Goal: Task Accomplishment & Management: Complete application form

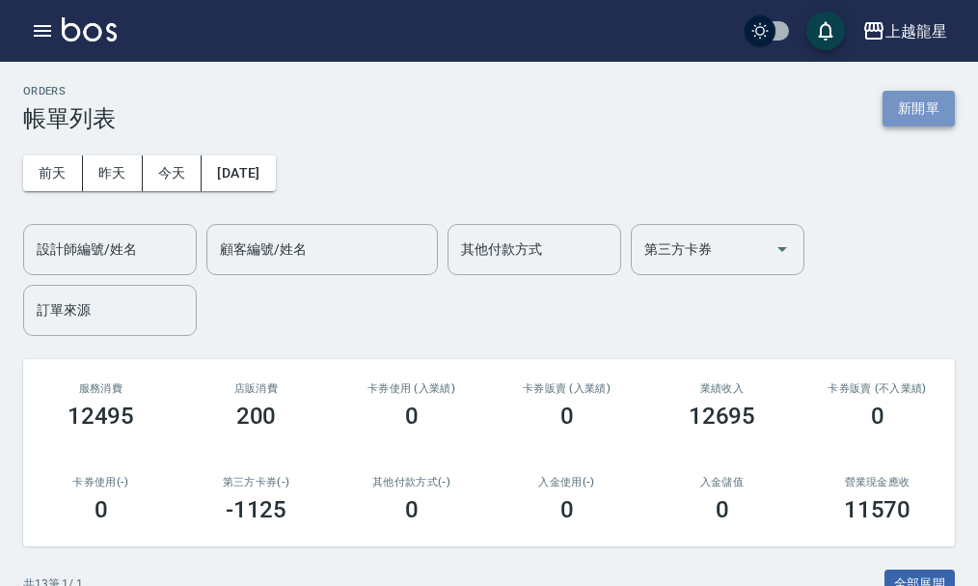
click at [930, 111] on button "新開單" at bounding box center [919, 109] width 72 height 36
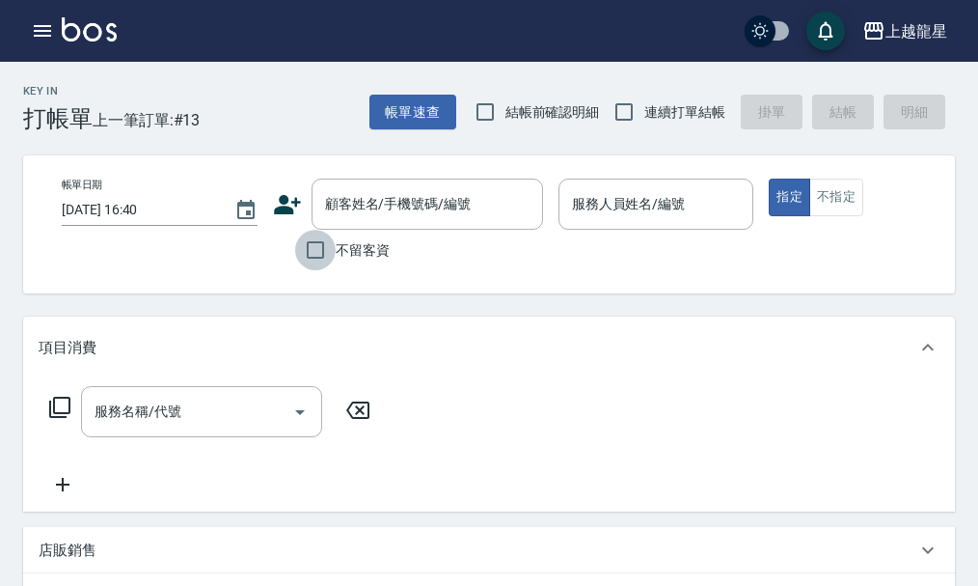
click at [328, 254] on input "不留客資" at bounding box center [315, 250] width 41 height 41
checkbox input "true"
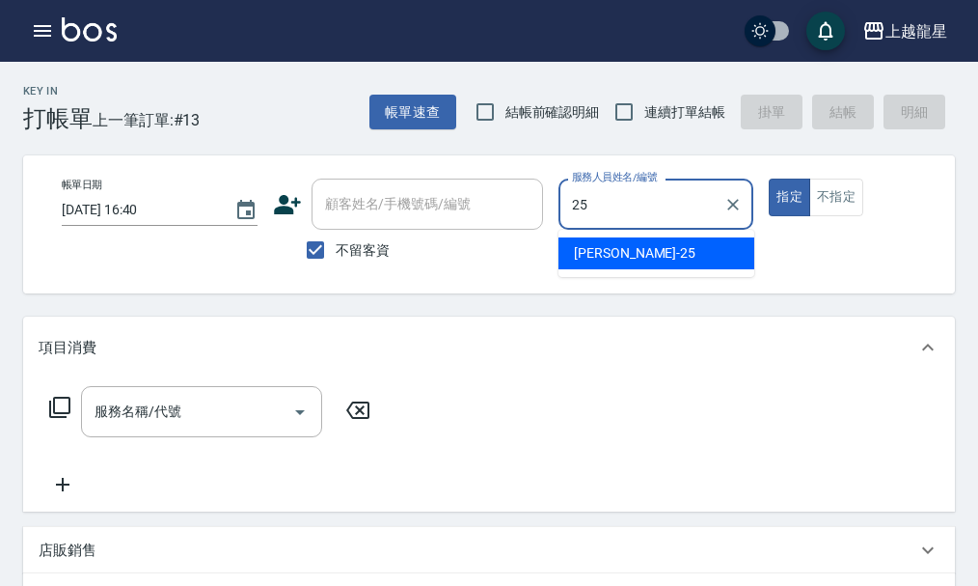
click at [608, 250] on span "淑雲 -25" at bounding box center [635, 253] width 122 height 20
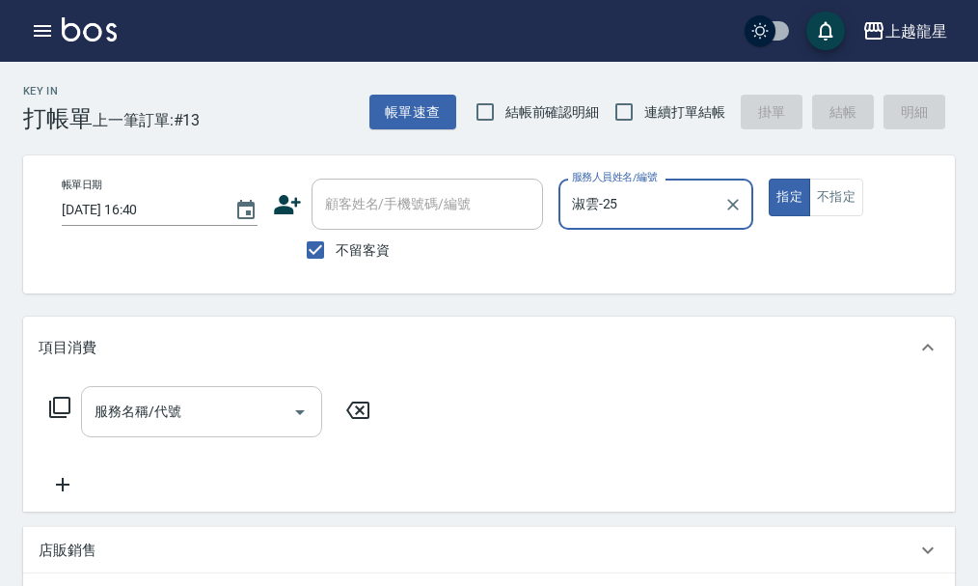
type input "淑雲-25"
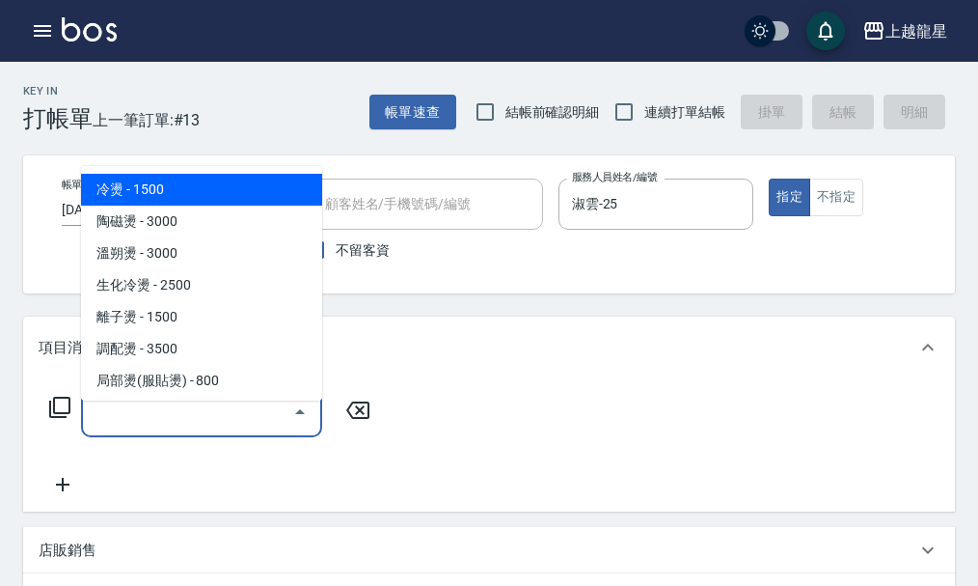
click at [130, 428] on input "服務名稱/代號" at bounding box center [187, 412] width 195 height 34
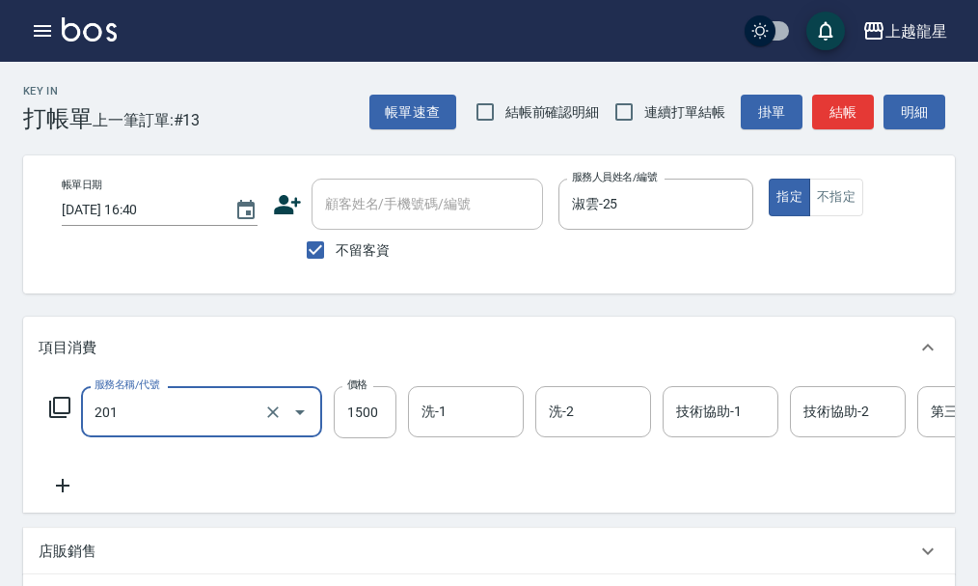
type input "冷燙(201)"
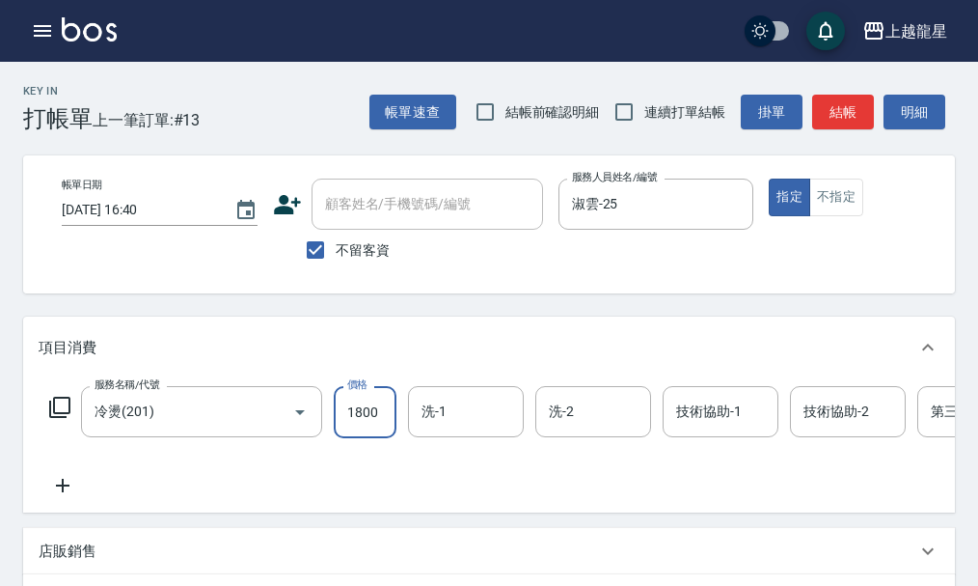
type input "1800"
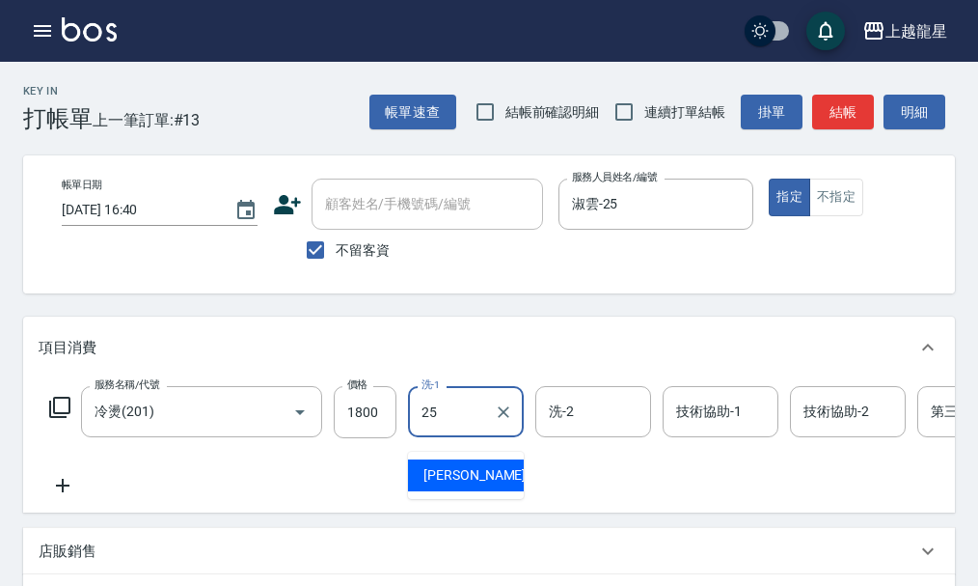
type input "淑雲-25"
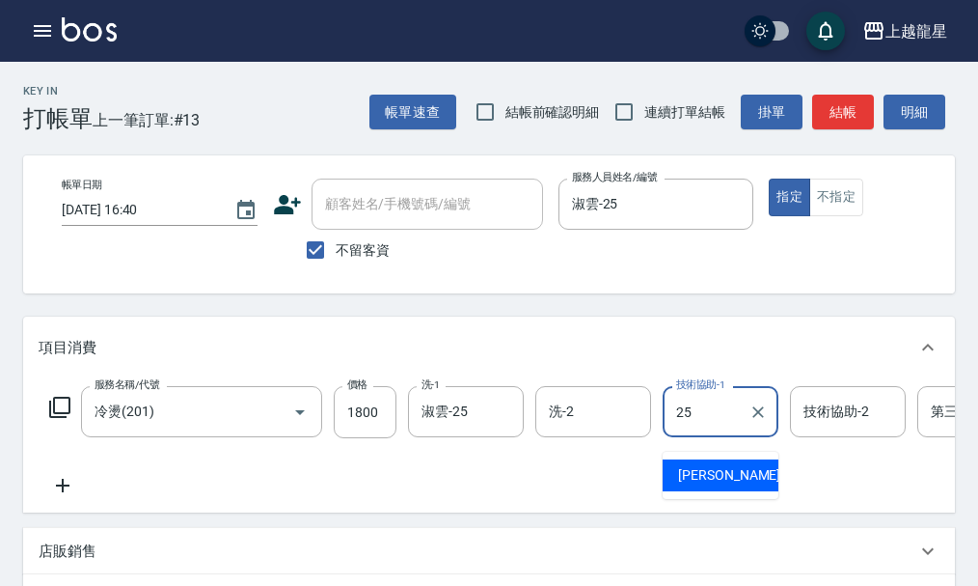
type input "淑雲-25"
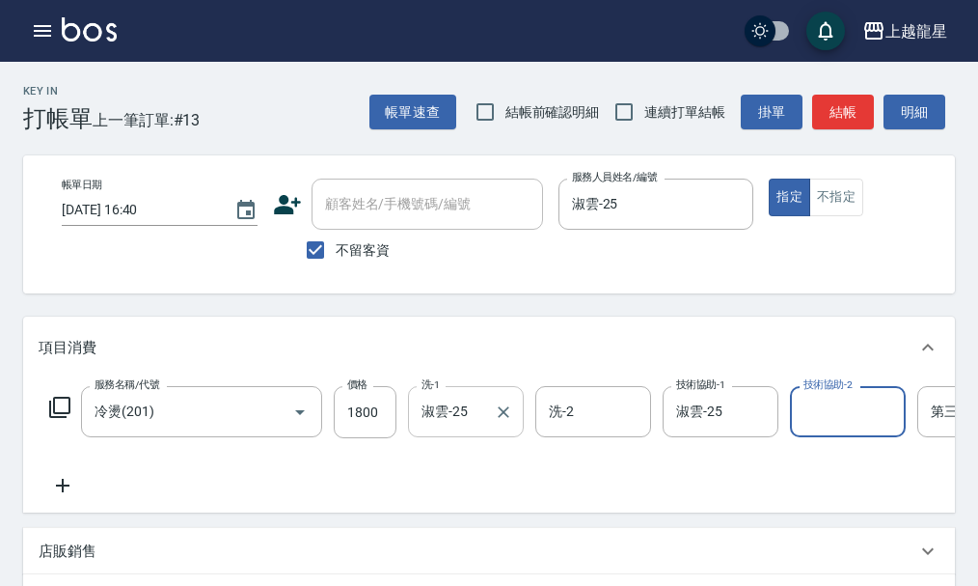
click at [434, 428] on input "淑雲-25" at bounding box center [451, 412] width 69 height 34
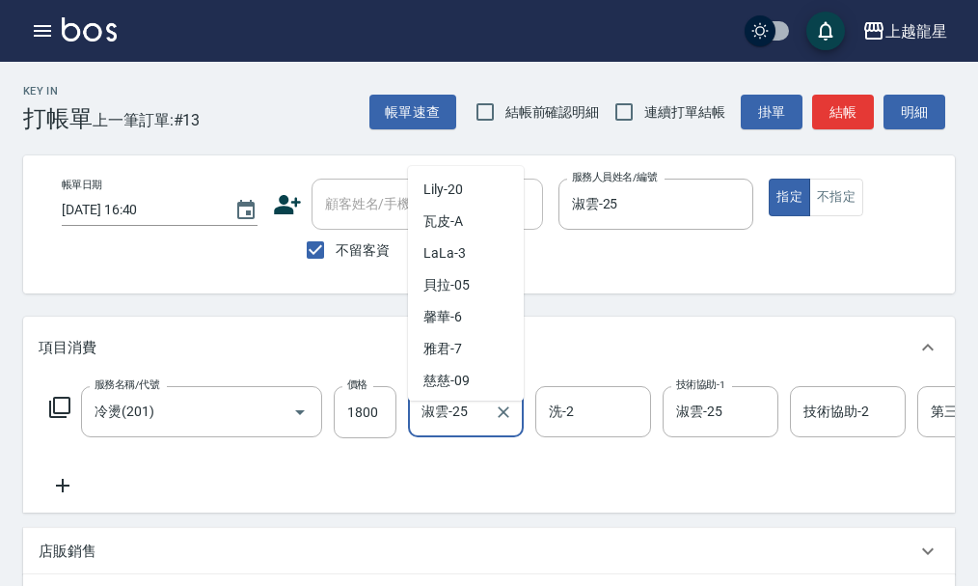
scroll to position [346, 0]
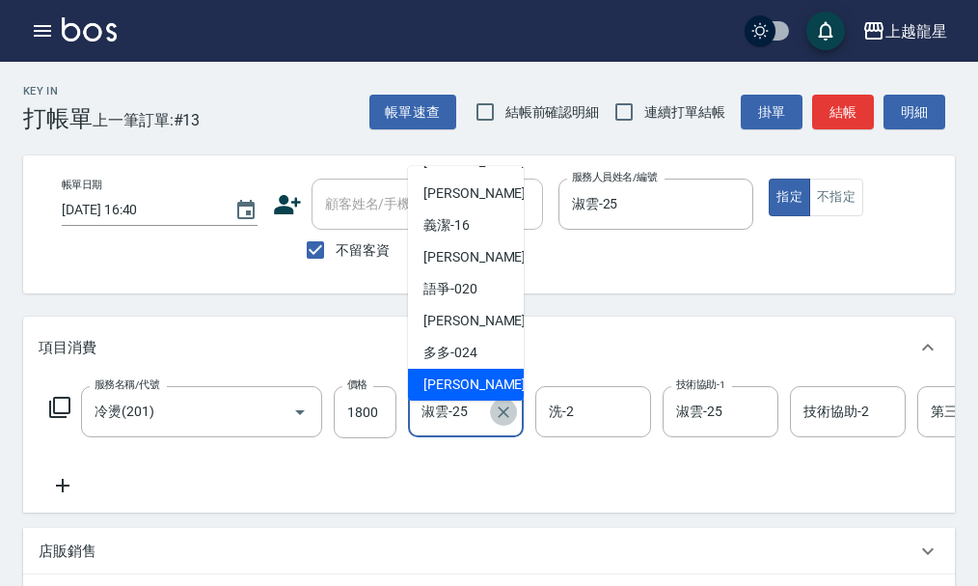
click at [503, 418] on icon "Clear" at bounding box center [504, 412] width 12 height 12
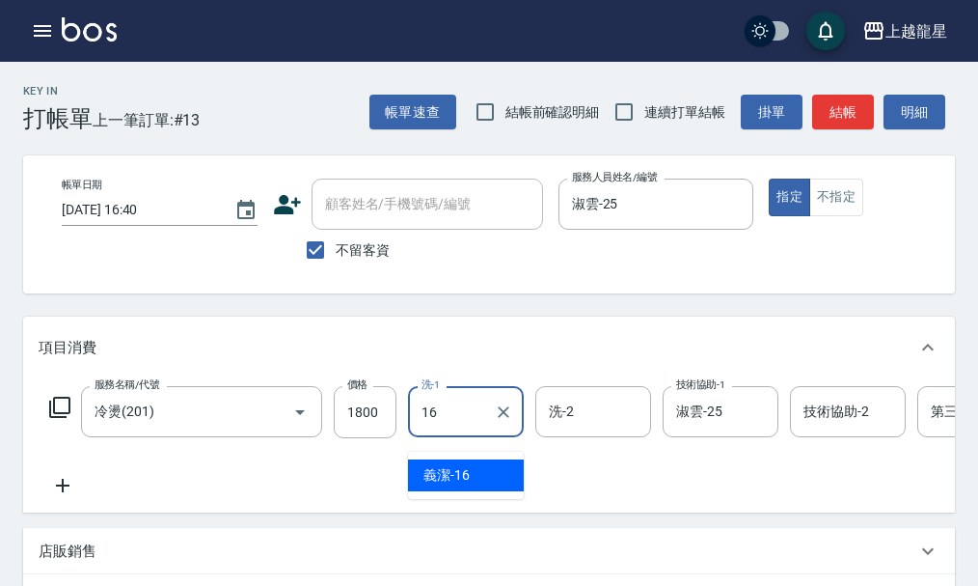
type input "義潔-16"
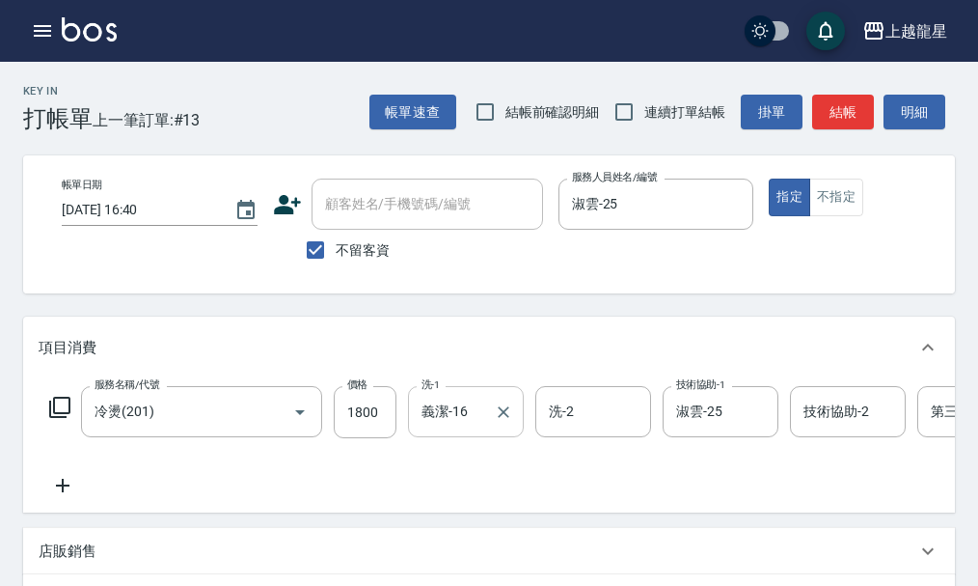
click at [53, 497] on icon at bounding box center [63, 485] width 48 height 23
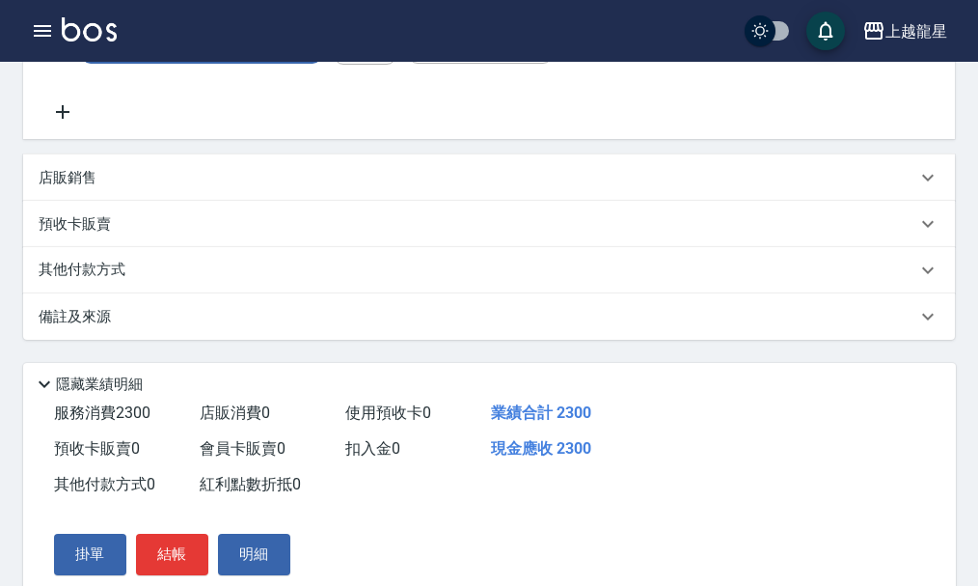
scroll to position [482, 0]
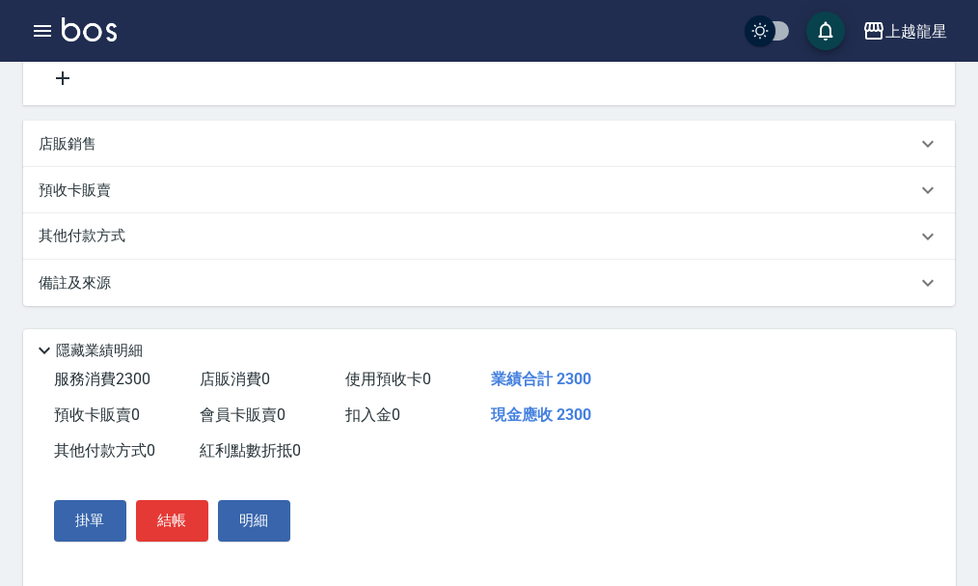
type input "剪髮(302)"
click at [62, 154] on p "店販銷售" at bounding box center [68, 144] width 58 height 20
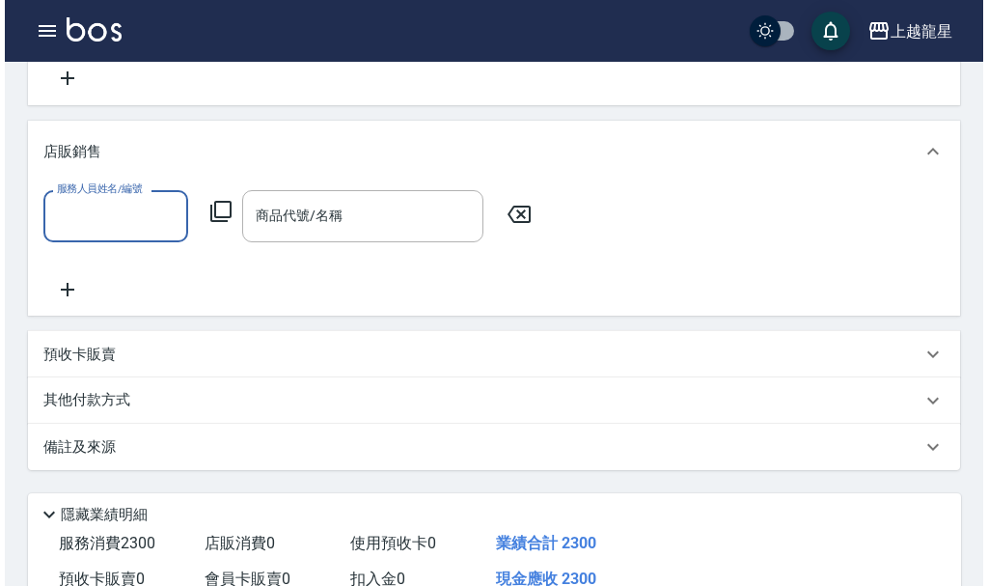
scroll to position [0, 0]
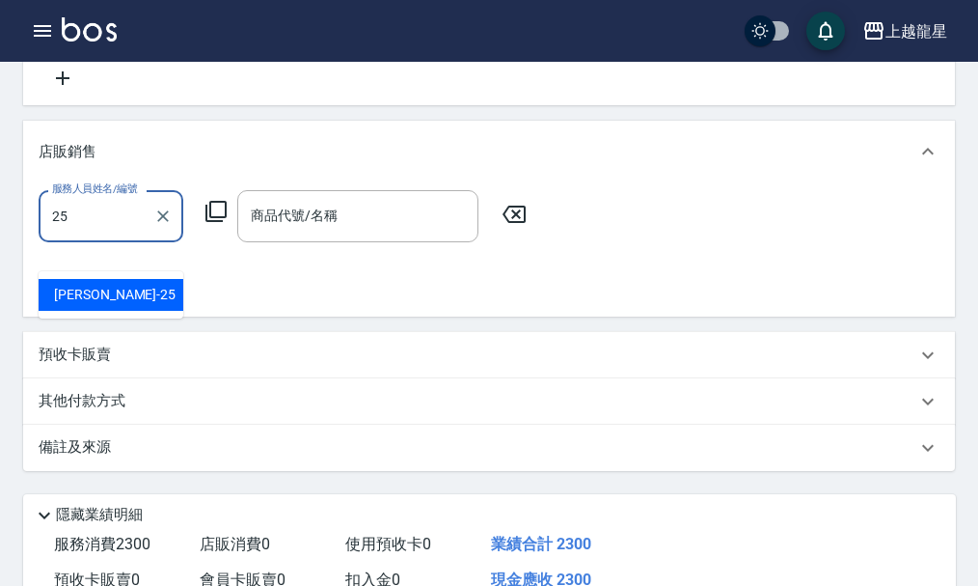
click at [130, 297] on div "淑雲 -25" at bounding box center [111, 295] width 145 height 32
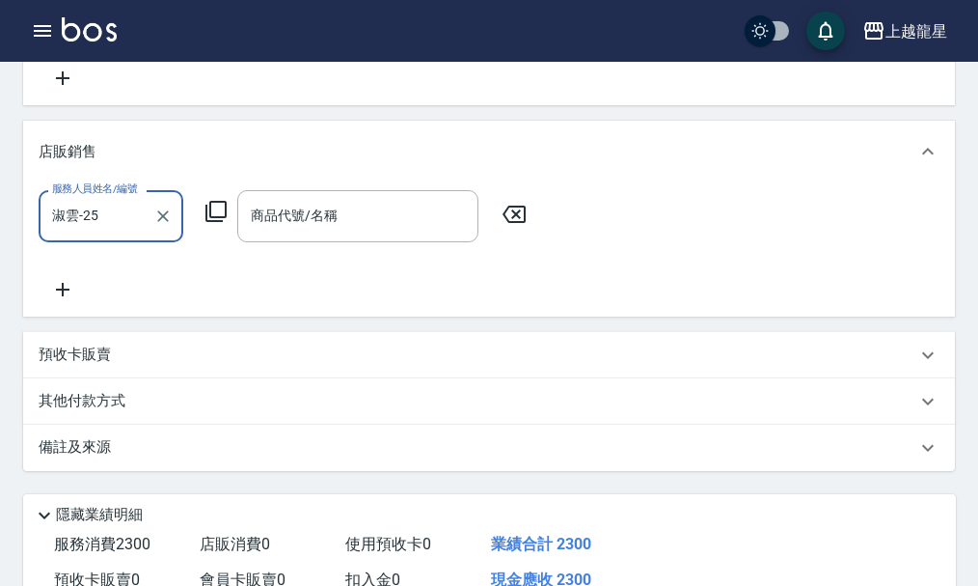
type input "淑雲-25"
click at [219, 223] on icon at bounding box center [216, 211] width 23 height 23
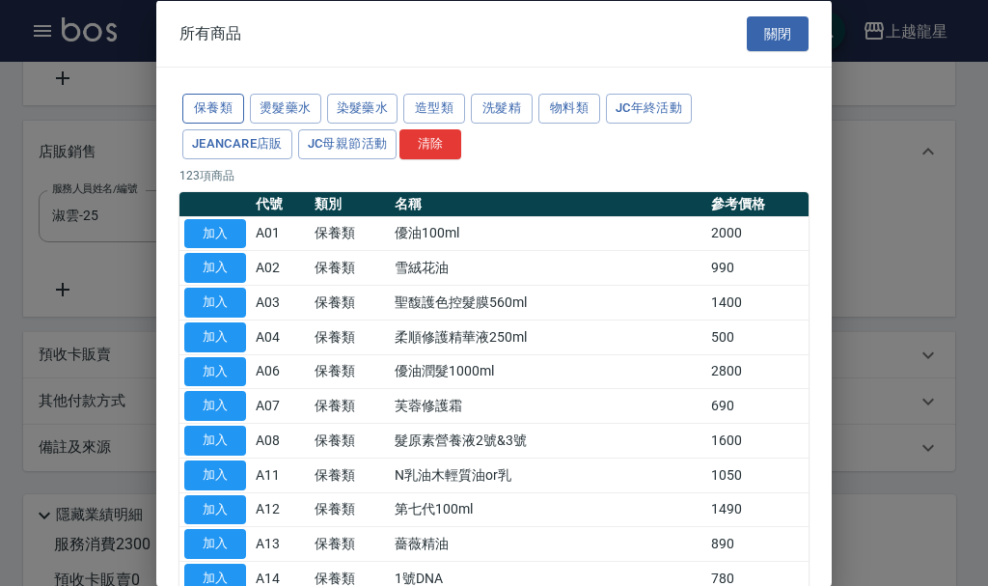
click at [226, 114] on button "保養類" at bounding box center [213, 109] width 62 height 30
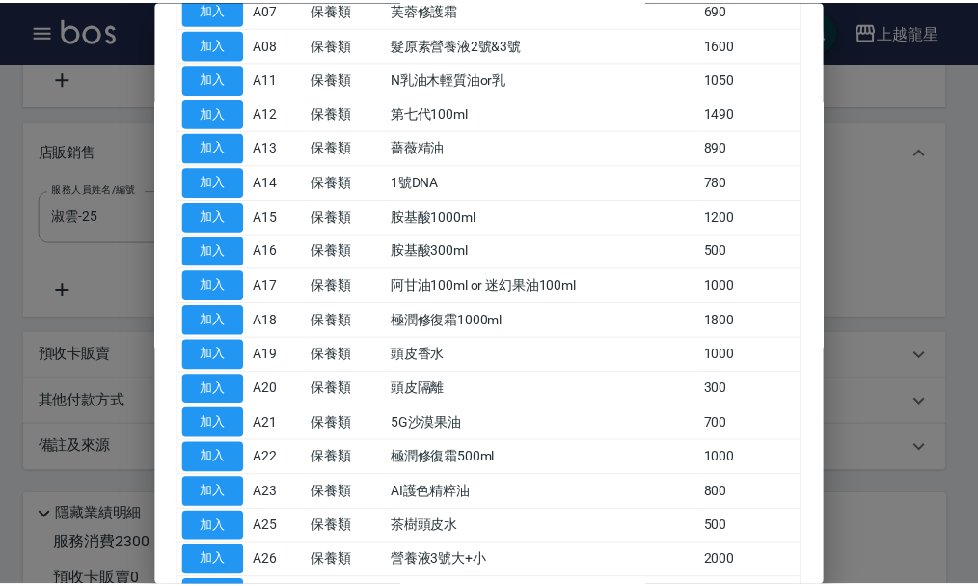
scroll to position [579, 0]
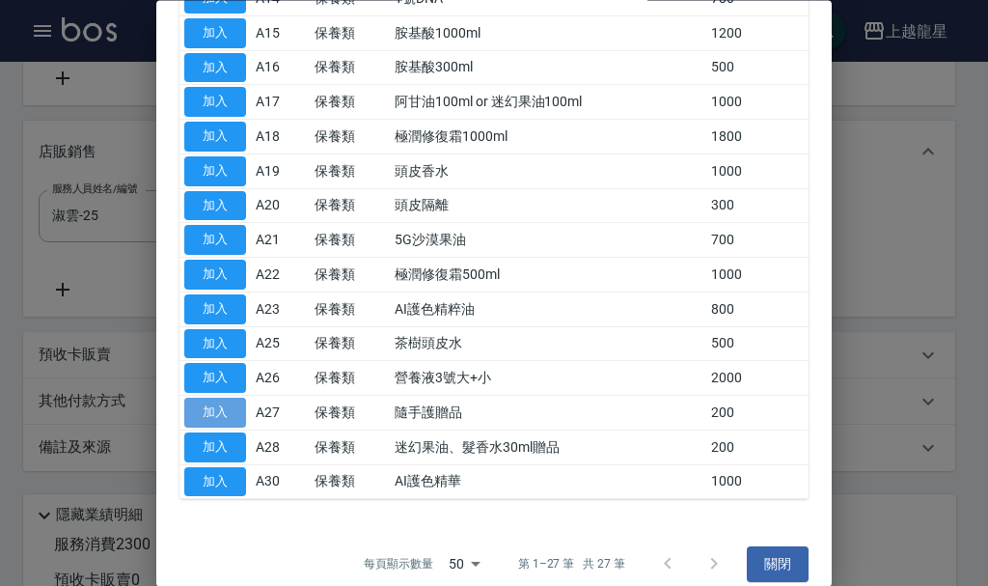
click at [212, 411] on button "加入" at bounding box center [215, 414] width 62 height 30
type input "隨手護贈品"
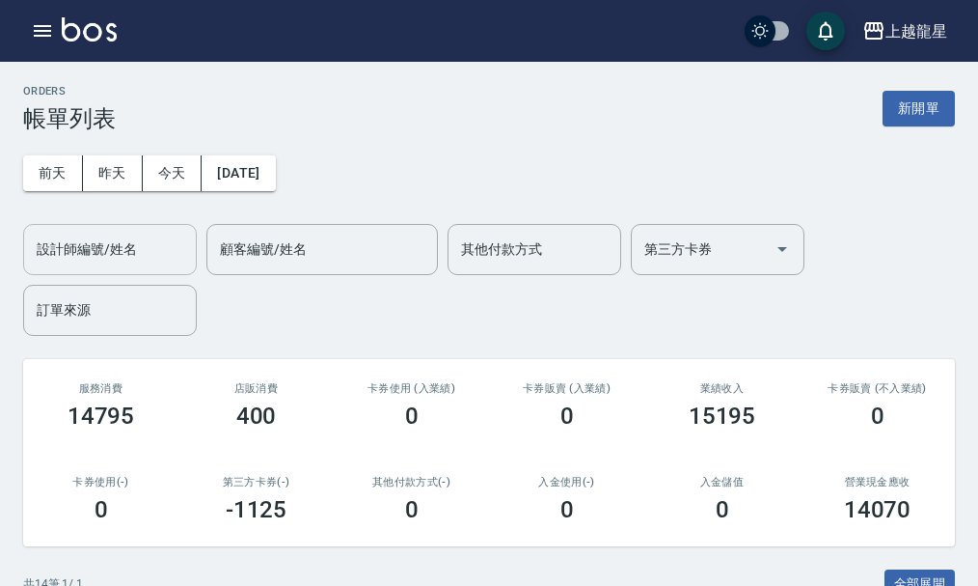
click at [139, 267] on div "設計師編號/姓名" at bounding box center [110, 249] width 174 height 51
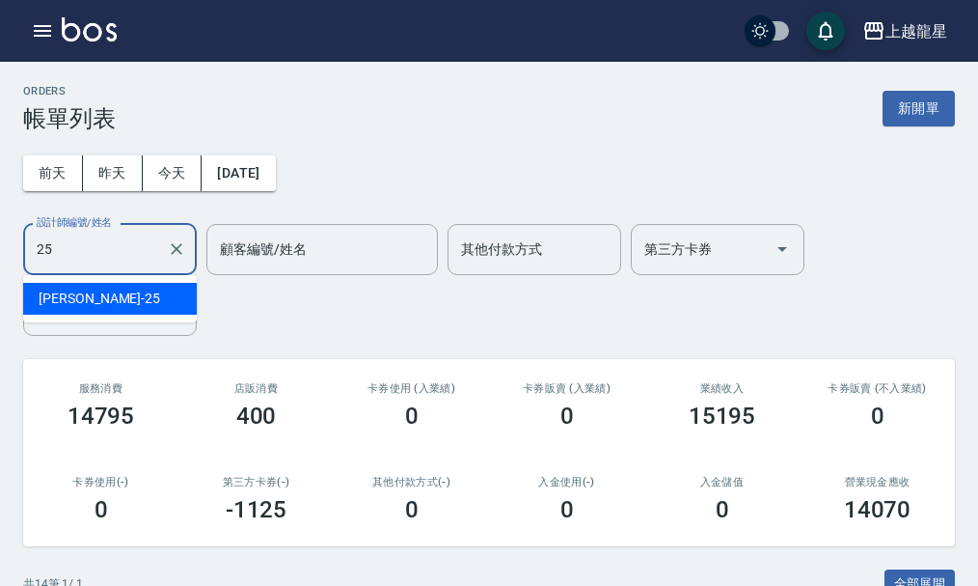
click at [138, 287] on div "淑雲 -25" at bounding box center [110, 299] width 174 height 32
type input "淑雲-25"
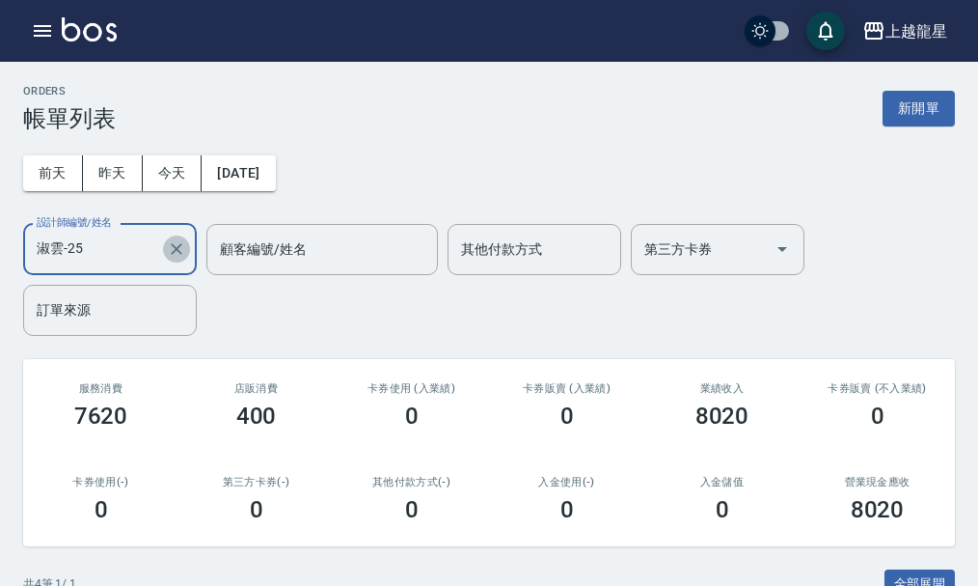
click at [179, 255] on icon "Clear" at bounding box center [176, 248] width 19 height 19
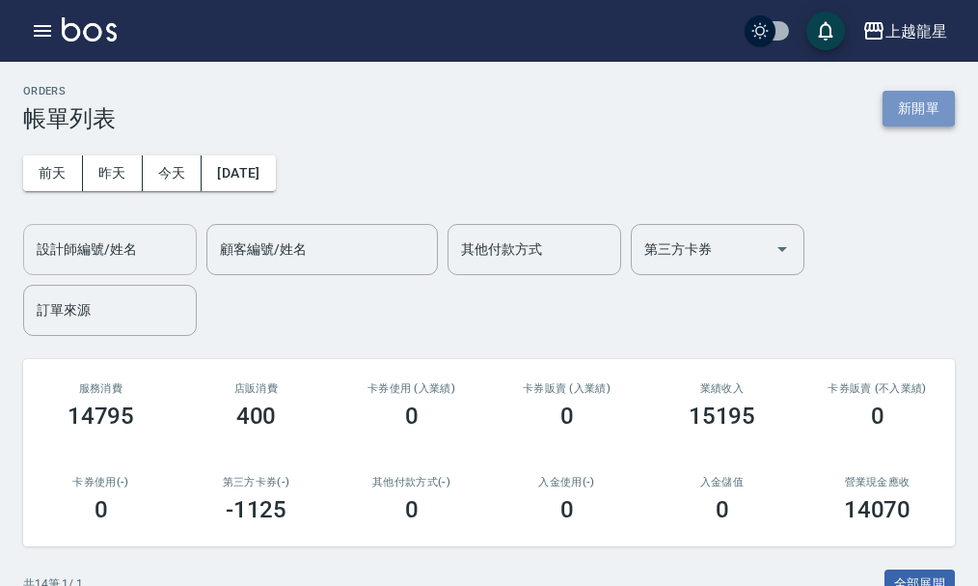
click at [919, 103] on button "新開單" at bounding box center [919, 109] width 72 height 36
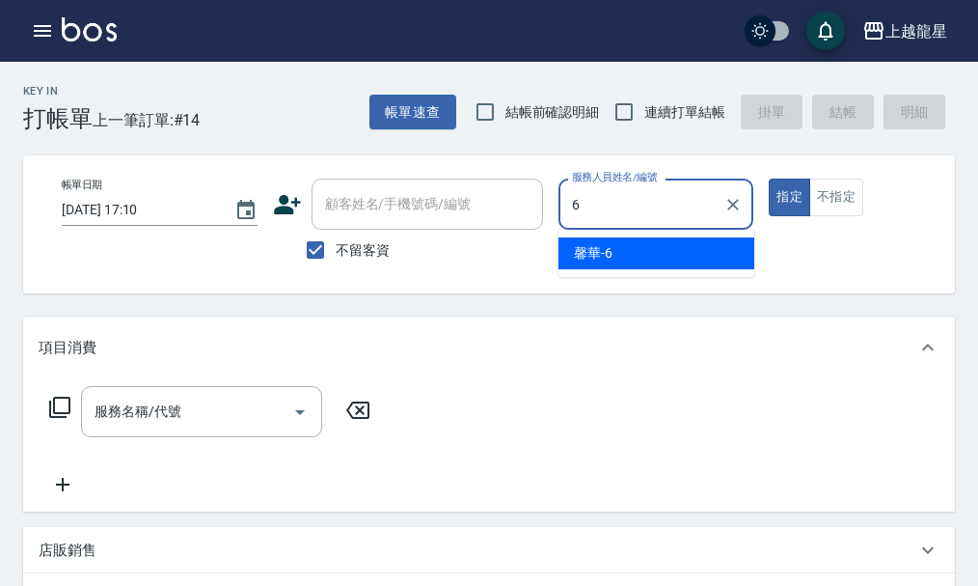
type input "馨華-6"
type button "true"
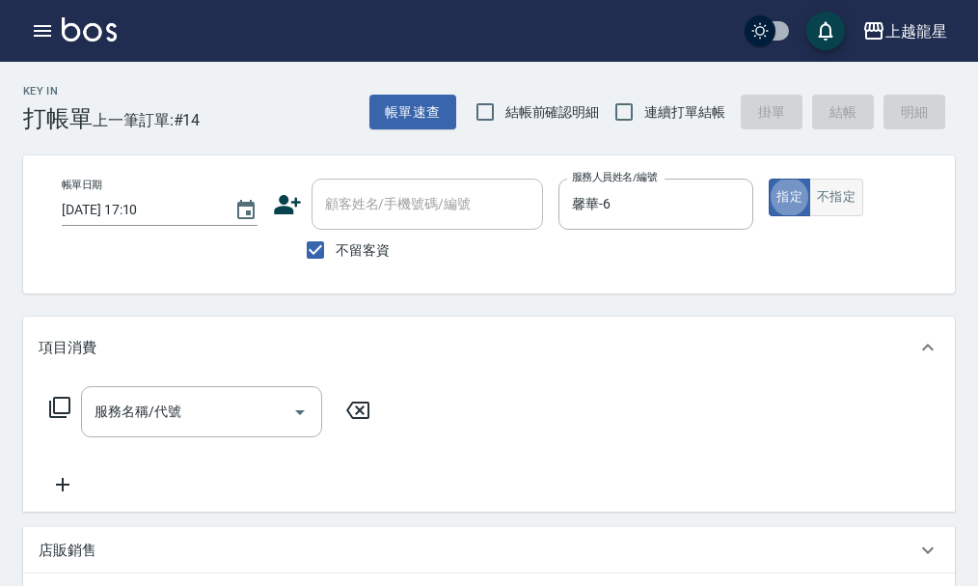
click at [830, 198] on button "不指定" at bounding box center [837, 198] width 54 height 38
click at [152, 424] on div "服務名稱/代號 服務名稱/代號" at bounding box center [201, 411] width 241 height 51
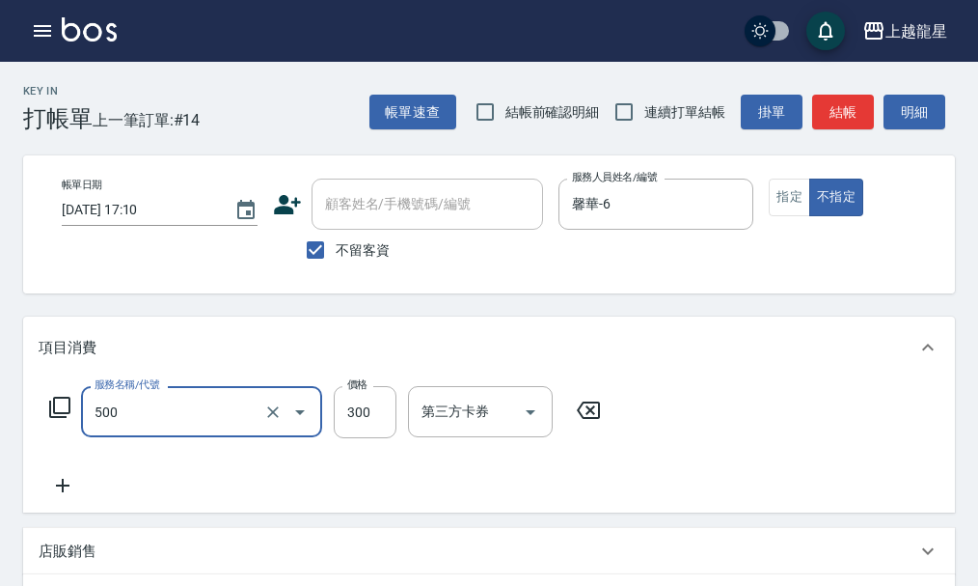
type input "一般洗髮(500)"
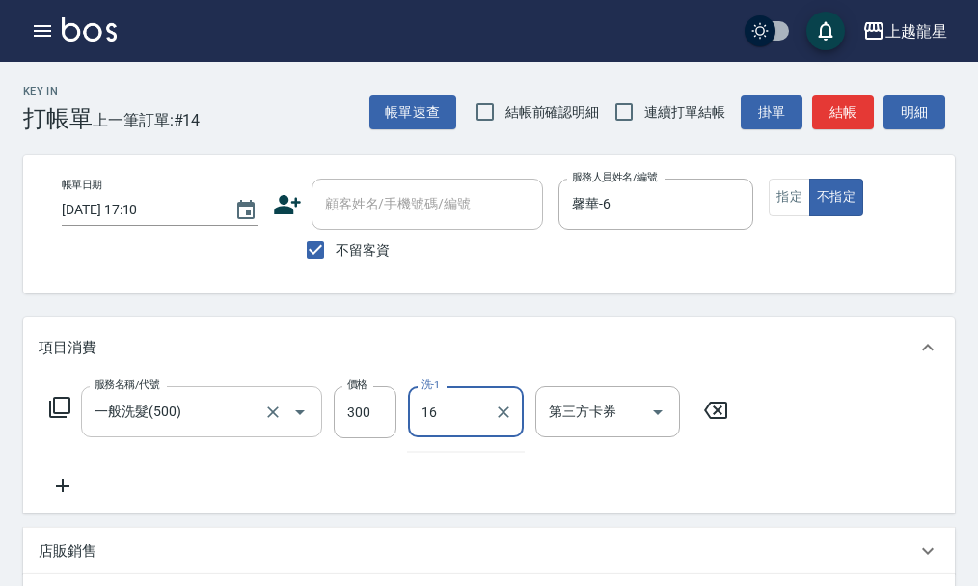
type input "義潔-16"
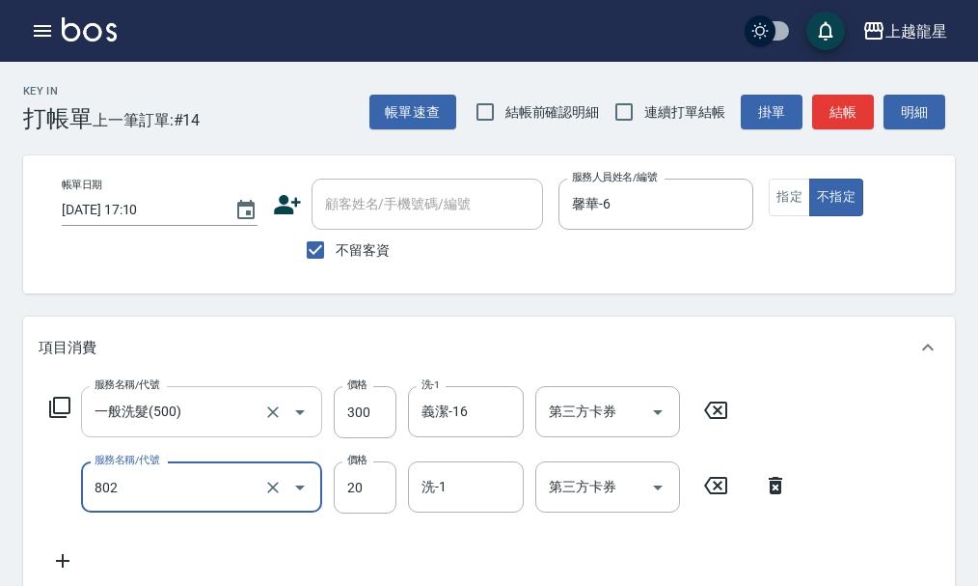
type input "潤絲(802)"
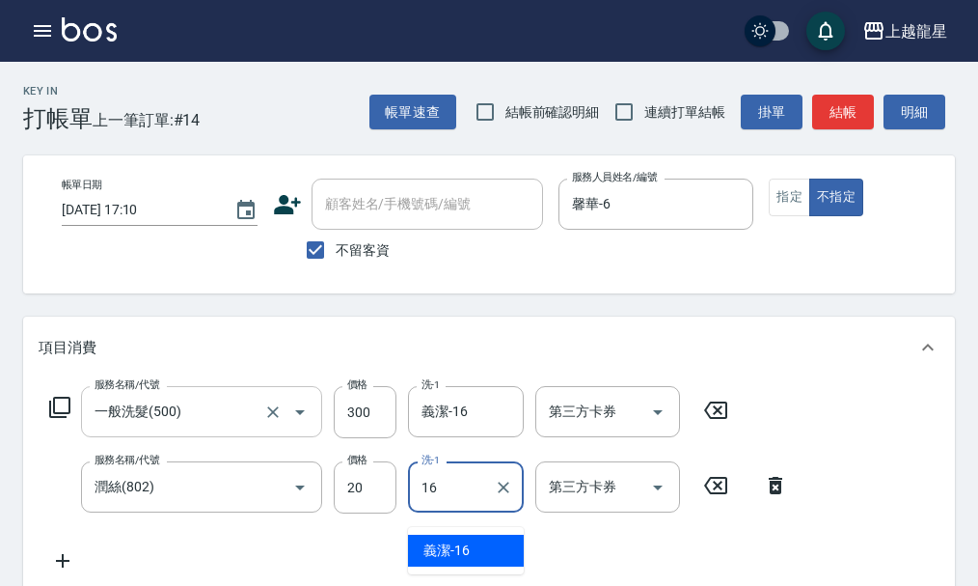
type input "義潔-16"
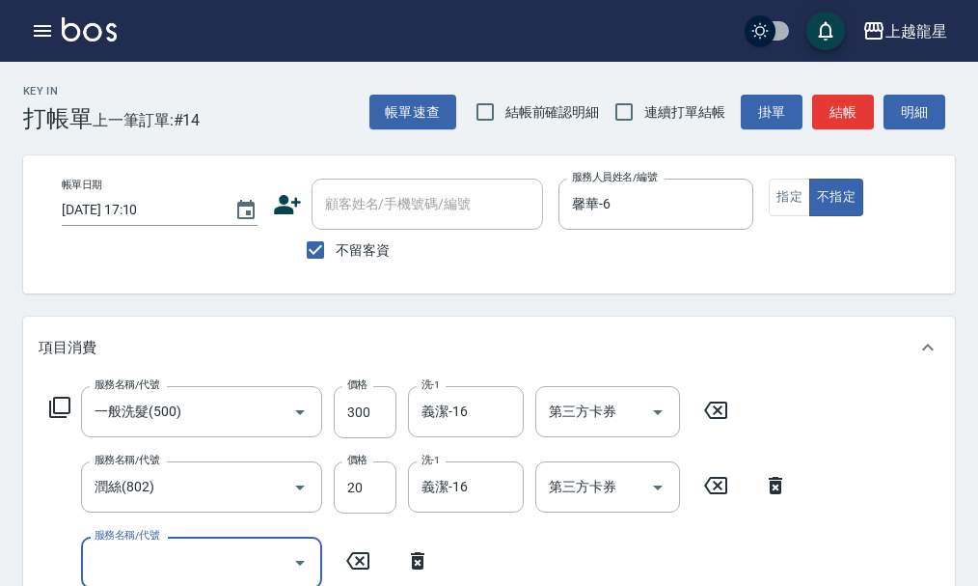
scroll to position [9, 0]
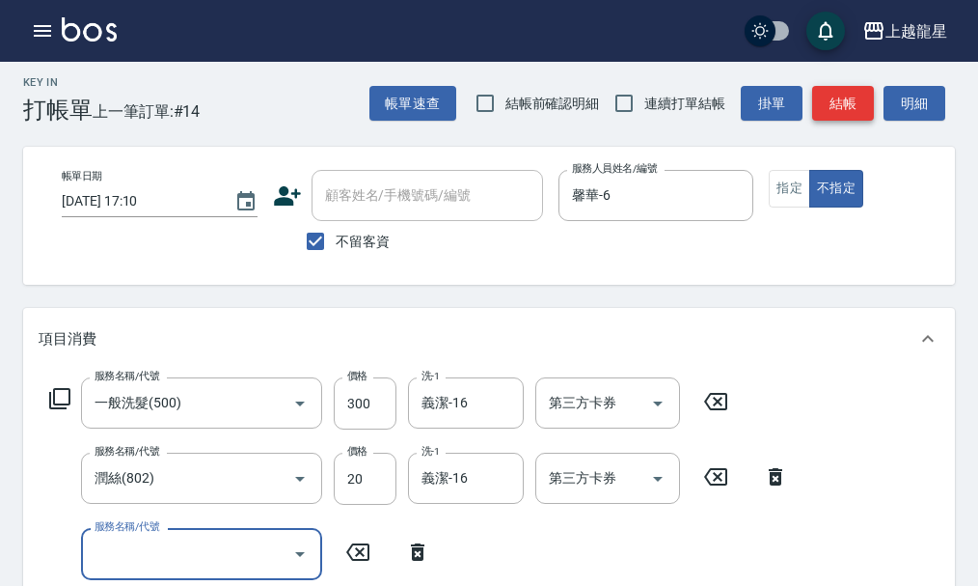
click at [843, 114] on button "結帳" at bounding box center [843, 104] width 62 height 36
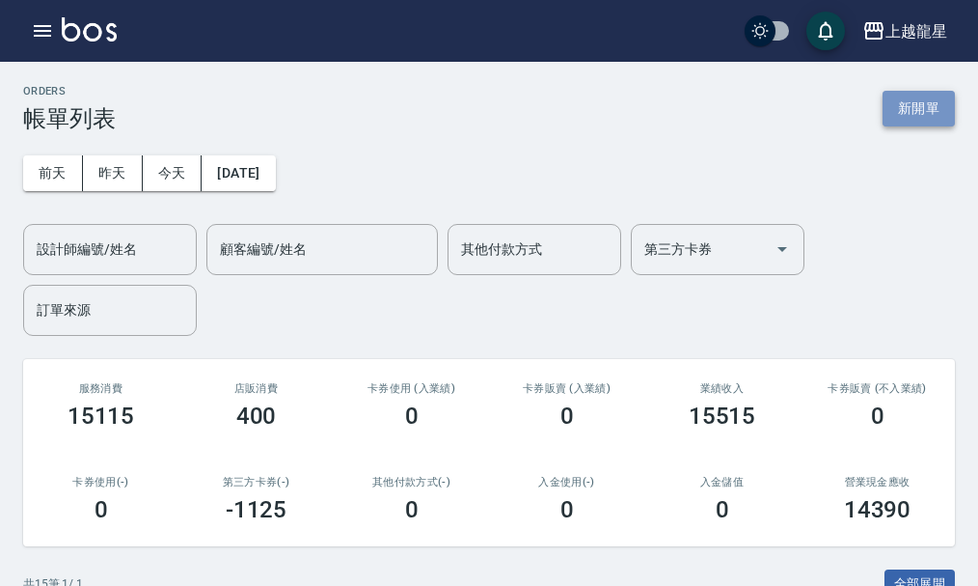
click at [898, 106] on button "新開單" at bounding box center [919, 109] width 72 height 36
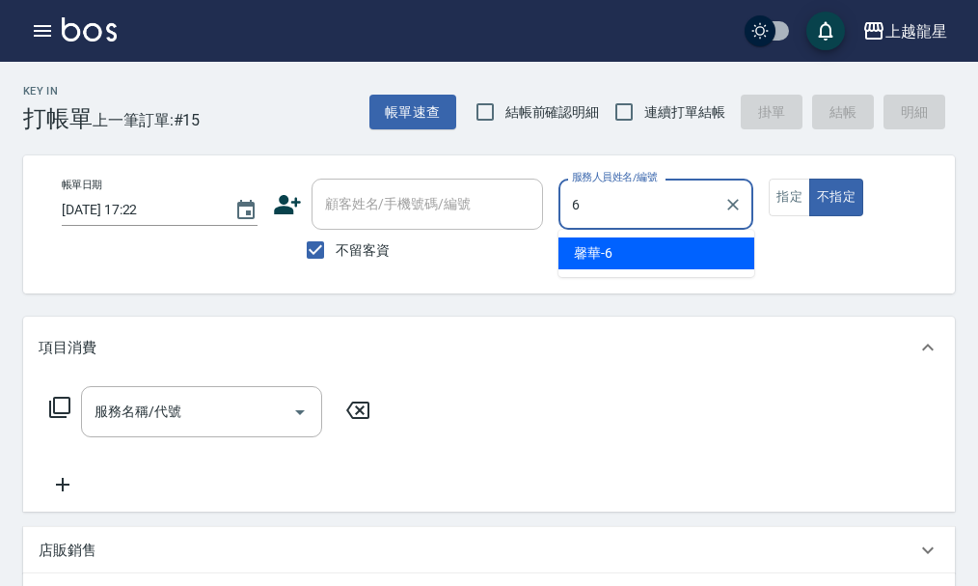
type input "馨華-6"
type button "false"
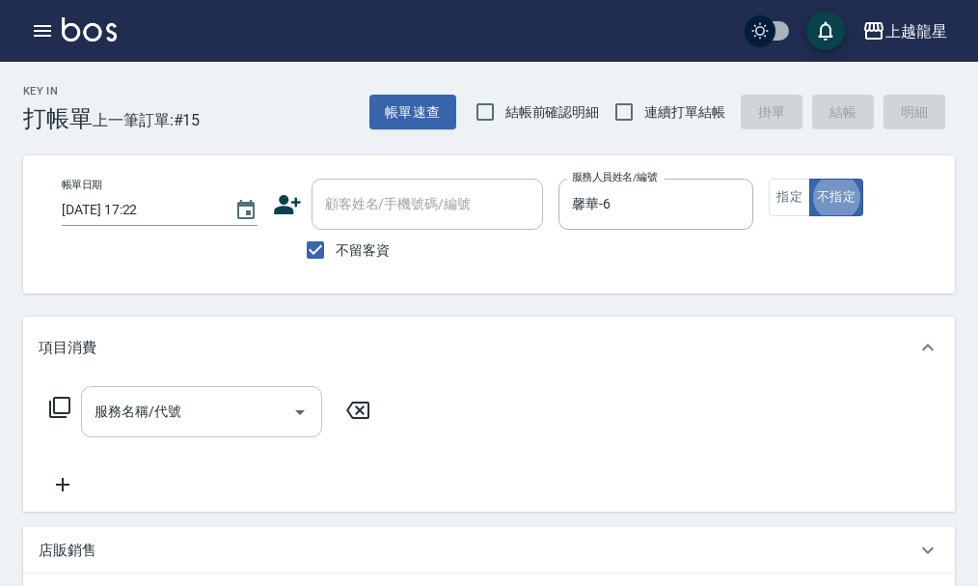
click at [155, 437] on div "服務名稱/代號" at bounding box center [201, 411] width 241 height 51
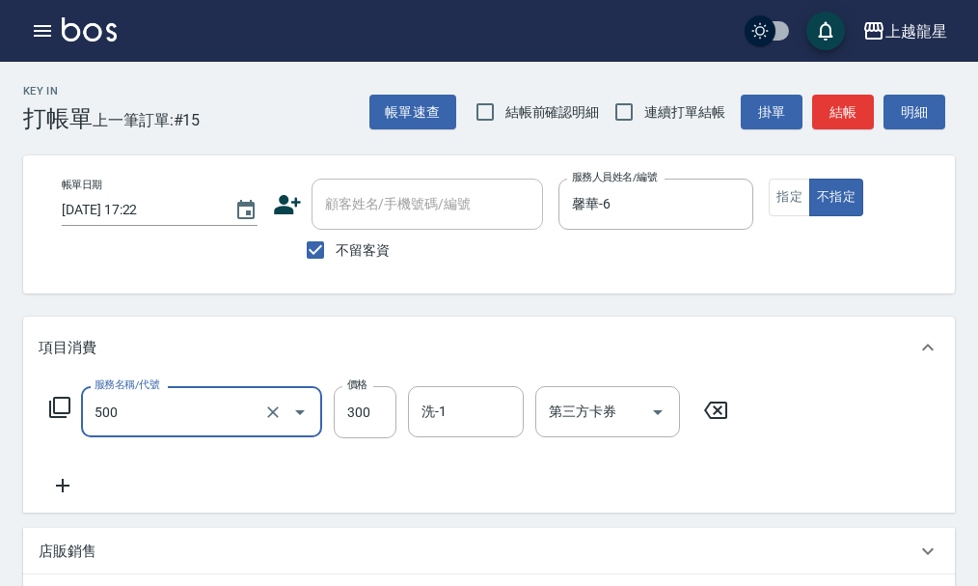
type input "一般洗髮(500)"
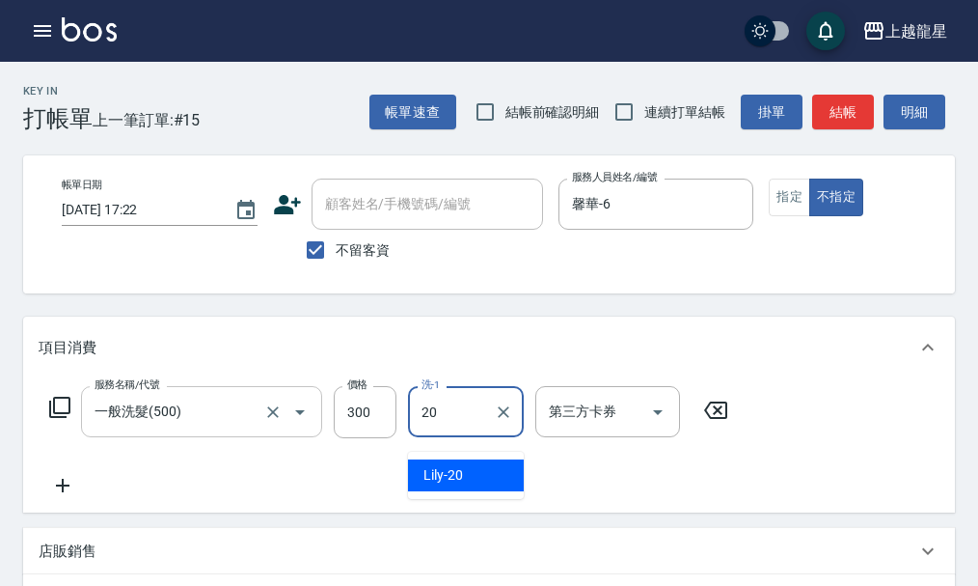
type input "Lily-20"
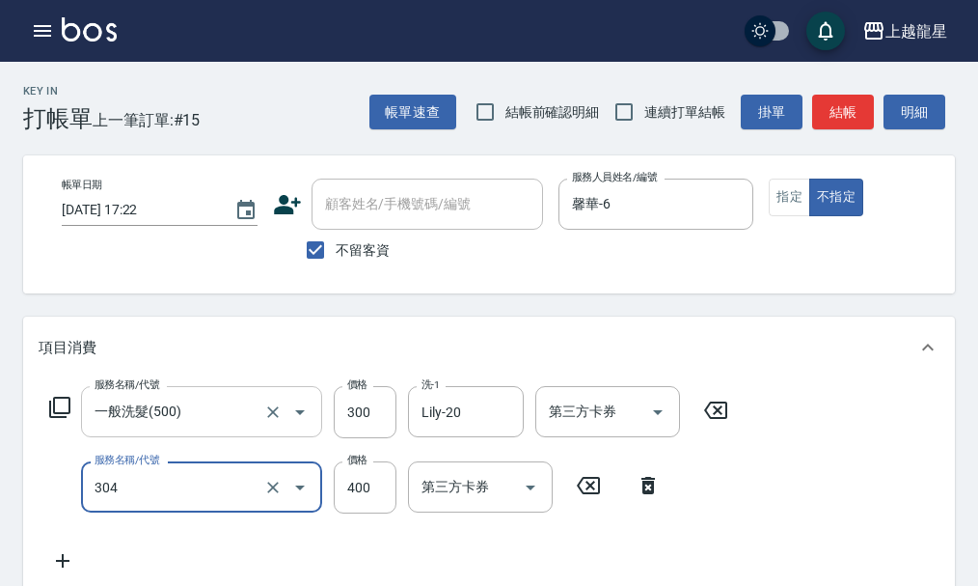
type input "剪髮(304)"
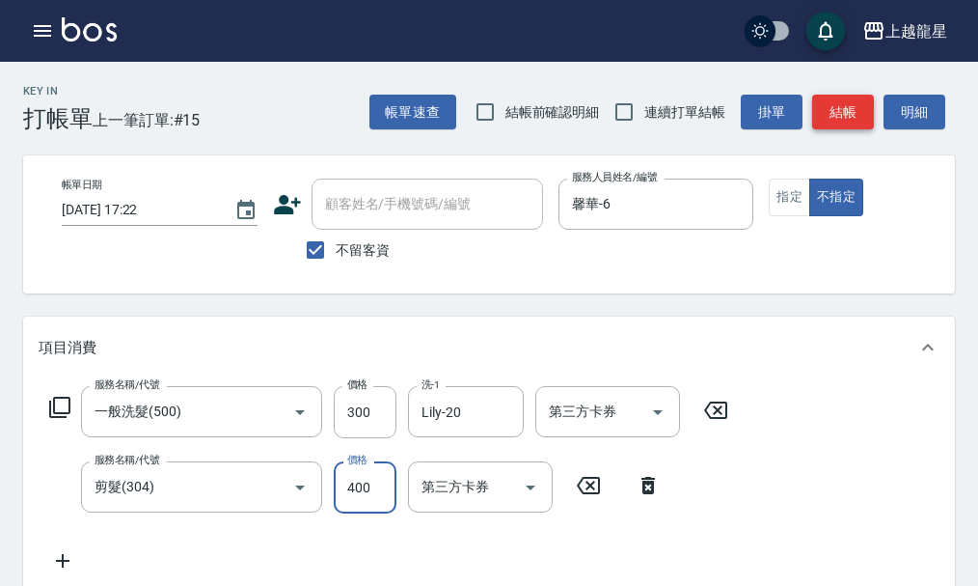
click at [837, 118] on button "結帳" at bounding box center [843, 113] width 62 height 36
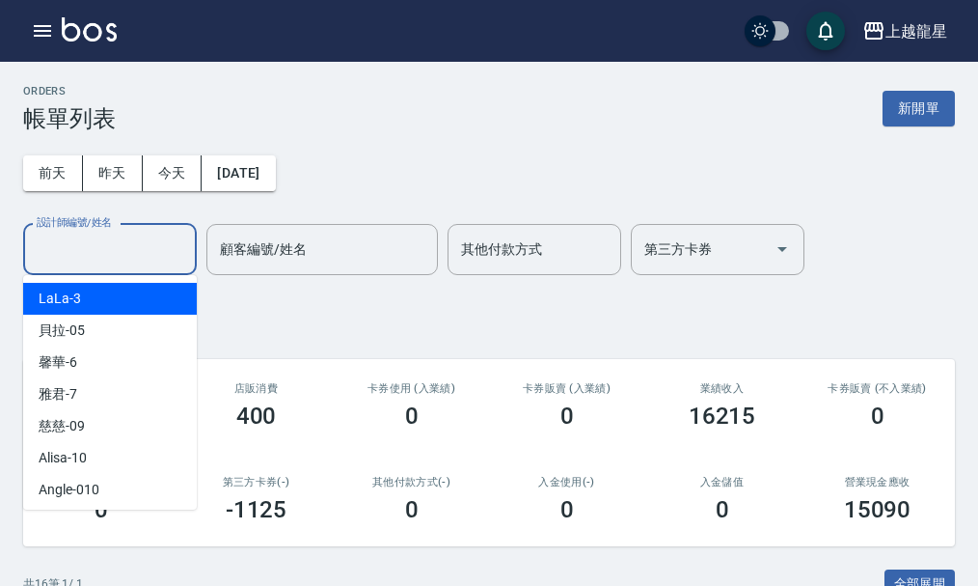
click at [100, 259] on input "設計師編號/姓名" at bounding box center [110, 250] width 156 height 34
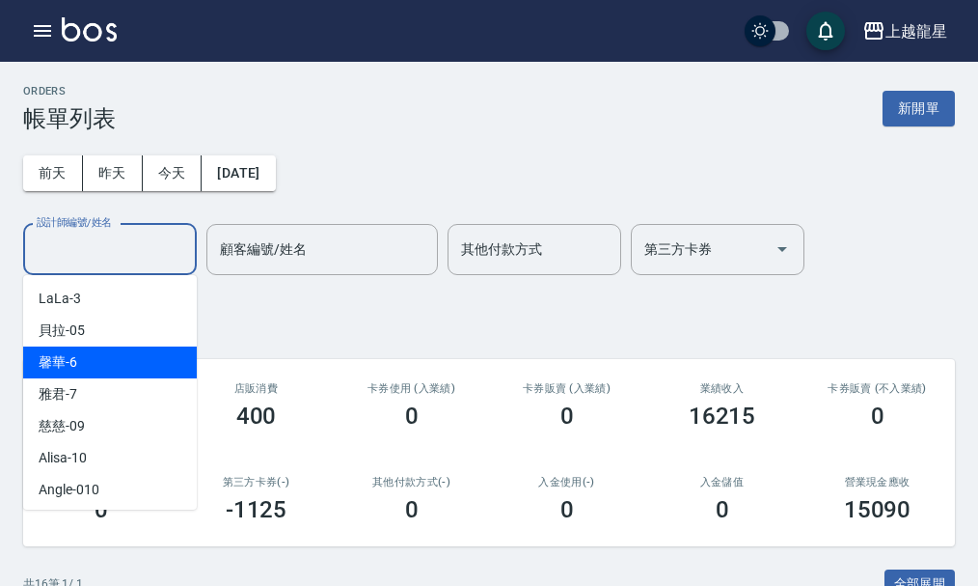
click at [85, 361] on div "馨華 -6" at bounding box center [110, 362] width 174 height 32
type input "馨華-6"
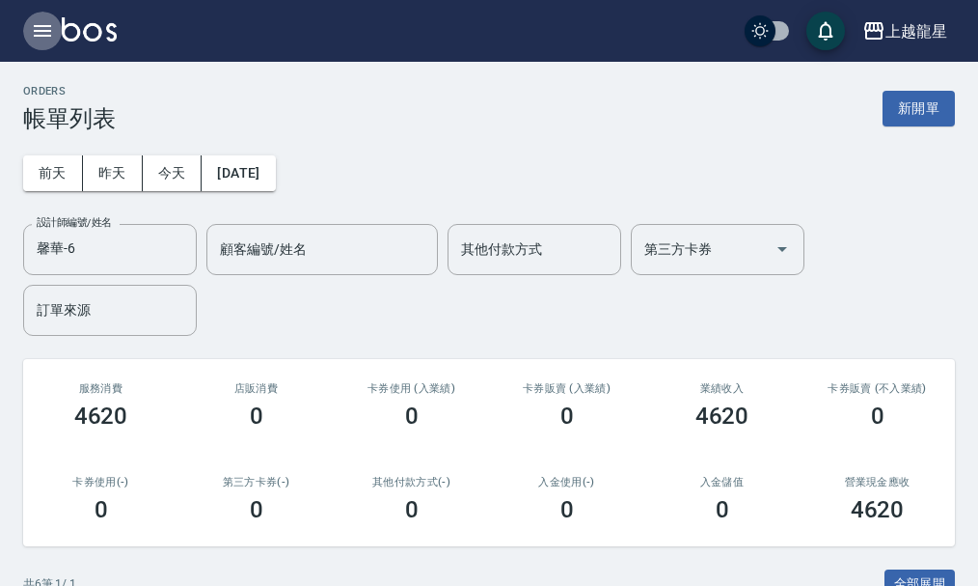
click at [32, 24] on icon "button" at bounding box center [42, 30] width 23 height 23
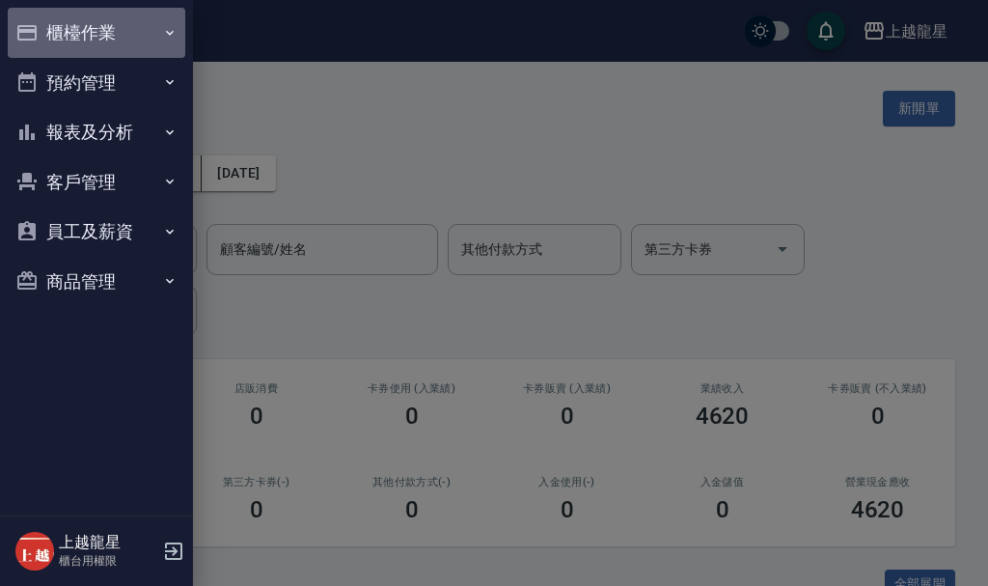
click at [76, 33] on button "櫃檯作業" at bounding box center [97, 33] width 178 height 50
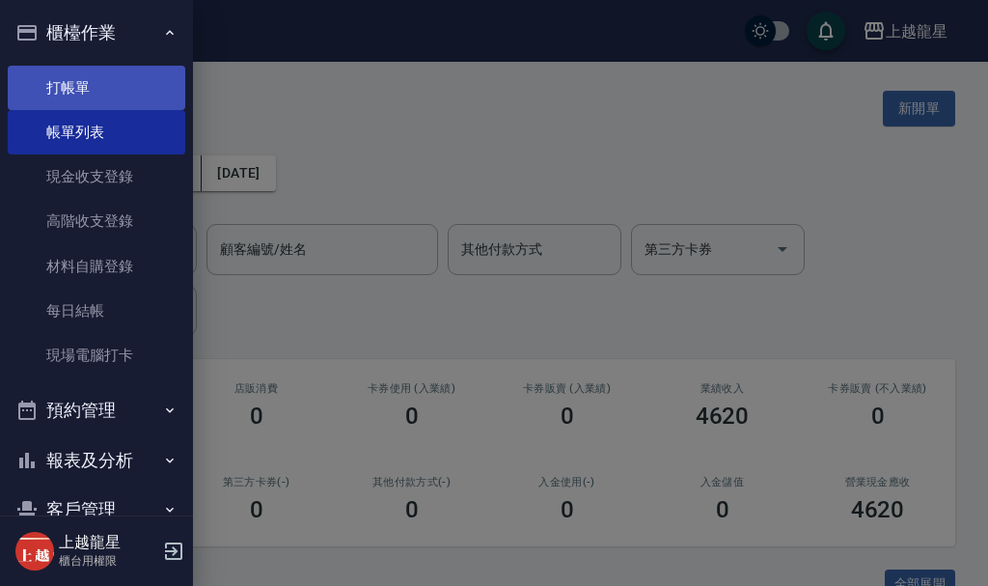
click at [88, 85] on link "打帳單" at bounding box center [97, 88] width 178 height 44
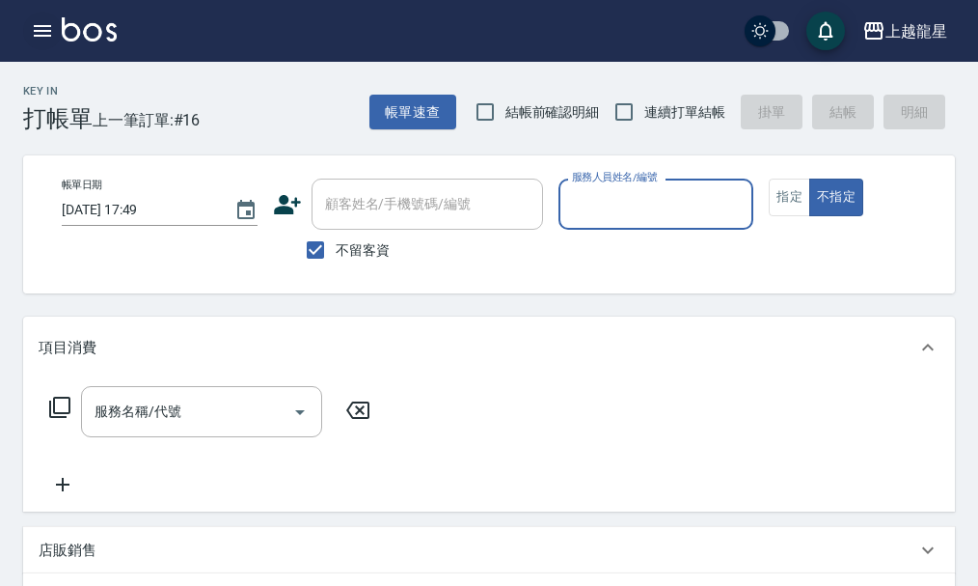
click at [45, 32] on icon "button" at bounding box center [42, 31] width 17 height 12
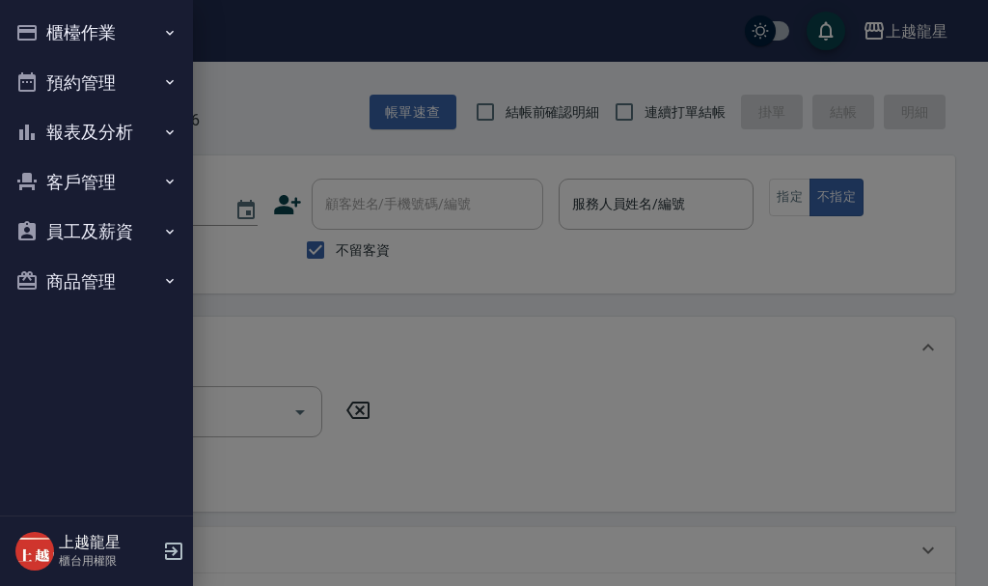
click at [92, 134] on button "報表及分析" at bounding box center [97, 132] width 178 height 50
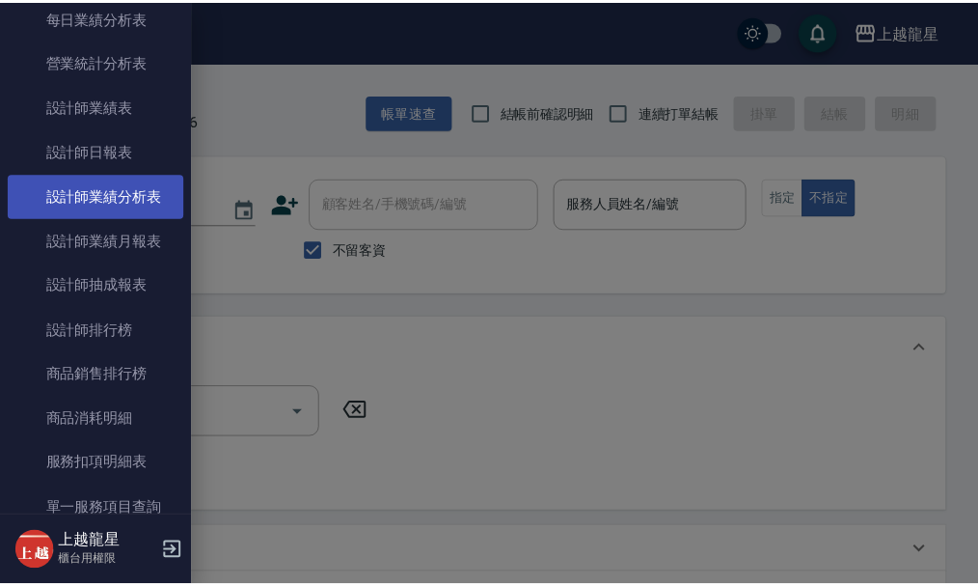
scroll to position [579, 0]
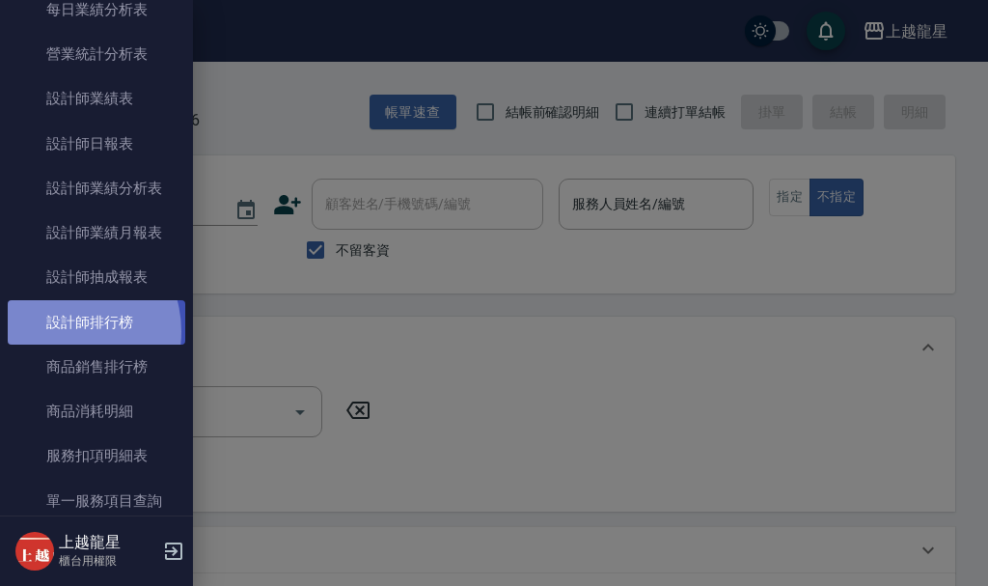
click at [59, 331] on link "設計師排行榜" at bounding box center [97, 322] width 178 height 44
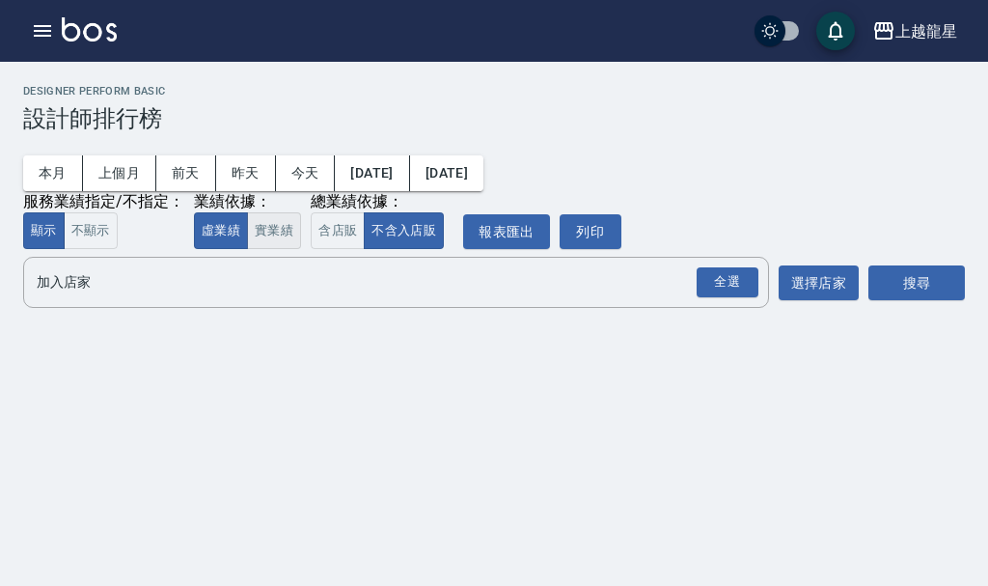
click at [278, 232] on button "實業績" at bounding box center [274, 231] width 54 height 38
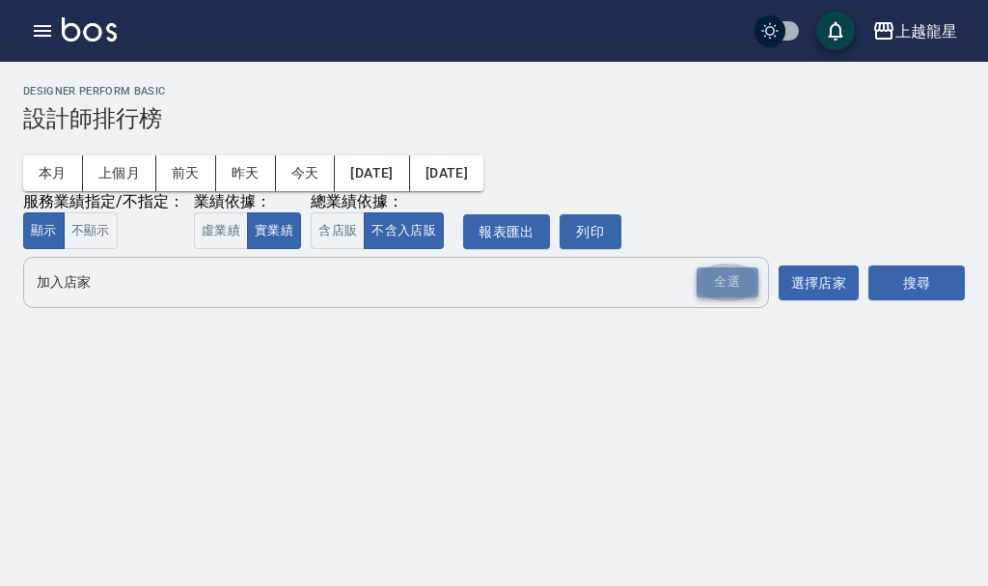
click at [726, 285] on div "全選" at bounding box center [728, 282] width 62 height 30
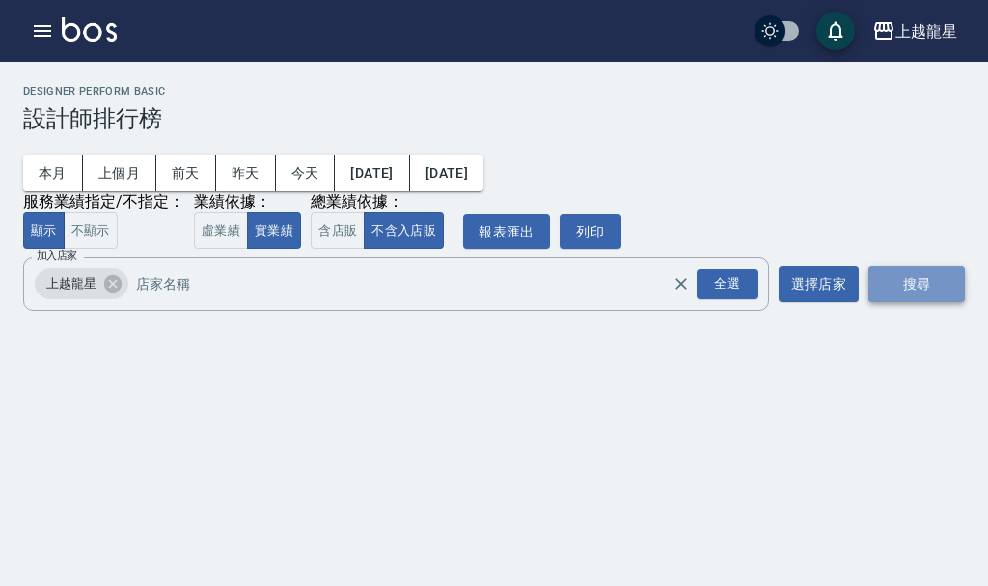
click at [883, 279] on button "搜尋" at bounding box center [916, 284] width 96 height 36
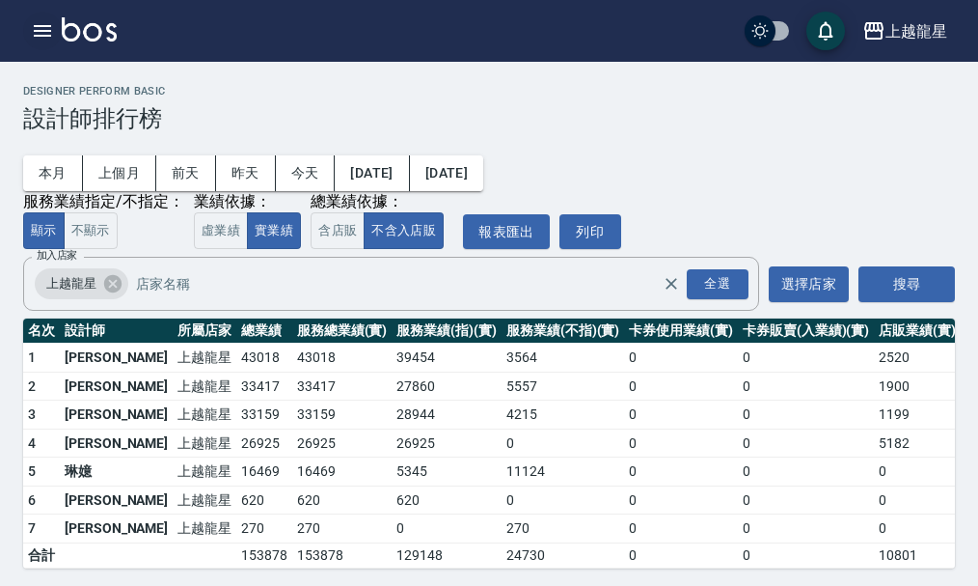
click at [40, 22] on icon "button" at bounding box center [42, 30] width 23 height 23
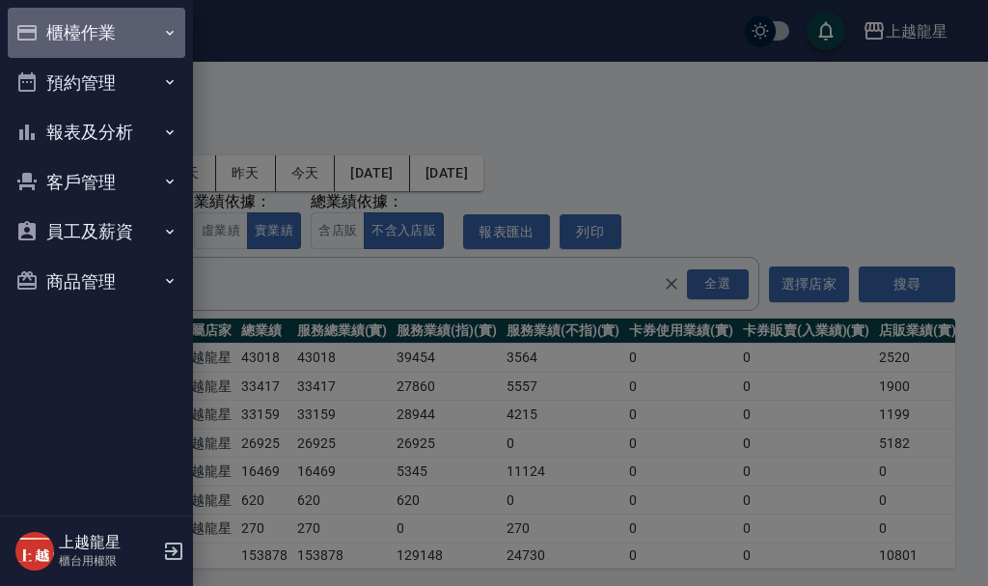
click at [52, 41] on button "櫃檯作業" at bounding box center [97, 33] width 178 height 50
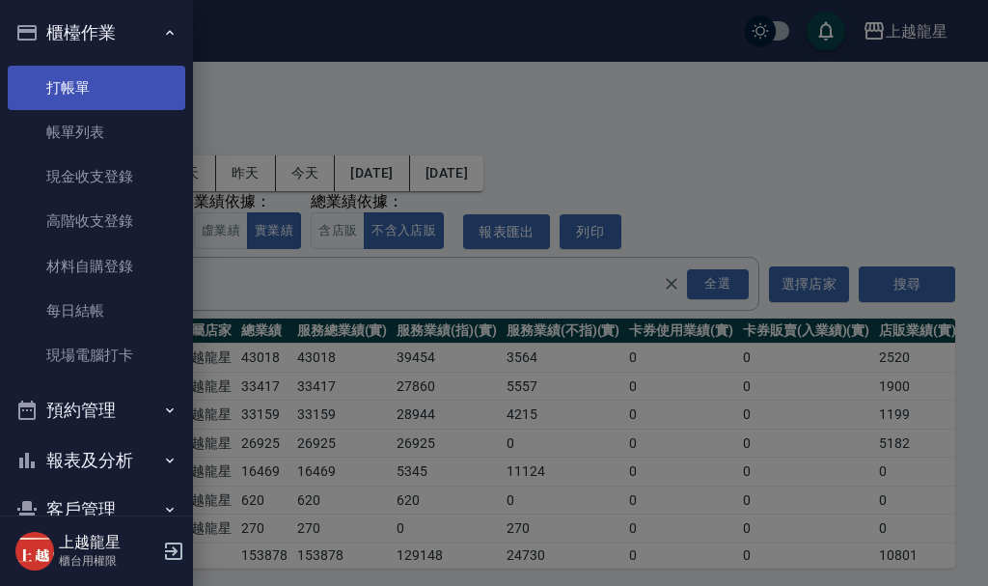
click at [104, 87] on link "打帳單" at bounding box center [97, 88] width 178 height 44
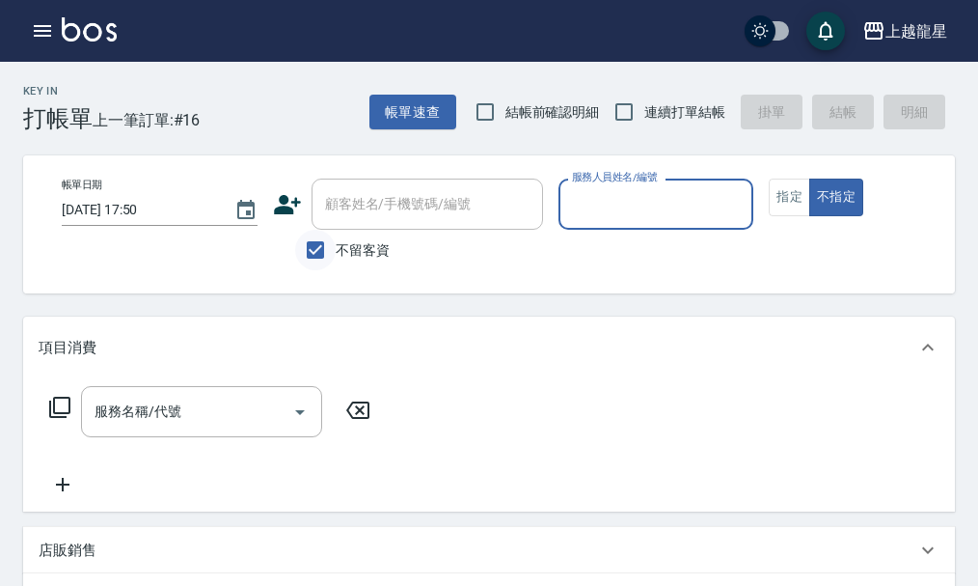
click at [323, 253] on input "不留客資" at bounding box center [315, 250] width 41 height 41
checkbox input "false"
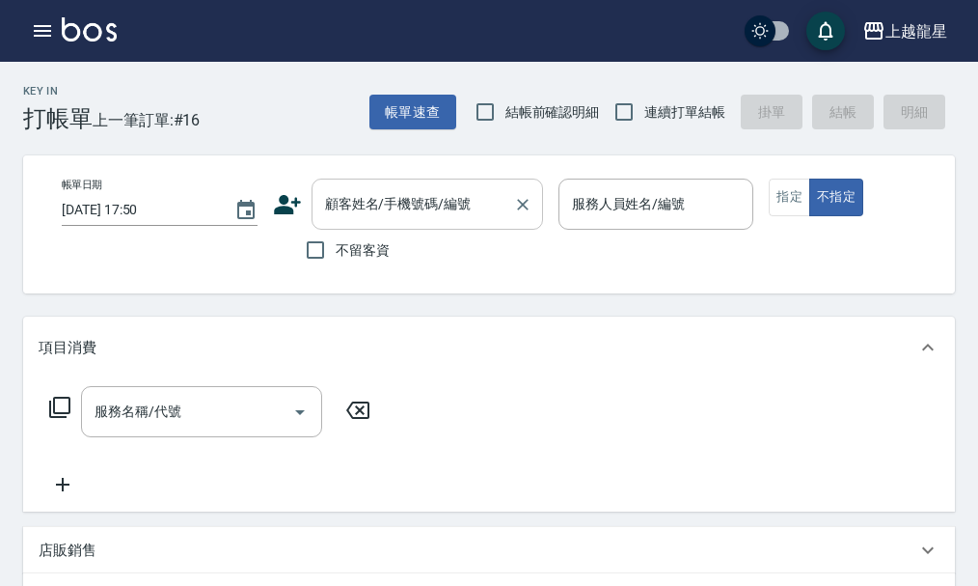
click at [428, 201] on div "顧客姓名/手機號碼/編號 顧客姓名/手機號碼/編號" at bounding box center [428, 204] width 232 height 51
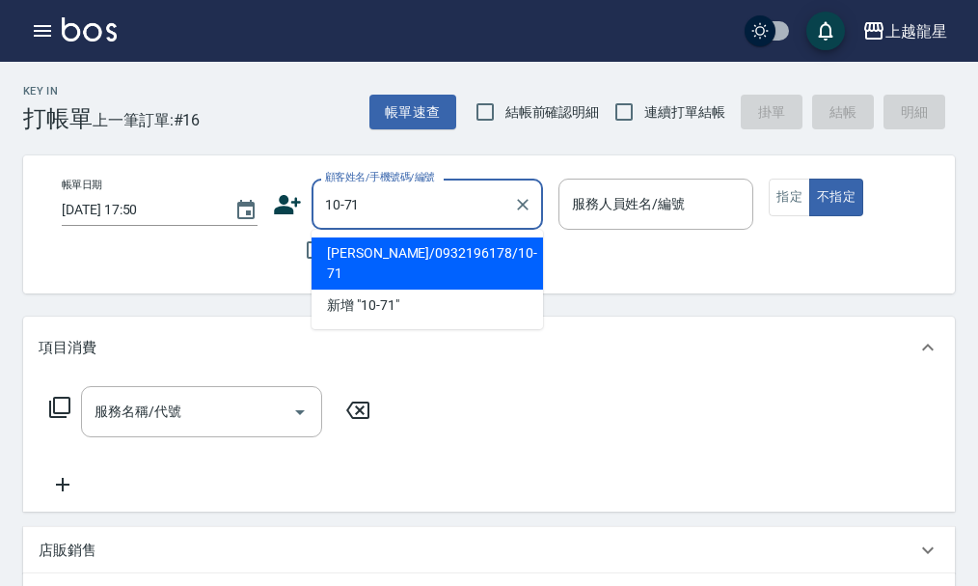
type input "[PERSON_NAME]/0932196178/10-71"
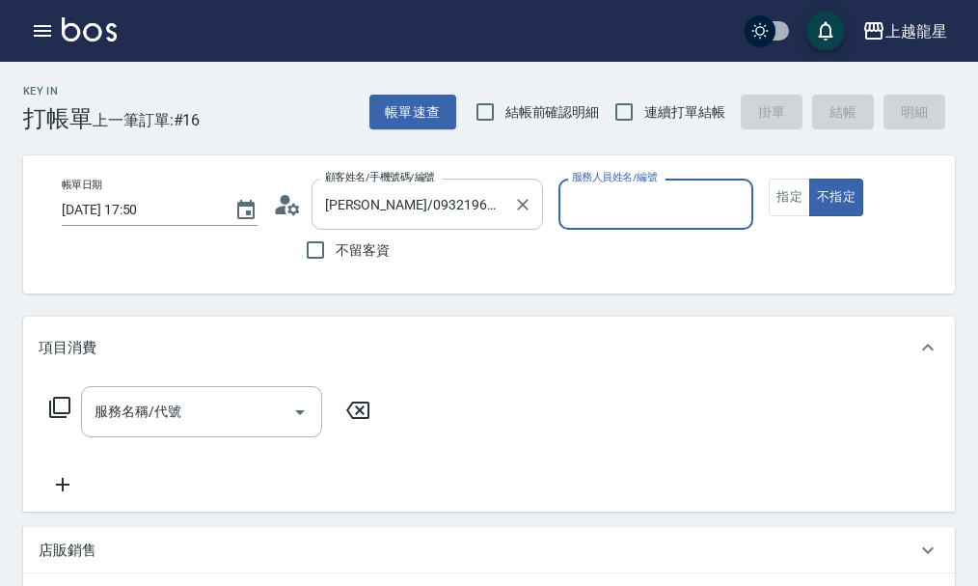
type input "Alisa-10"
click at [789, 220] on div "帳單日期 [DATE] 17:50 顧客姓名/手機號碼/編號 [PERSON_NAME]/0932196178/10-71 顧客姓名/手機號碼/編號 不留客資…" at bounding box center [505, 225] width 919 height 92
click at [788, 205] on button "指定" at bounding box center [789, 198] width 41 height 38
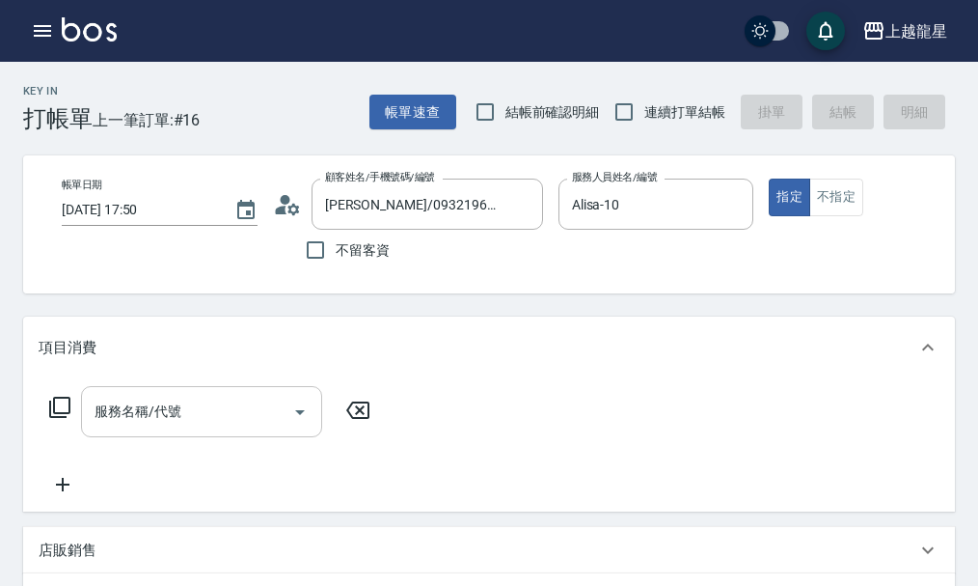
click at [255, 423] on input "服務名稱/代號" at bounding box center [187, 412] width 195 height 34
click at [259, 102] on div "Key In 打帳單 上一筆訂單:#16 帳單速查 結帳前確認明細 連續打單結帳 掛單 結帳 明細" at bounding box center [477, 97] width 955 height 70
click at [146, 416] on div "服務名稱/代號 服務名稱/代號" at bounding box center [201, 411] width 241 height 51
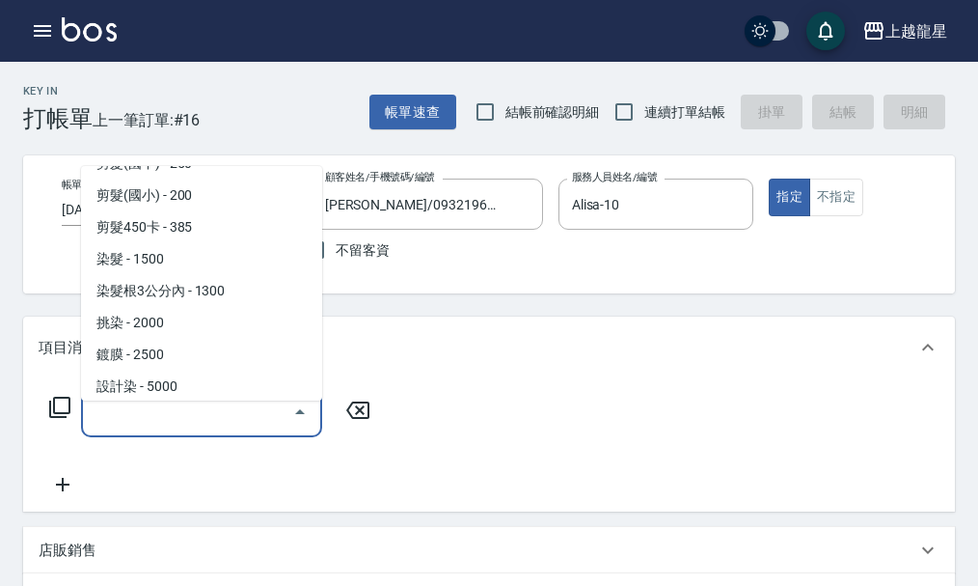
scroll to position [482, 0]
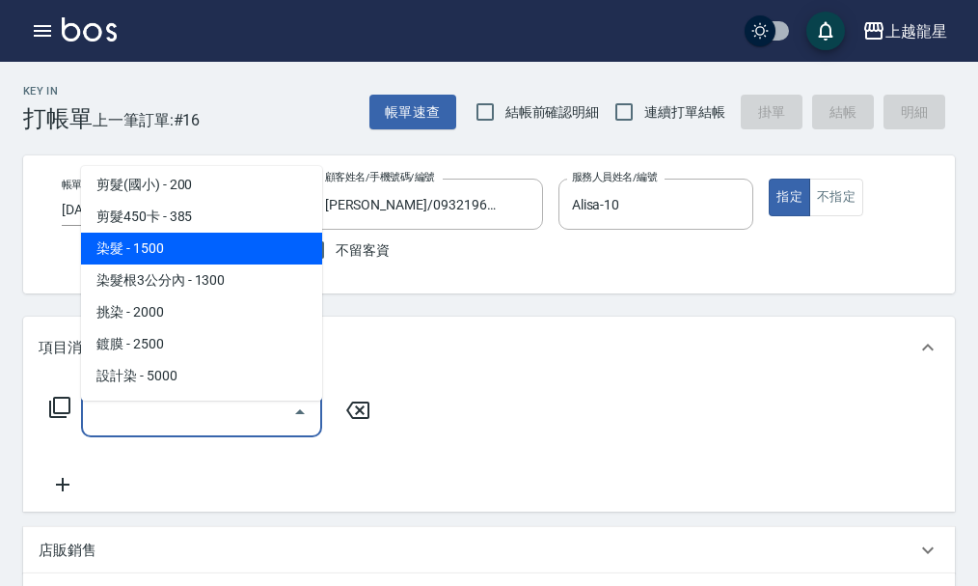
click at [226, 235] on span "染髮 - 1500" at bounding box center [201, 249] width 241 height 32
type input "染髮(400)"
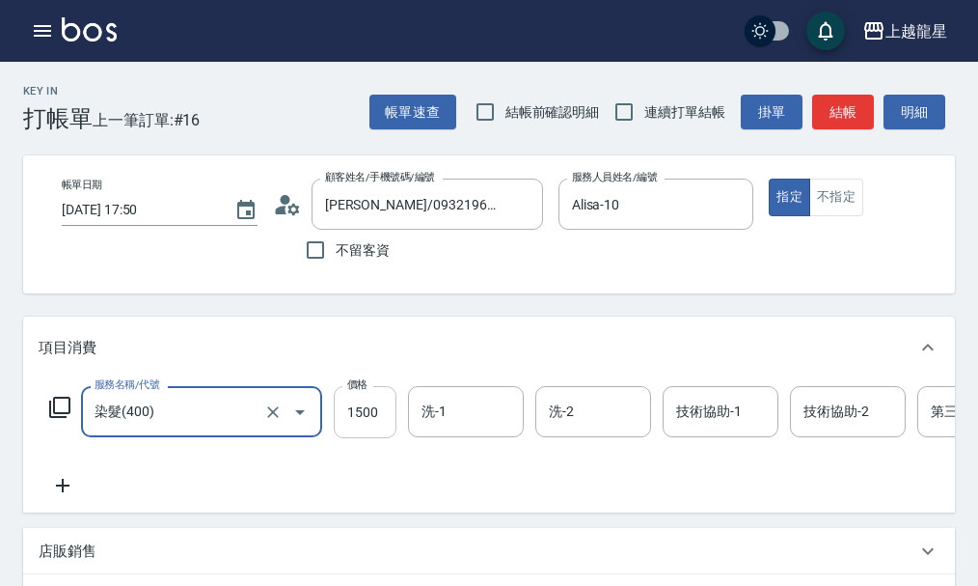
click at [373, 427] on input "1500" at bounding box center [365, 412] width 63 height 52
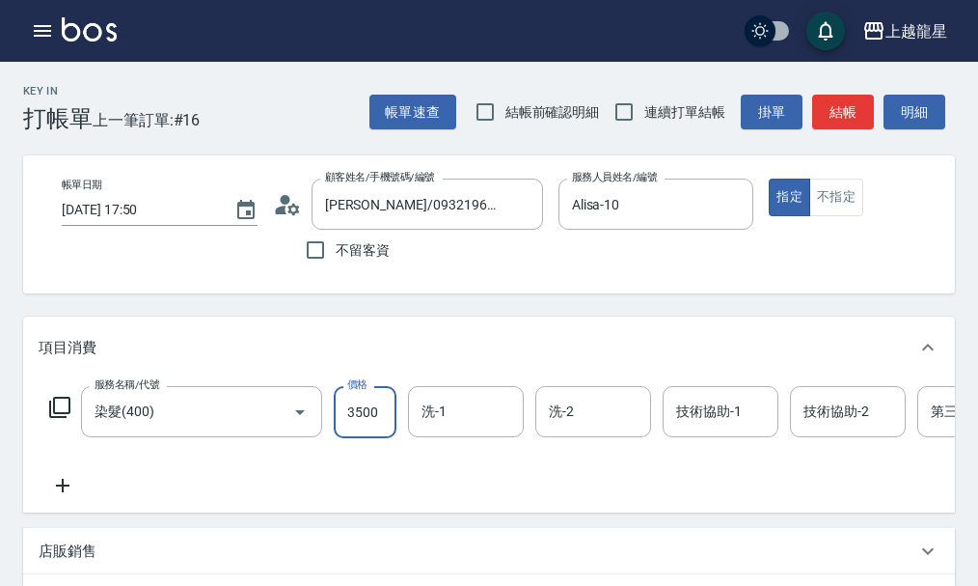
type input "3500"
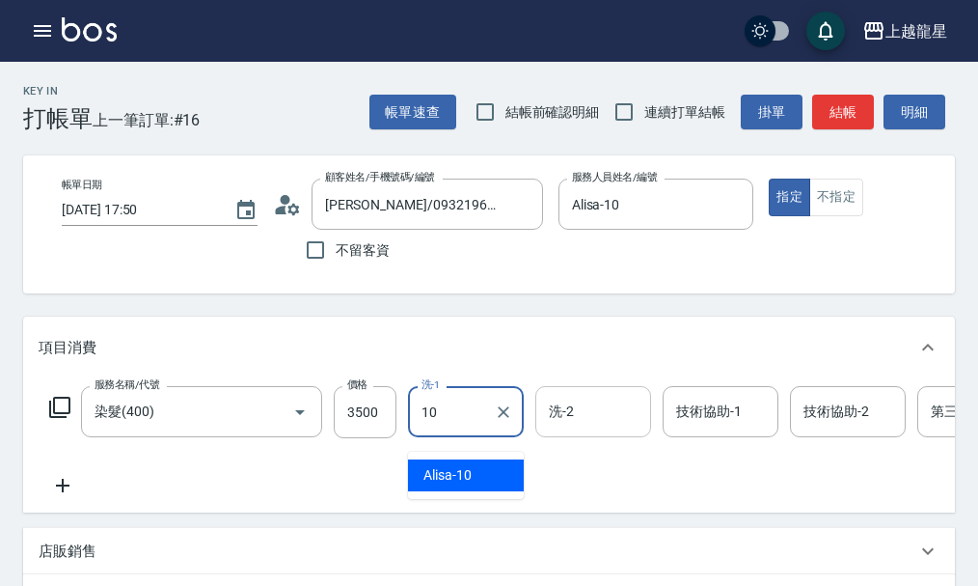
type input "Alisa-10"
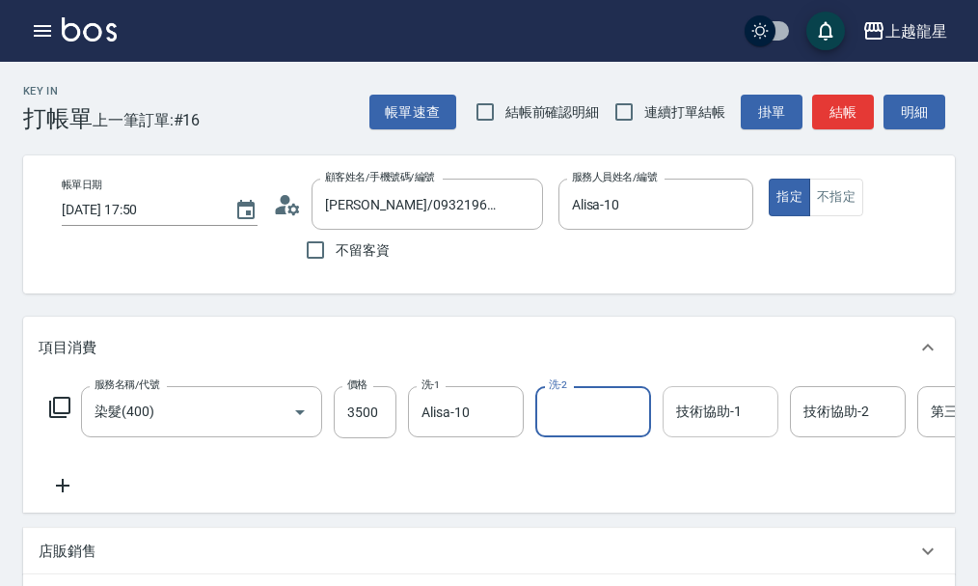
click at [712, 426] on div "技術協助-1 技術協助-1" at bounding box center [721, 411] width 116 height 51
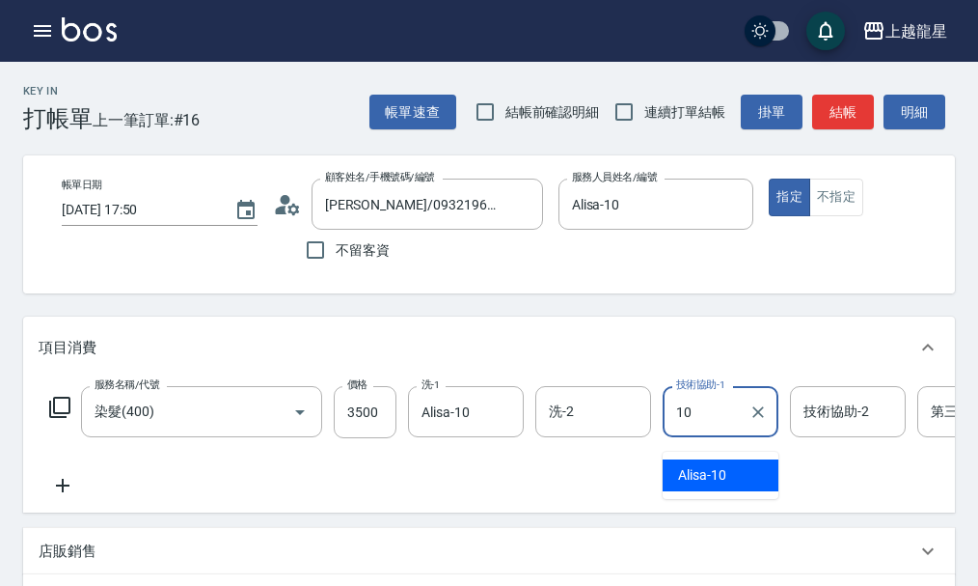
type input "Alisa-10"
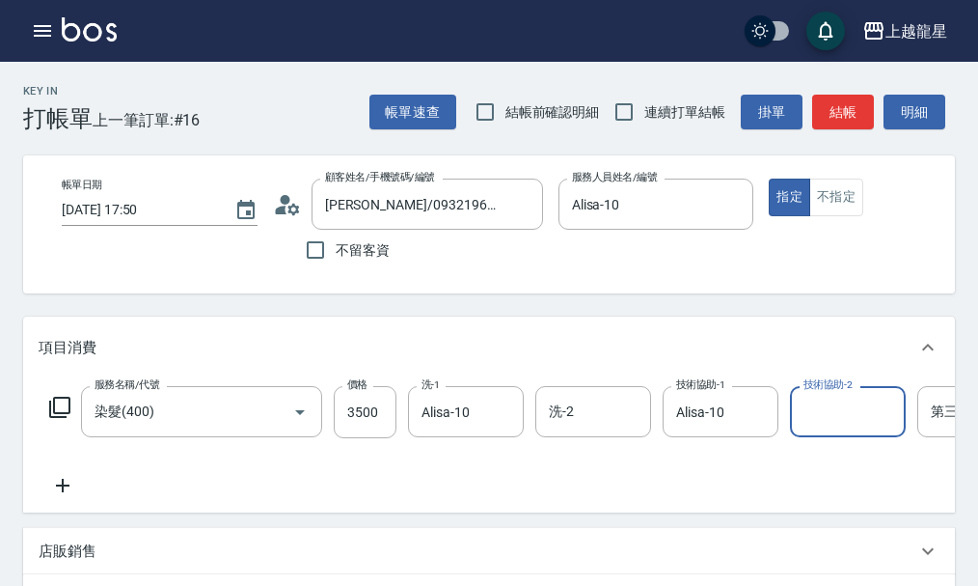
click at [66, 488] on icon at bounding box center [63, 485] width 48 height 23
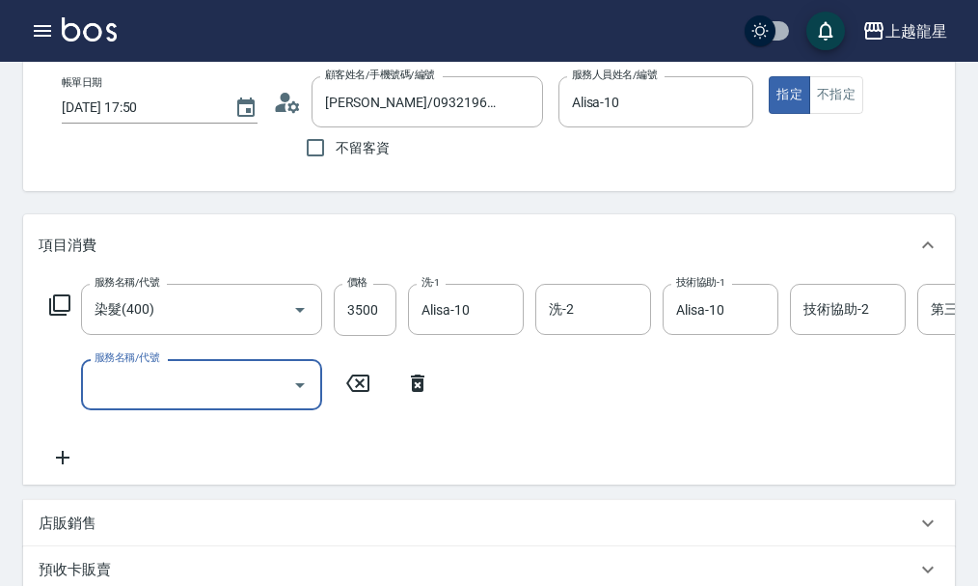
scroll to position [193, 0]
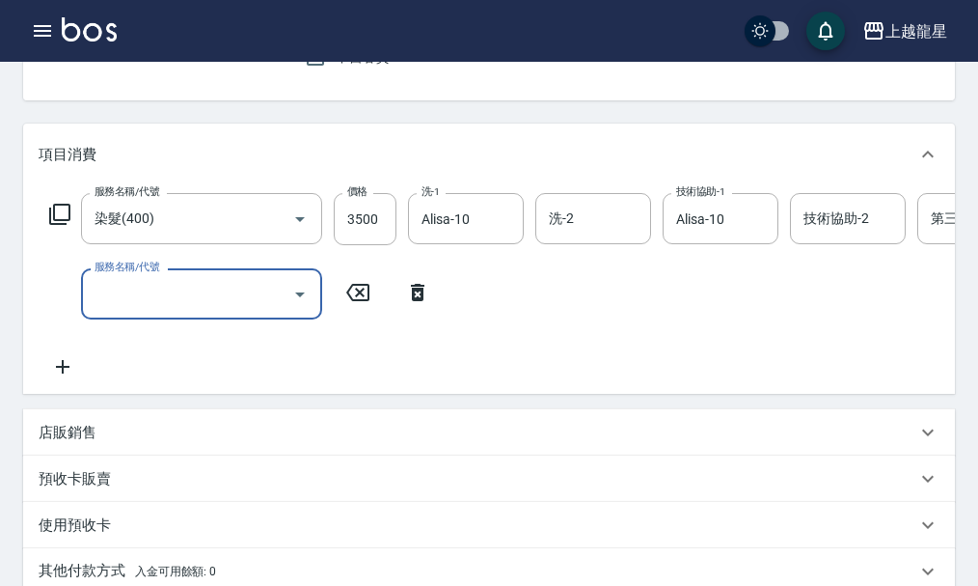
click at [36, 280] on div "服務名稱/代號 染髮(400) 服務名稱/代號 價格 3500 價格 洗-1 Alisa-10 洗-1 洗-2 洗-2 技術協助-1 Alisa-10 技術協…" at bounding box center [489, 289] width 932 height 208
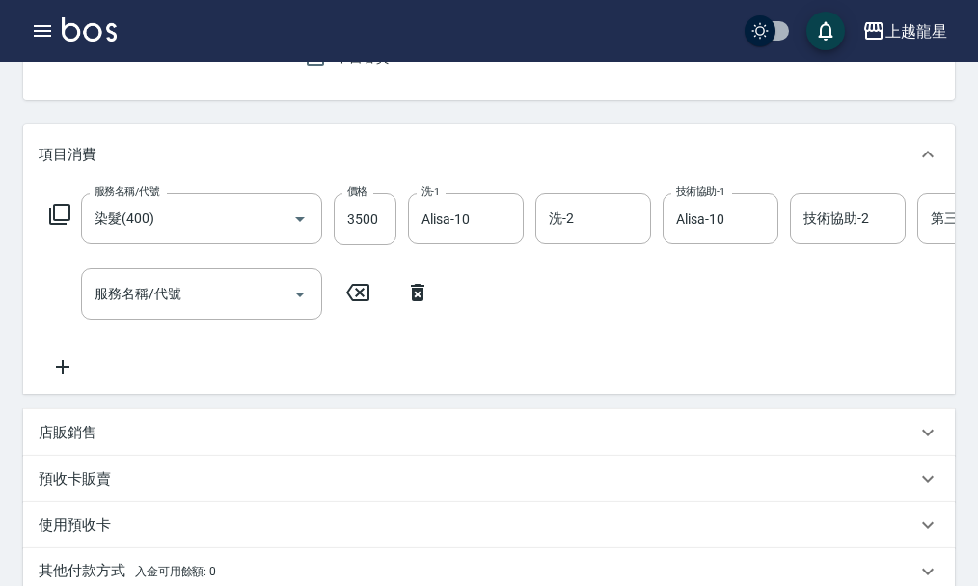
click at [420, 301] on icon at bounding box center [418, 292] width 14 height 17
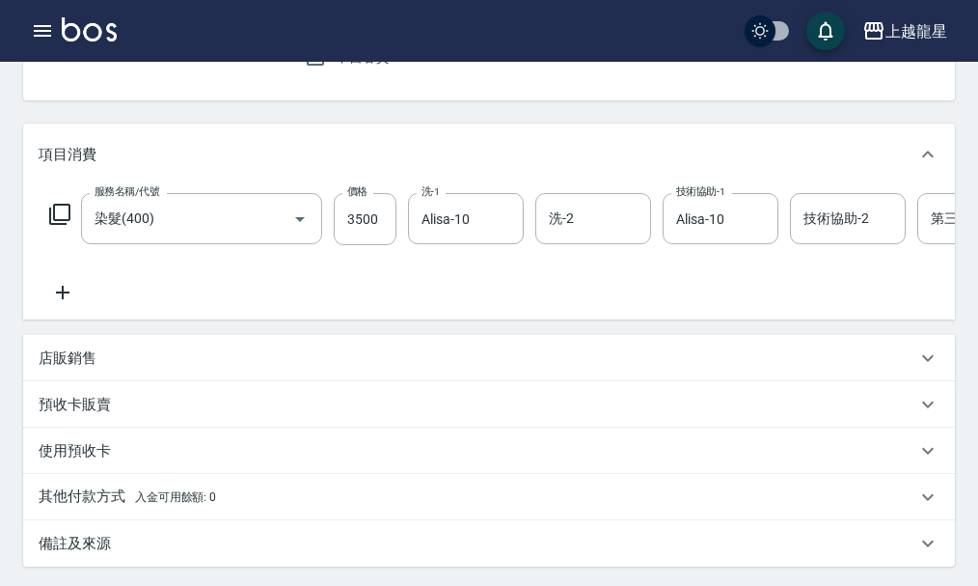
click at [114, 369] on div "店販銷售" at bounding box center [478, 358] width 878 height 20
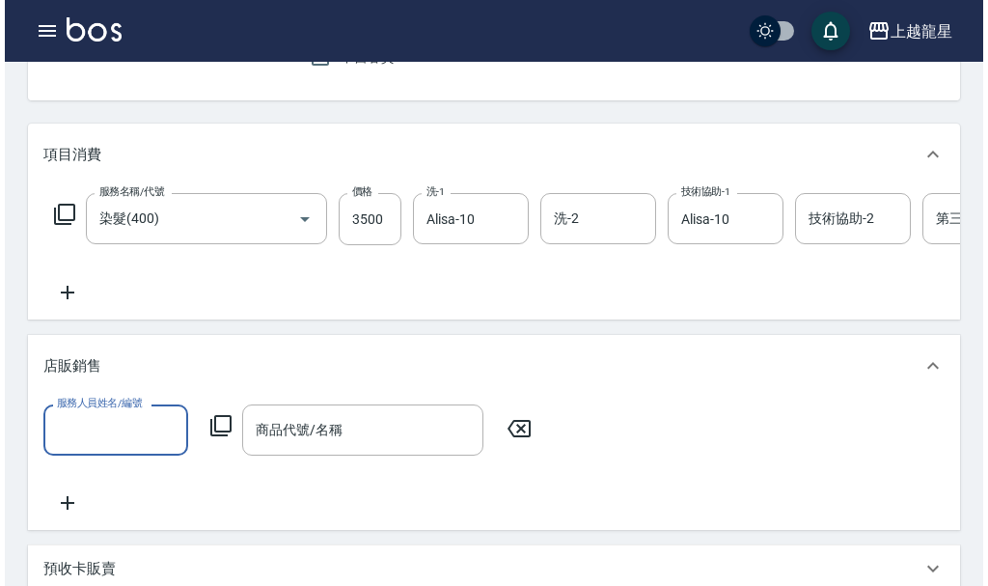
scroll to position [0, 0]
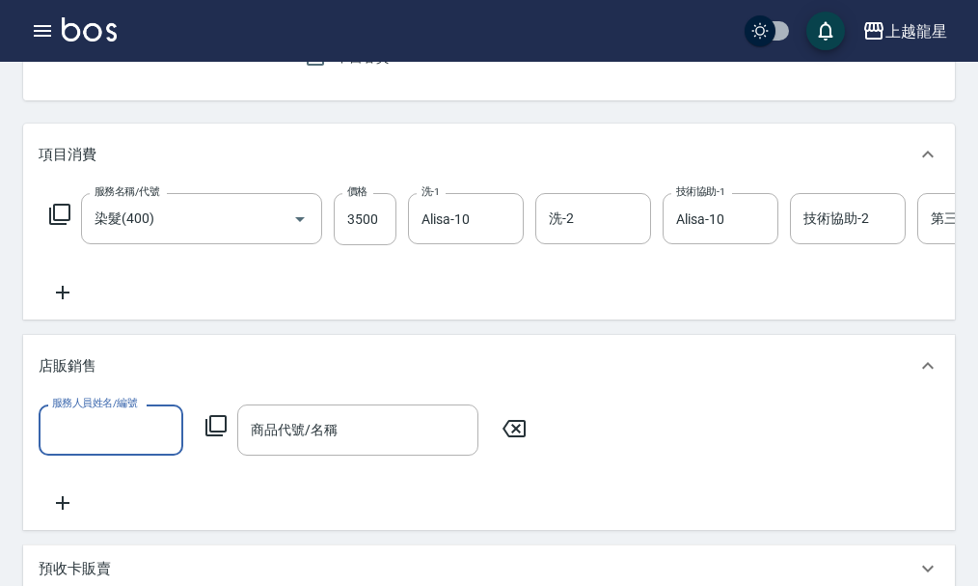
type input "1"
click at [160, 440] on icon "Clear" at bounding box center [162, 430] width 19 height 19
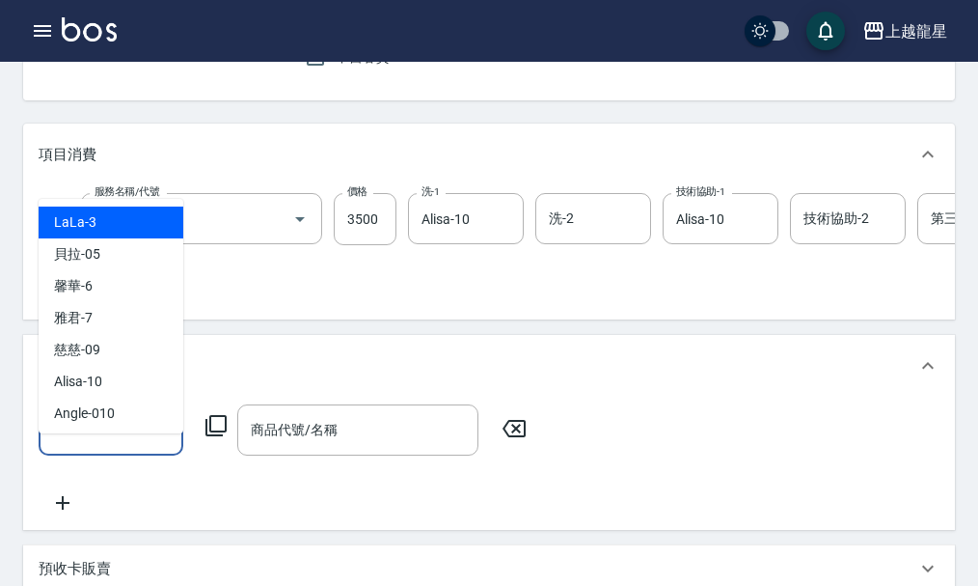
click at [213, 437] on icon at bounding box center [216, 425] width 23 height 23
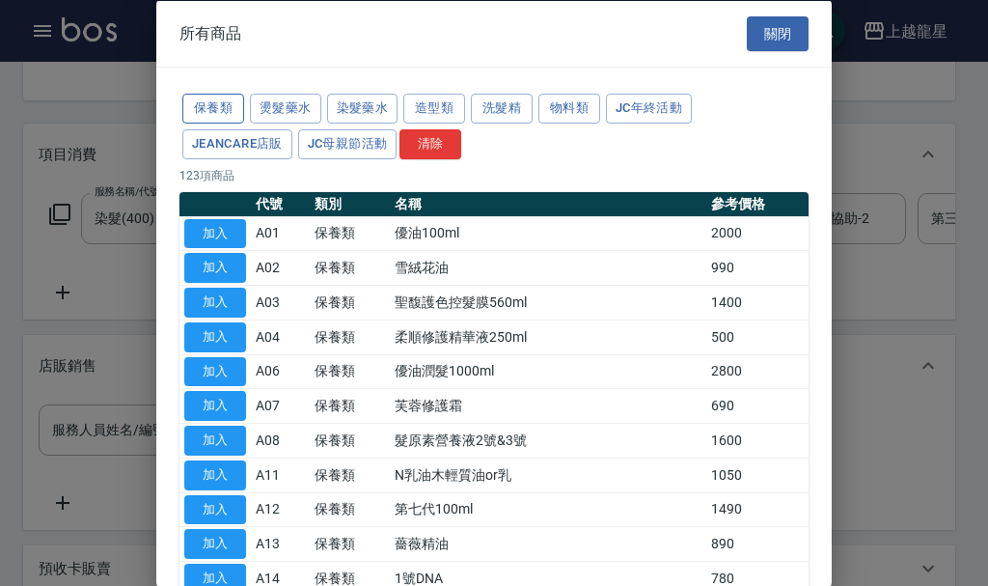
click at [223, 113] on button "保養類" at bounding box center [213, 109] width 62 height 30
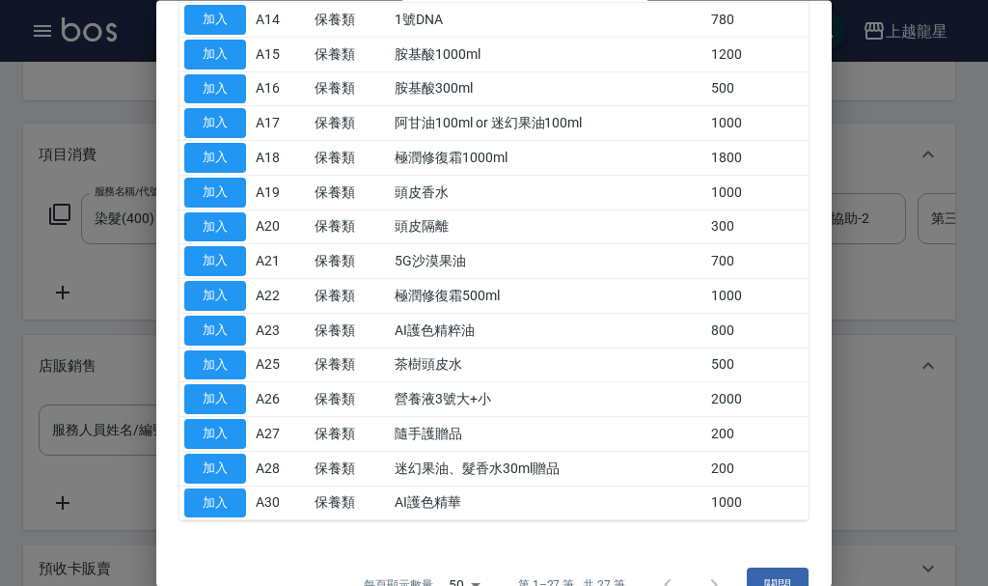
scroll to position [598, 0]
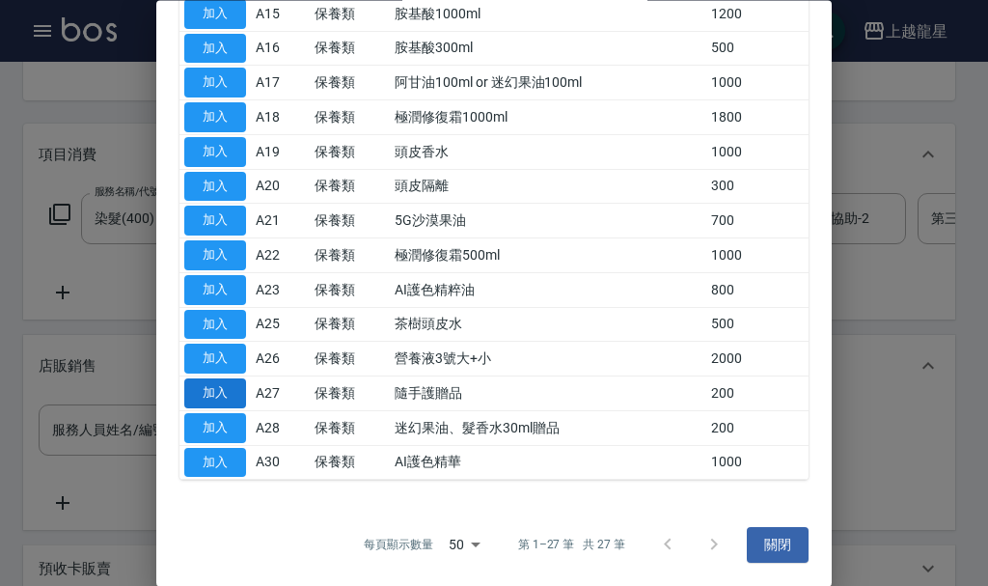
click at [218, 383] on button "加入" at bounding box center [215, 394] width 62 height 30
type input "隨手護贈品"
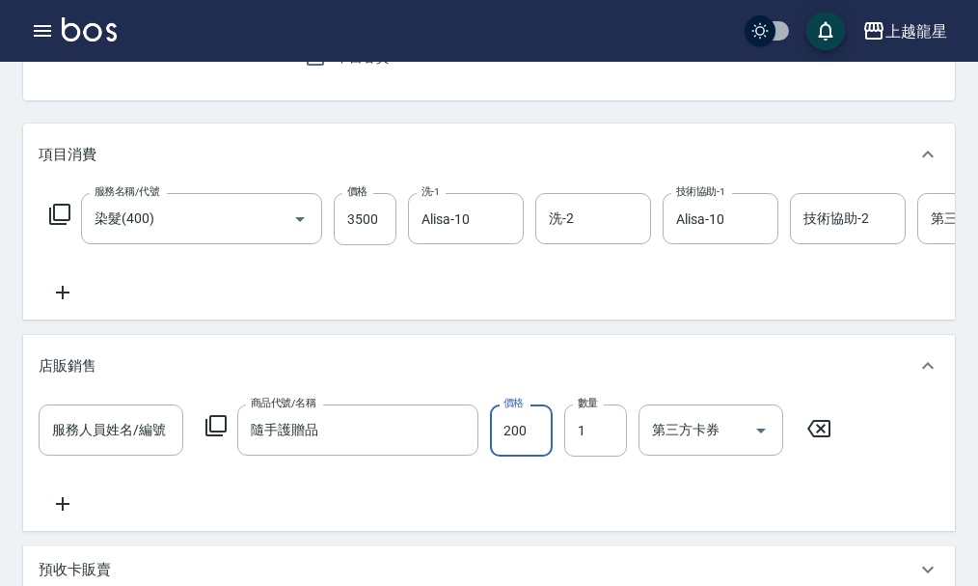
click at [531, 455] on input "200" at bounding box center [521, 430] width 63 height 52
type input "199"
click at [124, 446] on div "服務人員姓名/編號 服務人員姓名/編號" at bounding box center [111, 430] width 145 height 52
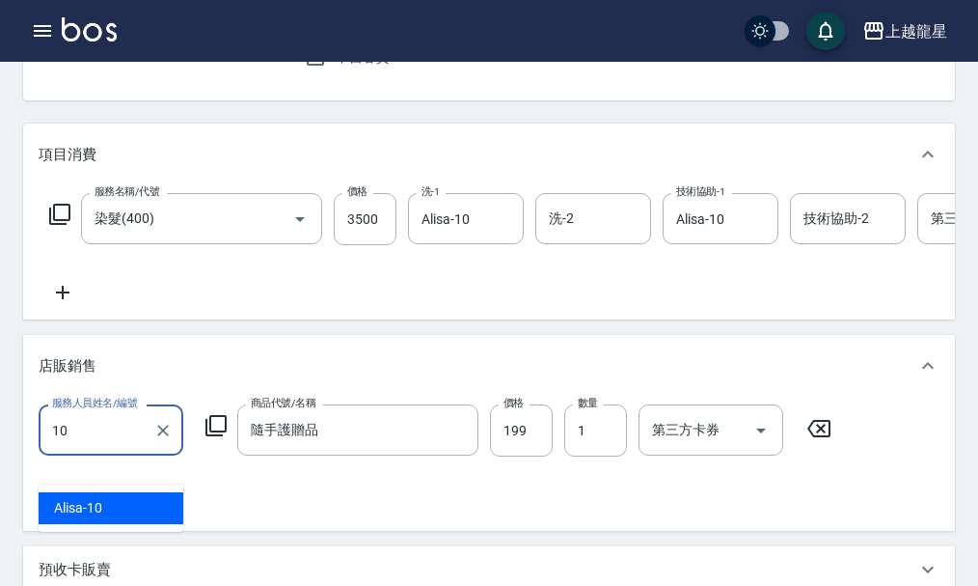
type input "Alisa-10"
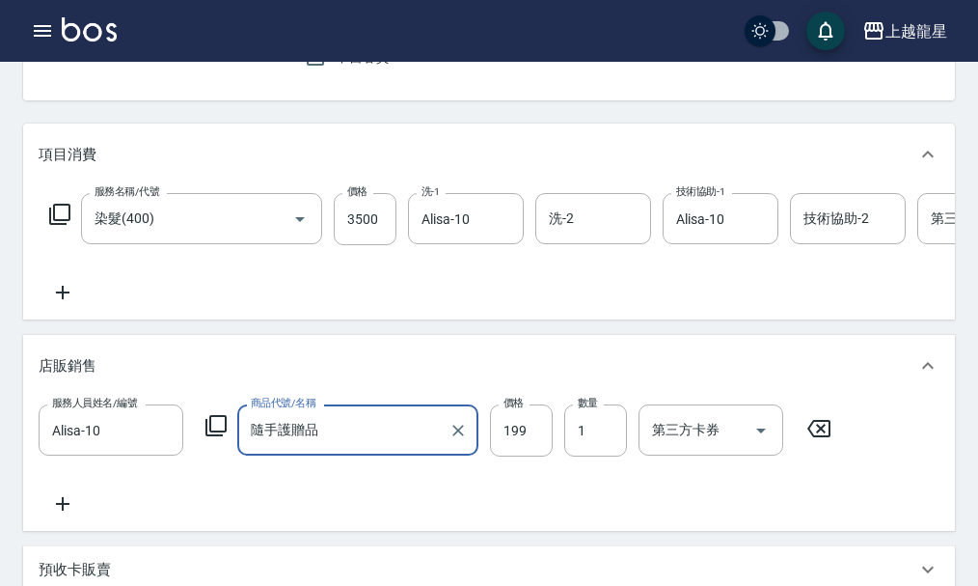
click at [217, 437] on icon at bounding box center [216, 425] width 23 height 23
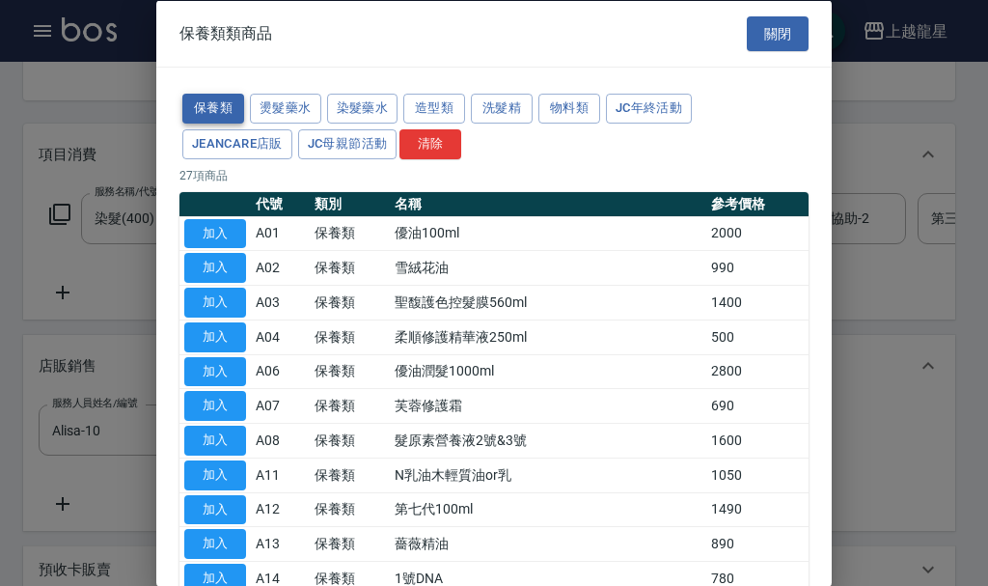
click at [215, 107] on button "保養類" at bounding box center [213, 109] width 62 height 30
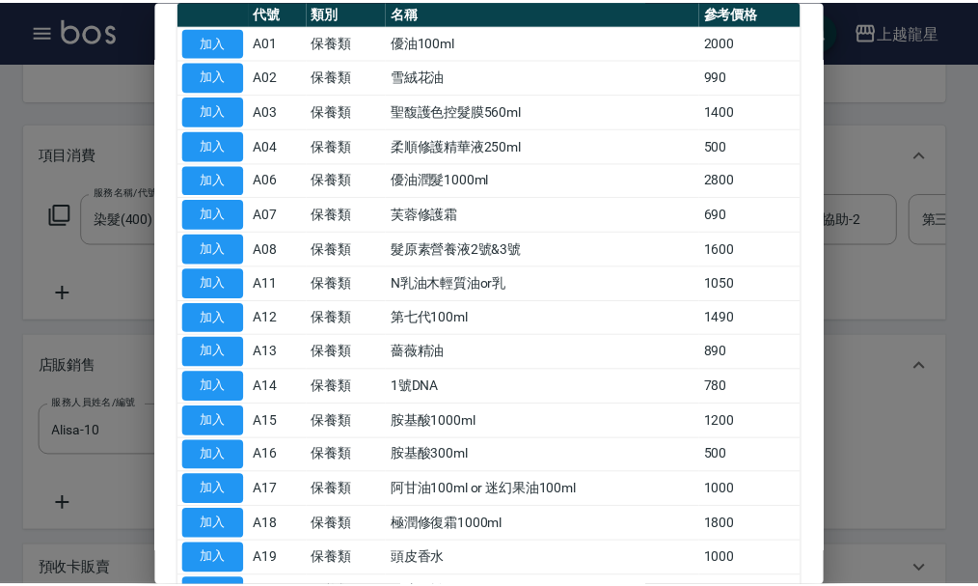
scroll to position [193, 0]
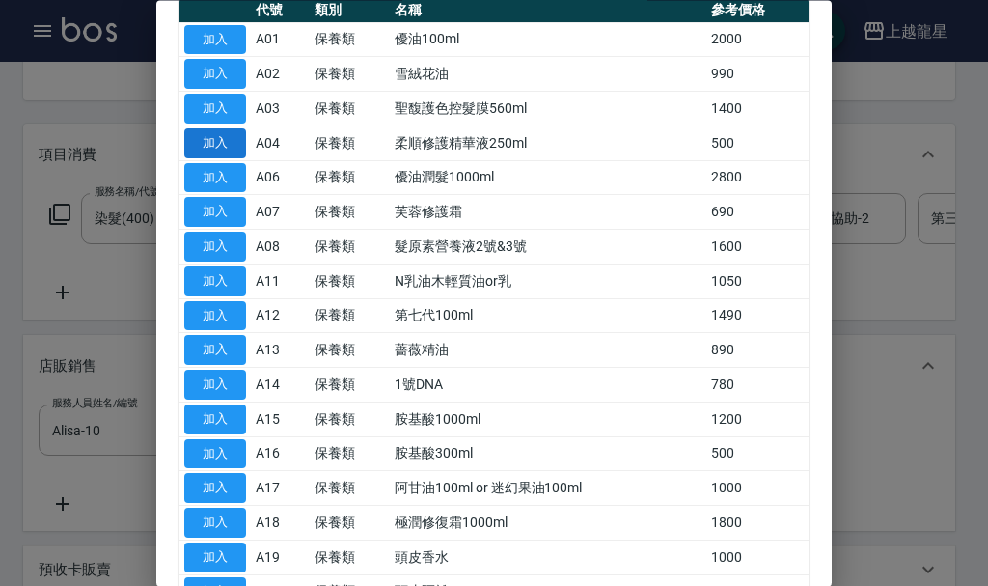
click at [207, 142] on button "加入" at bounding box center [215, 143] width 62 height 30
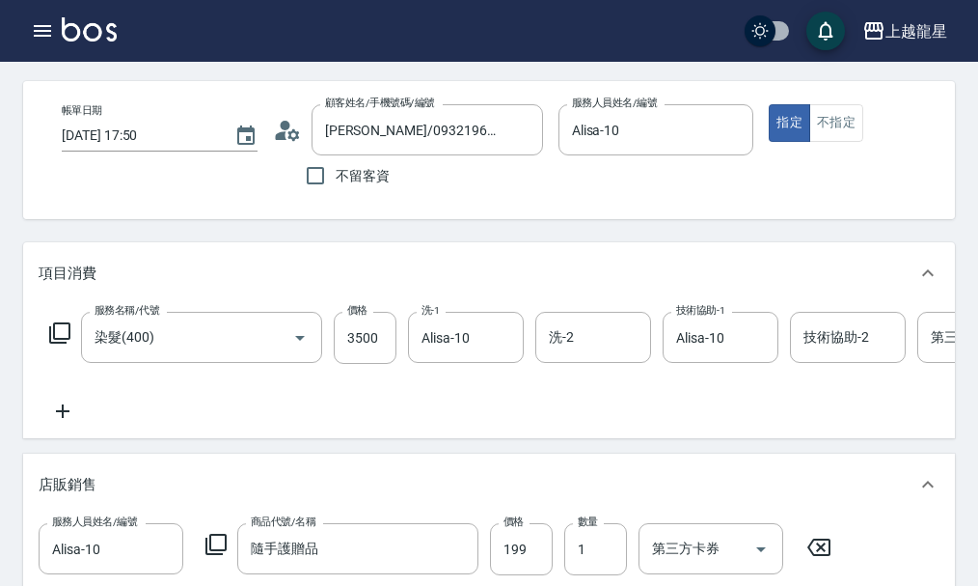
scroll to position [0, 0]
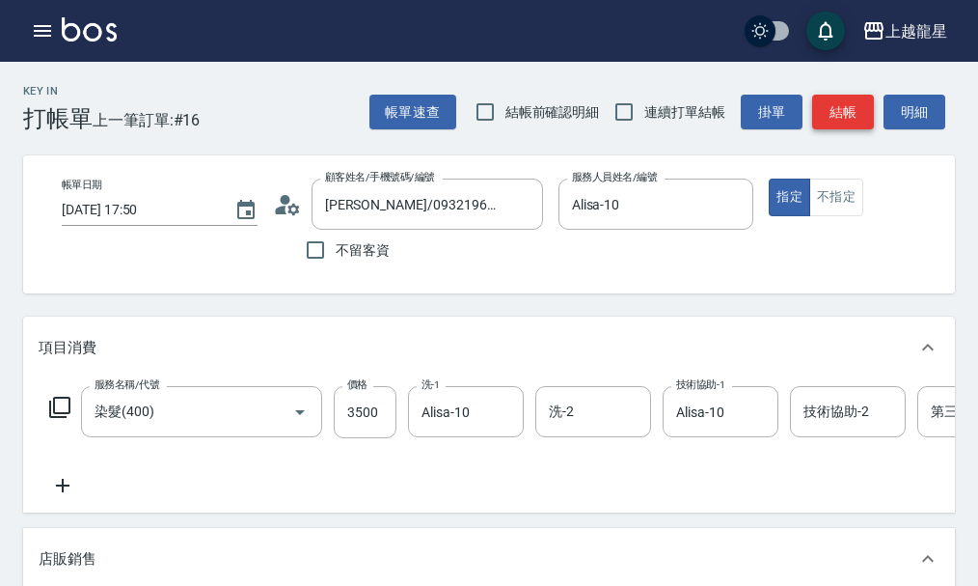
click at [850, 103] on button "結帳" at bounding box center [843, 113] width 62 height 36
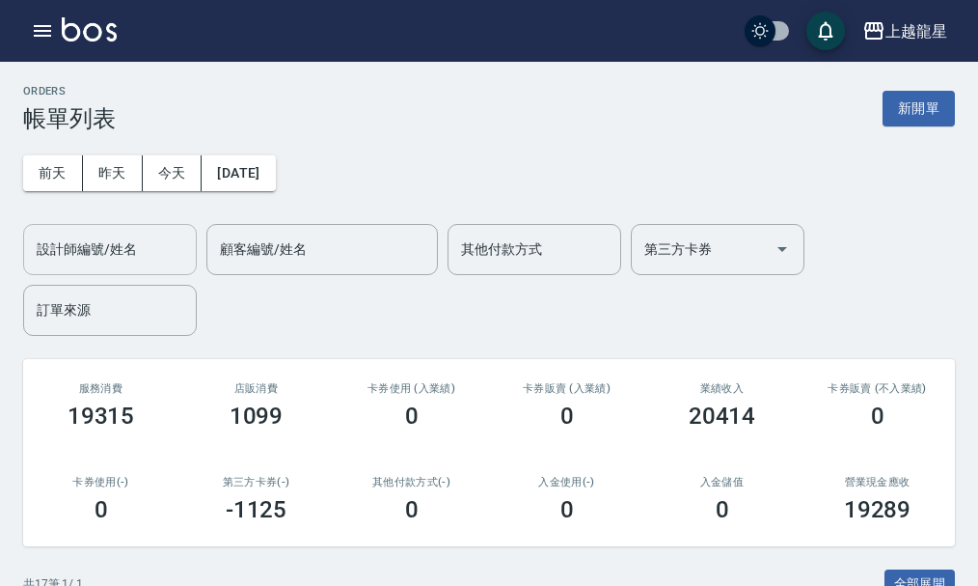
click at [62, 256] on div "設計師編號/姓名 設計師編號/姓名" at bounding box center [110, 249] width 174 height 51
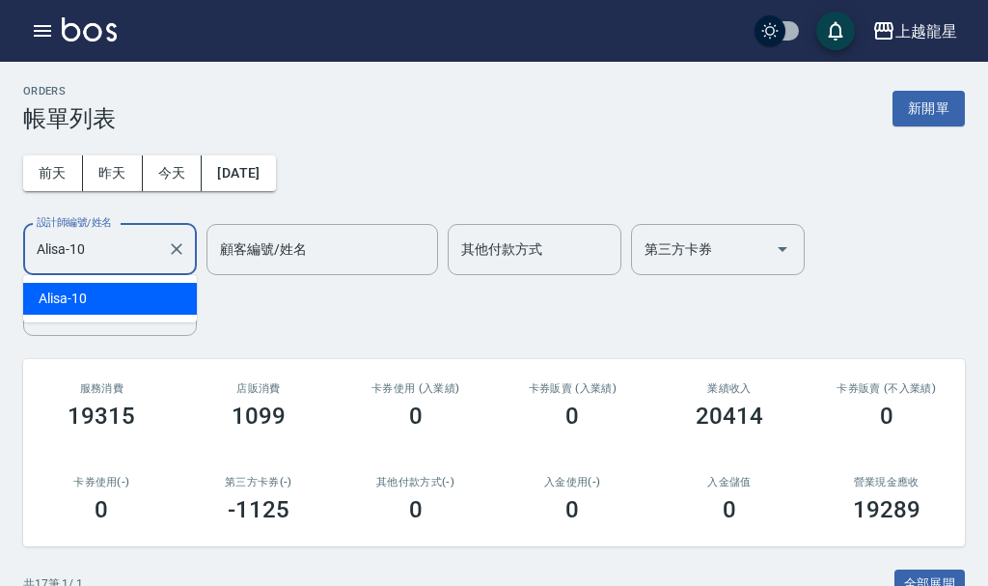
type input "Alisa-10"
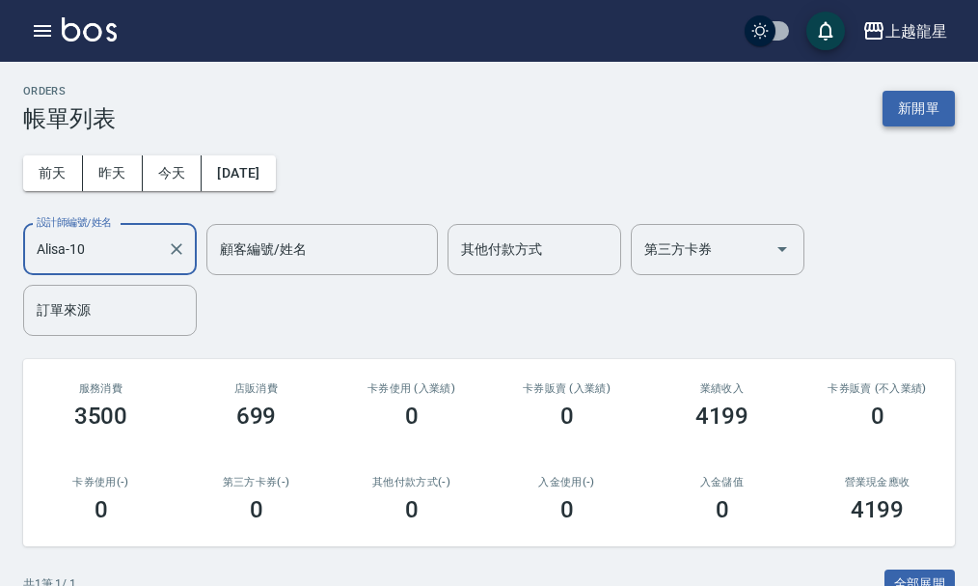
click at [892, 112] on button "新開單" at bounding box center [919, 109] width 72 height 36
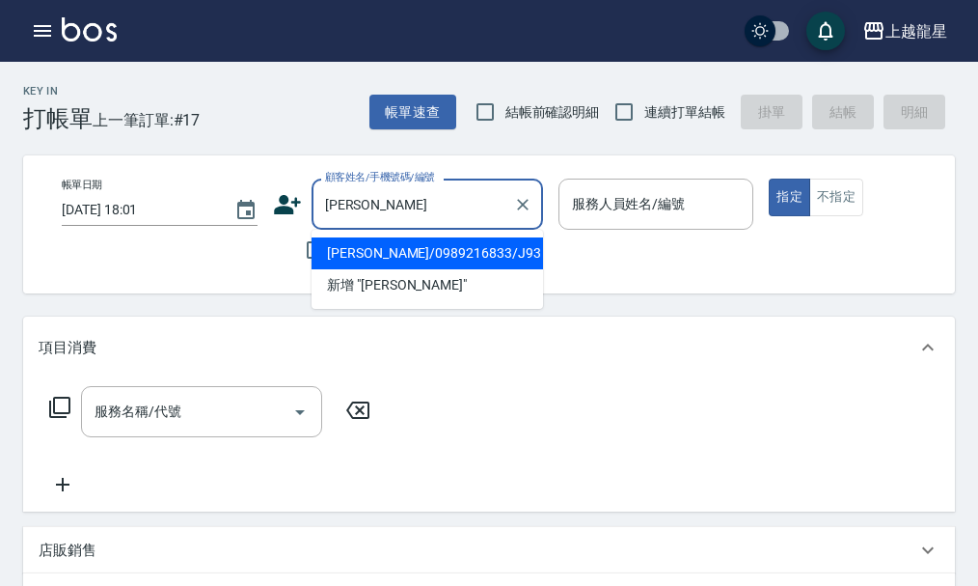
click at [477, 250] on li "[PERSON_NAME]/0989216833/J93" at bounding box center [428, 253] width 232 height 32
type input "[PERSON_NAME]/0989216833/J93"
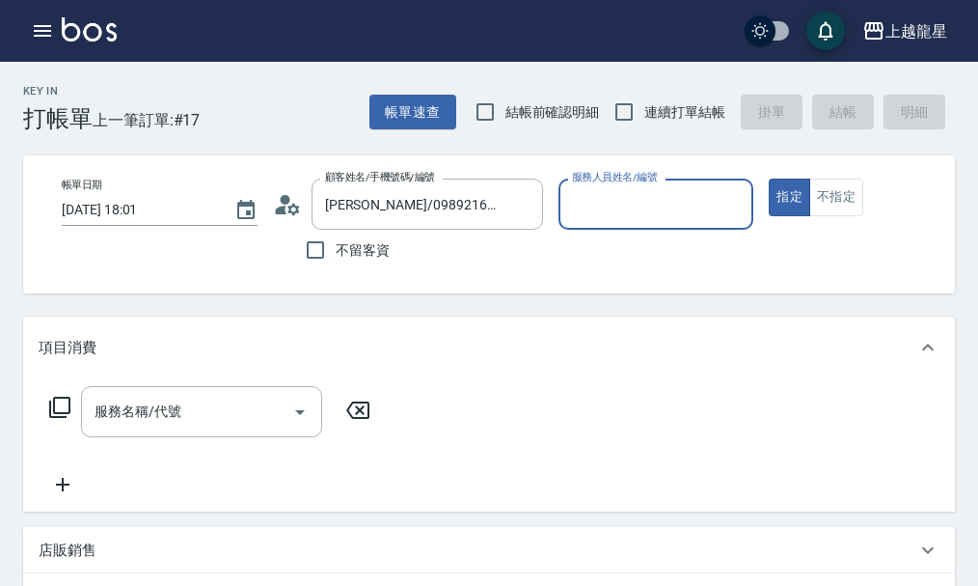
type input "Alisa-10"
click at [188, 427] on input "服務名稱/代號" at bounding box center [187, 412] width 195 height 34
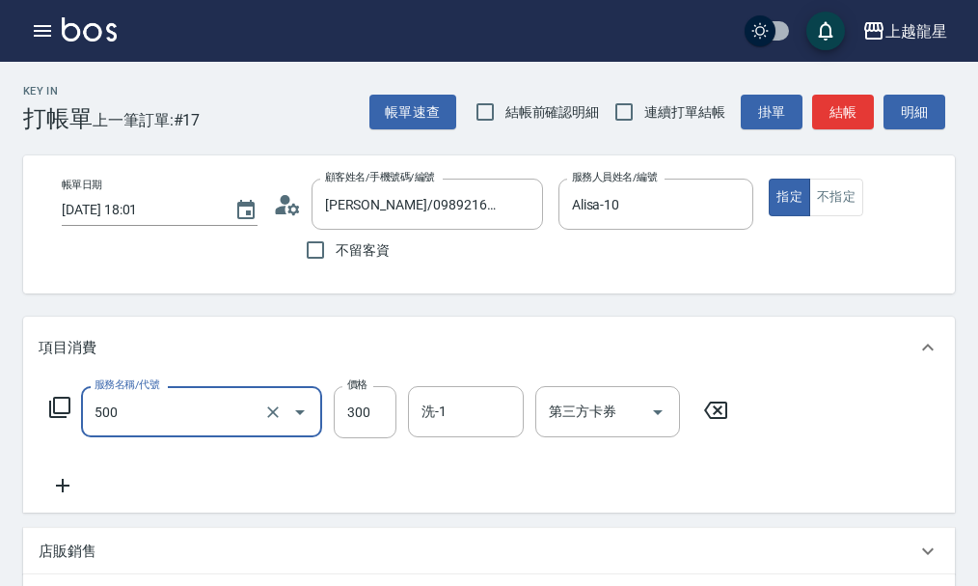
type input "一般洗髮(500)"
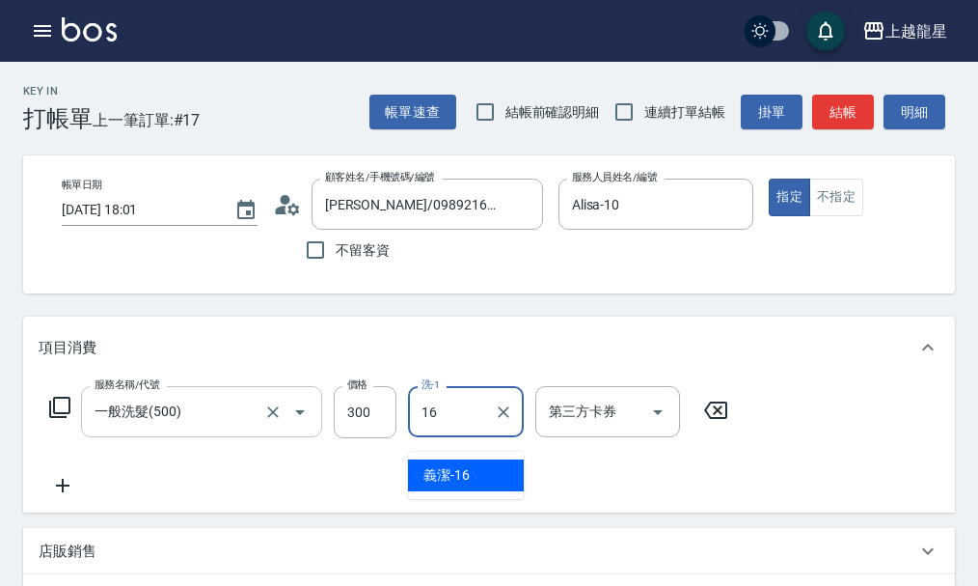
type input "義潔-16"
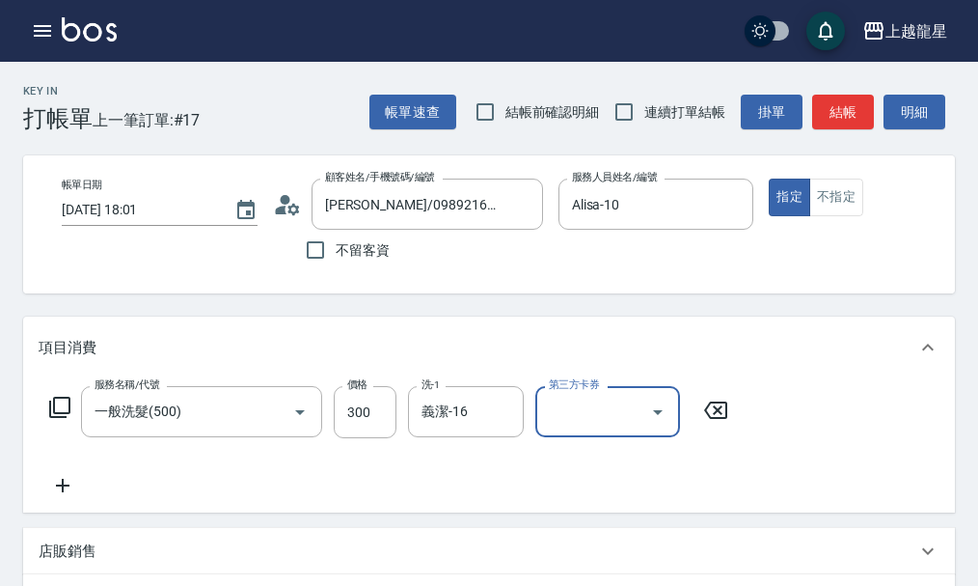
click at [68, 486] on div "服務名稱/代號 一般洗髮(500) 服務名稱/代號 價格 300 價格 洗-1 義潔-16 洗-1 第三方卡券 第三方卡券" at bounding box center [390, 441] width 702 height 111
click at [67, 497] on icon at bounding box center [63, 485] width 48 height 23
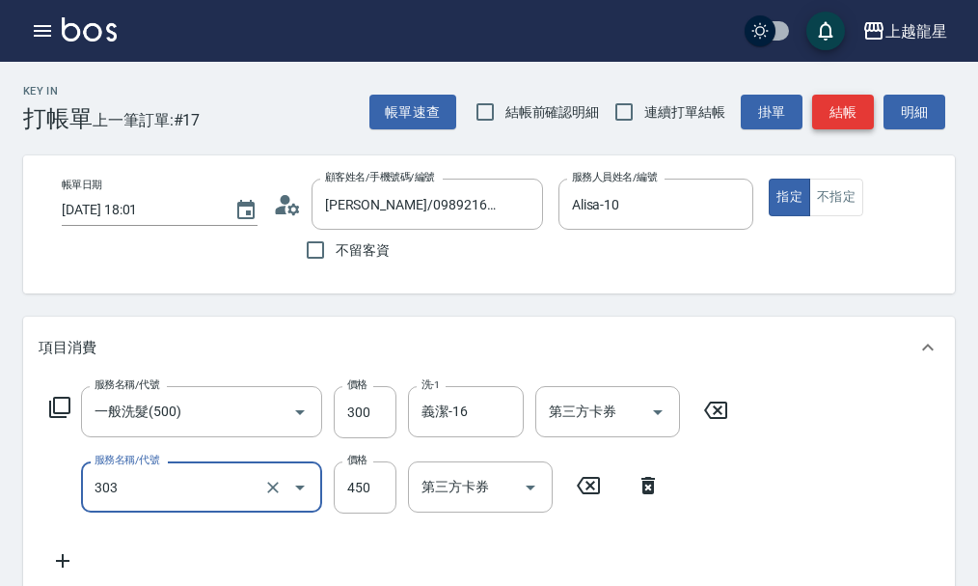
type input "剪髮(303)"
click at [843, 116] on button "結帳" at bounding box center [843, 113] width 62 height 36
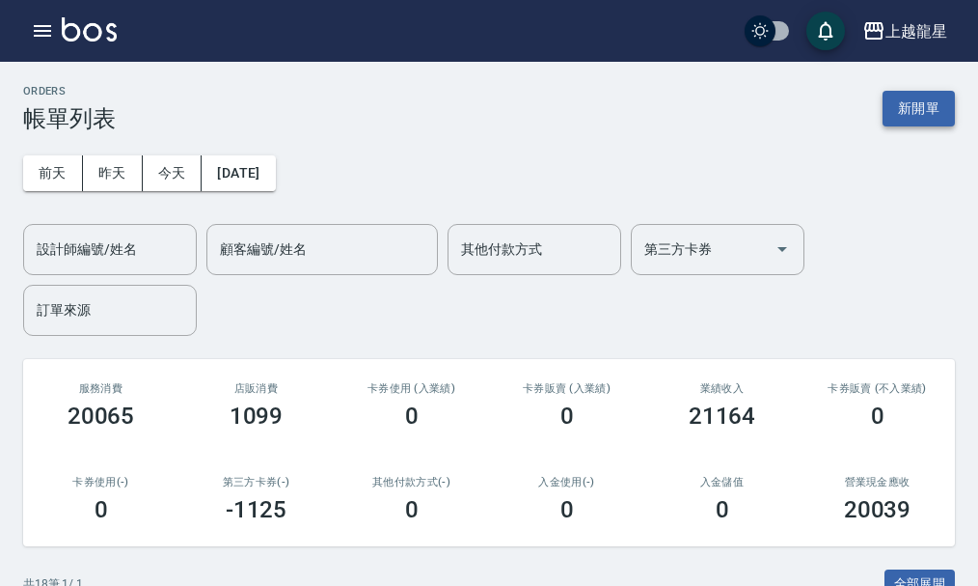
click at [922, 112] on button "新開單" at bounding box center [919, 109] width 72 height 36
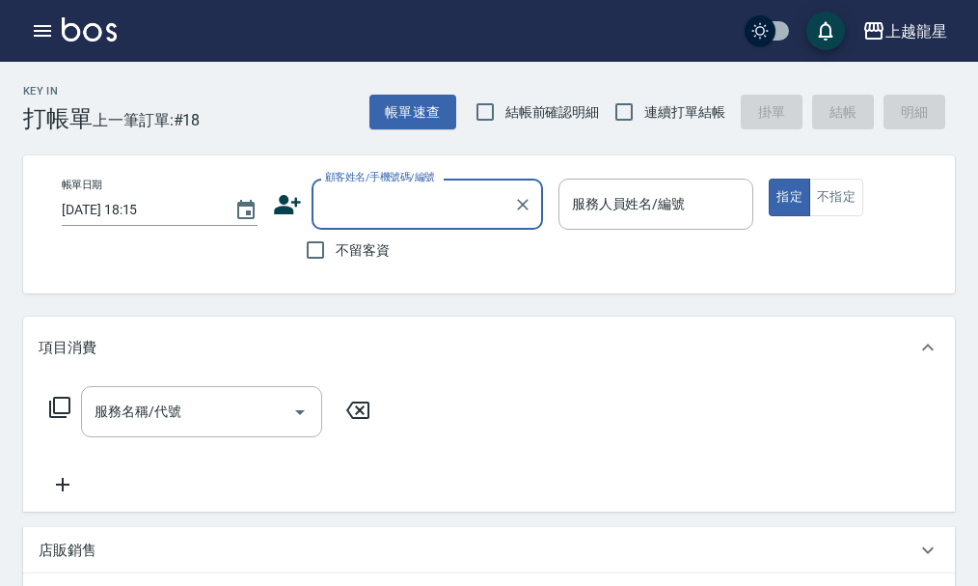
click at [382, 240] on span "不留客資" at bounding box center [363, 250] width 54 height 20
click at [336, 240] on input "不留客資" at bounding box center [315, 250] width 41 height 41
checkbox input "true"
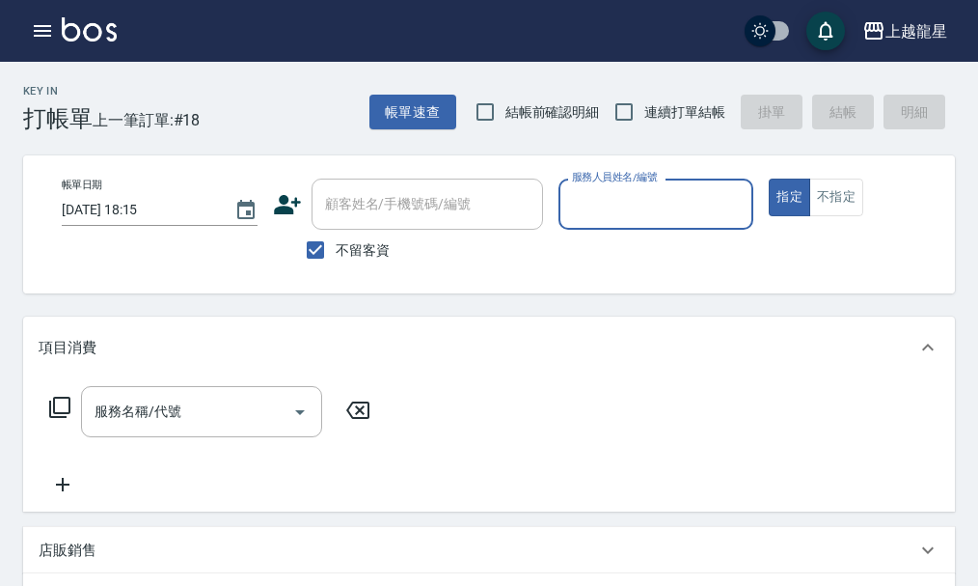
click at [650, 214] on input "服務人員姓名/編號" at bounding box center [656, 204] width 179 height 34
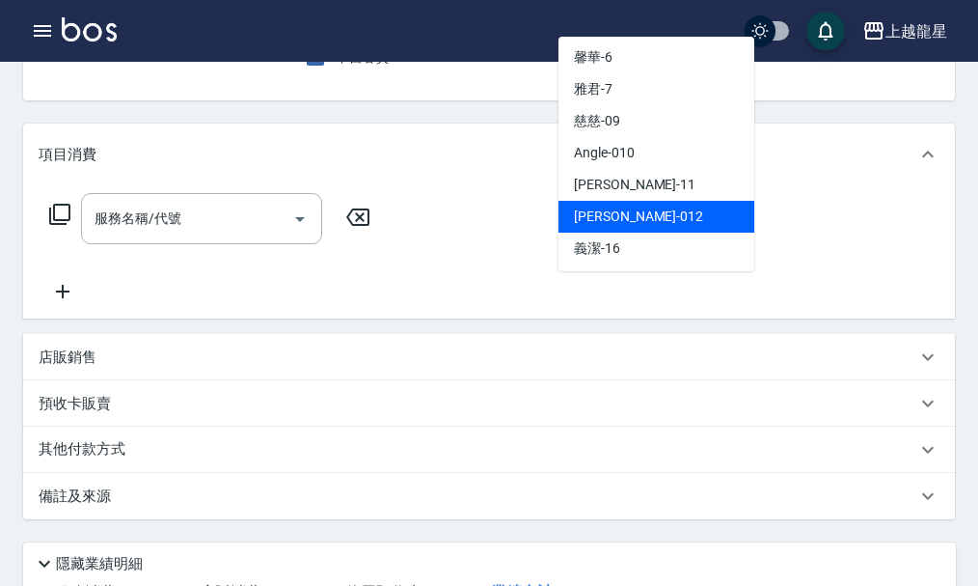
scroll to position [96, 0]
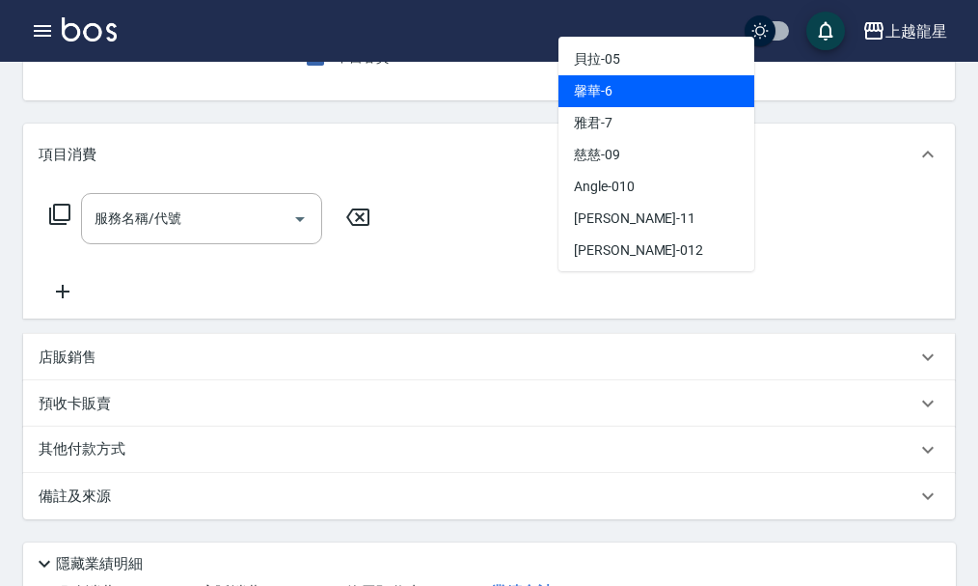
click at [645, 78] on div "馨華 -6" at bounding box center [657, 91] width 196 height 32
type input "馨華-6"
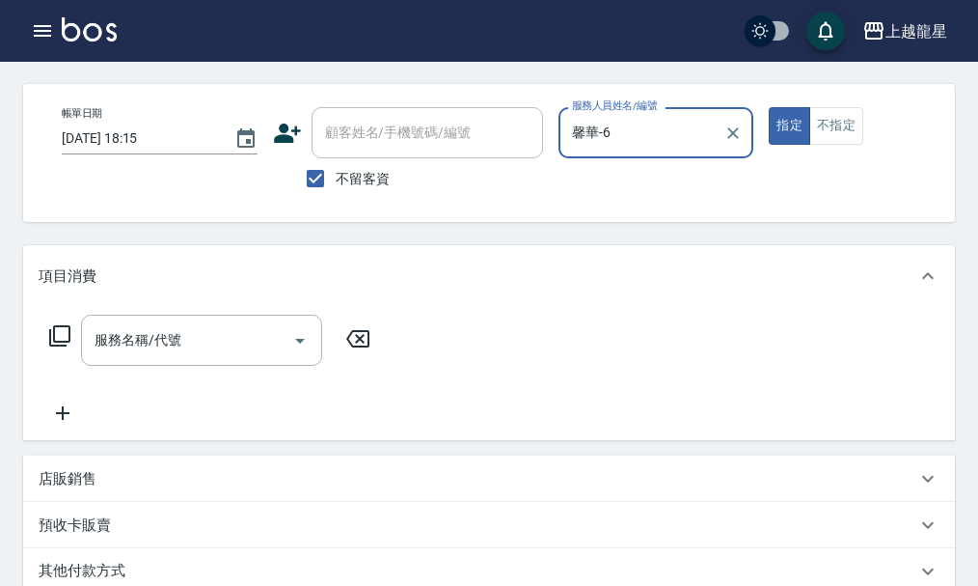
scroll to position [0, 0]
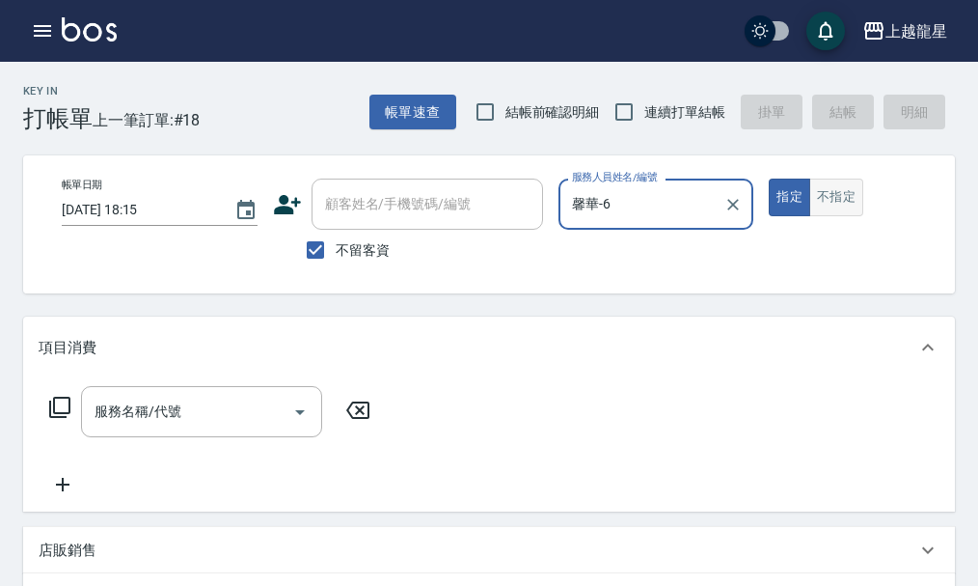
click at [821, 203] on button "不指定" at bounding box center [837, 198] width 54 height 38
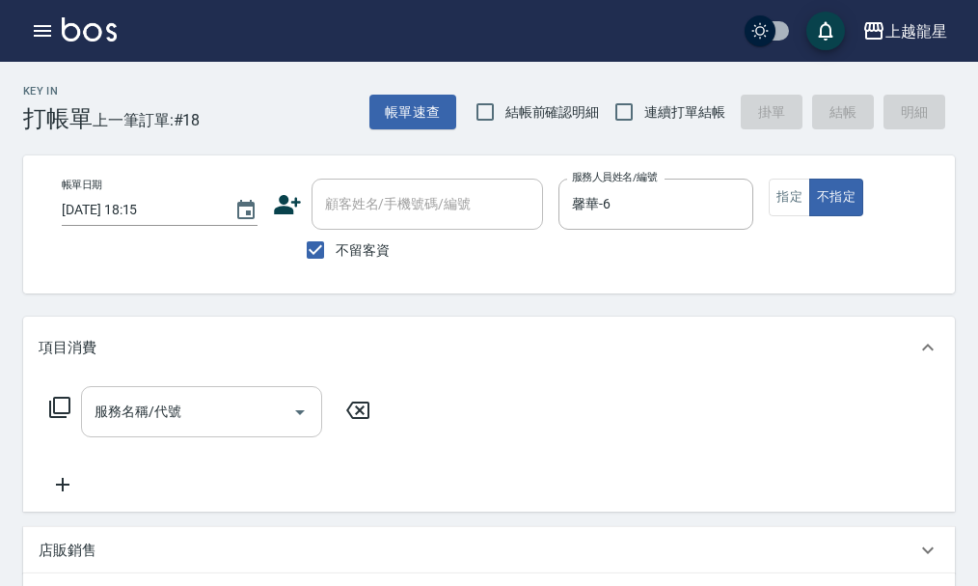
click at [136, 428] on input "服務名稱/代號" at bounding box center [187, 412] width 195 height 34
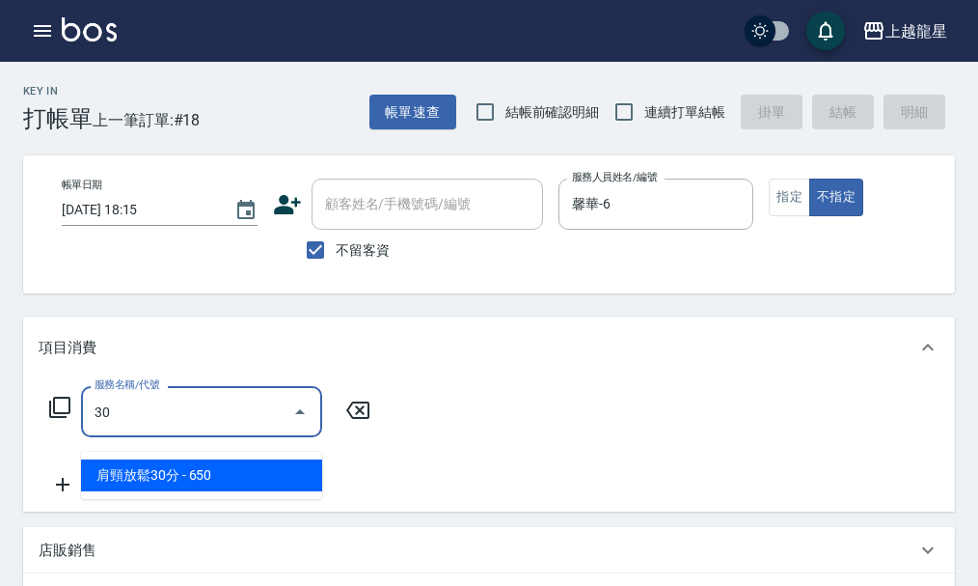
type input "3"
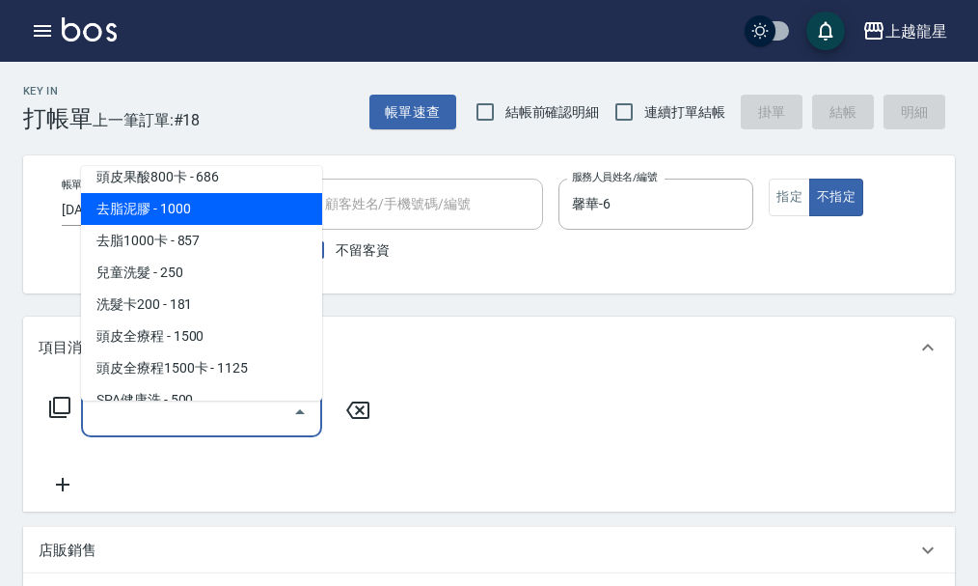
scroll to position [965, 0]
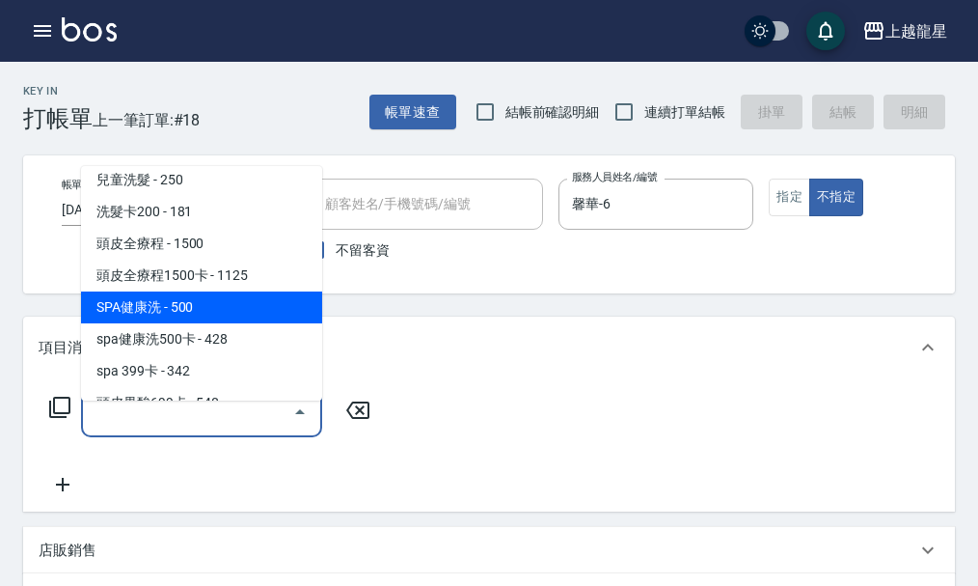
click at [152, 317] on span "SPA健康洗 - 500" at bounding box center [201, 307] width 241 height 32
type input "SPA健康洗(513)"
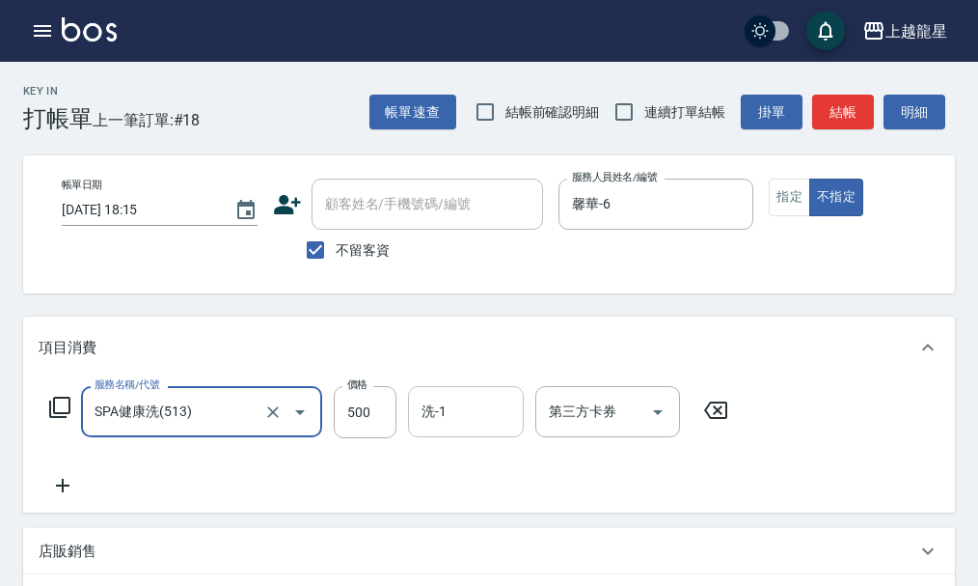
click at [428, 417] on div "洗-1 洗-1" at bounding box center [466, 411] width 116 height 51
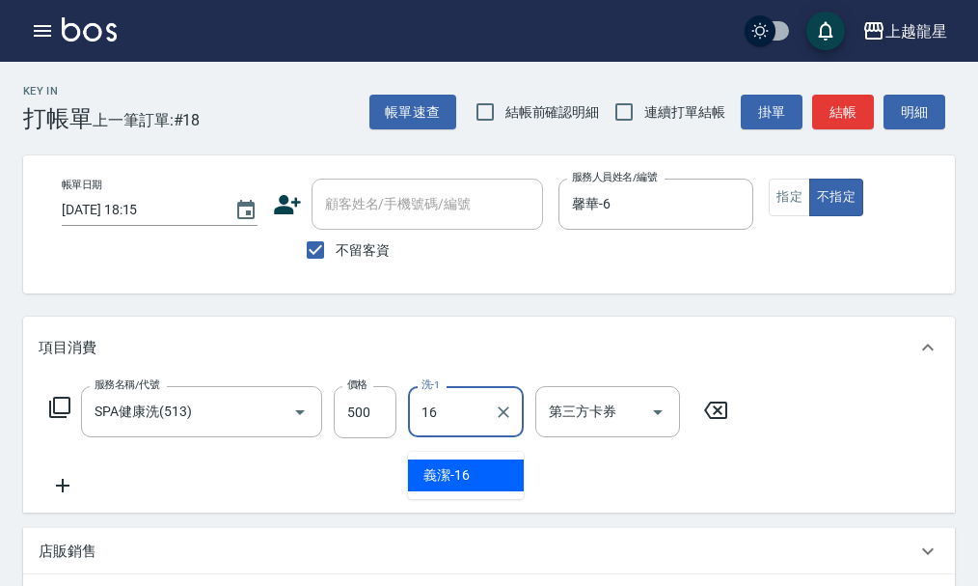
type input "義潔-16"
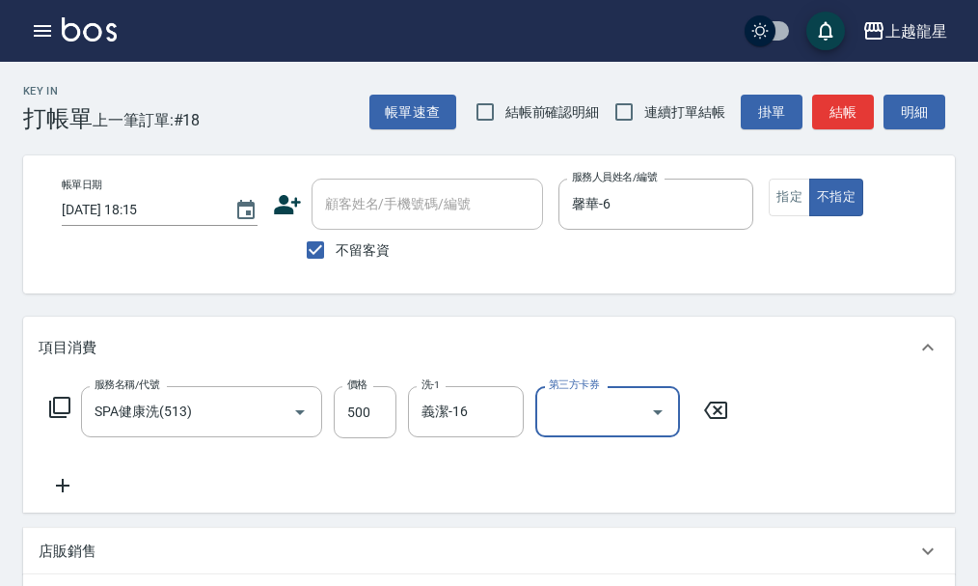
click at [70, 497] on icon at bounding box center [63, 485] width 48 height 23
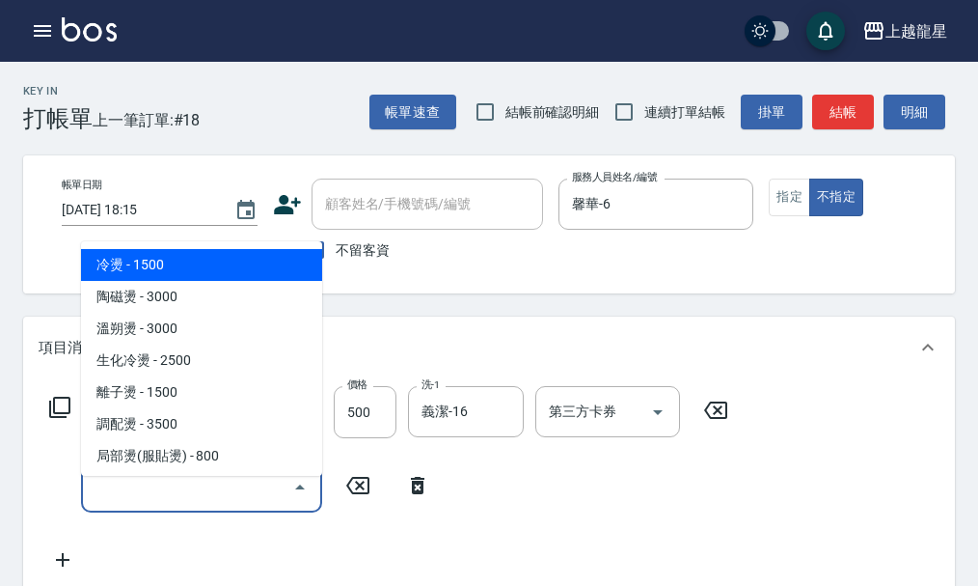
click at [122, 493] on input "服務名稱/代號" at bounding box center [187, 487] width 195 height 34
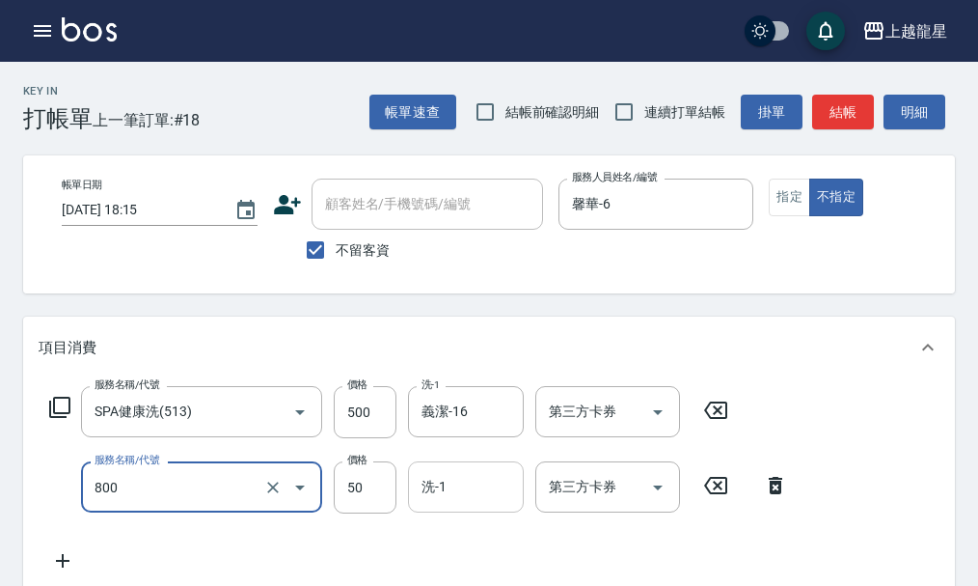
type input "快速修護(800)"
click at [455, 504] on input "洗-1" at bounding box center [466, 487] width 98 height 34
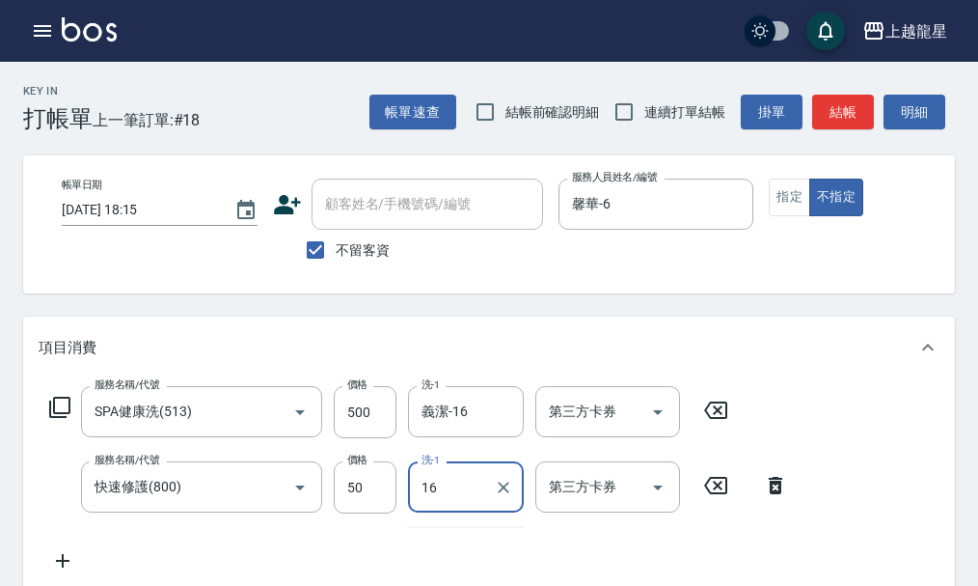
type input "義潔-16"
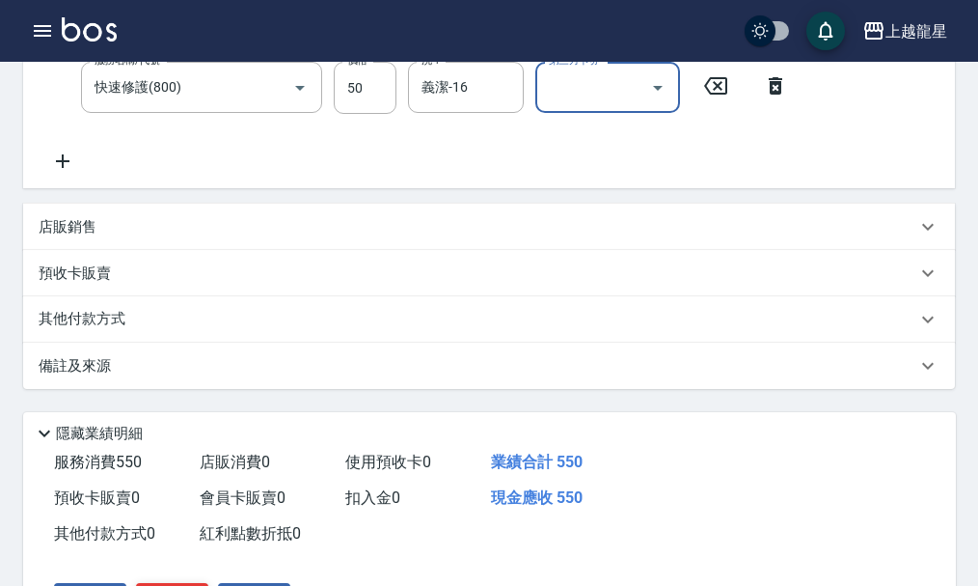
scroll to position [538, 0]
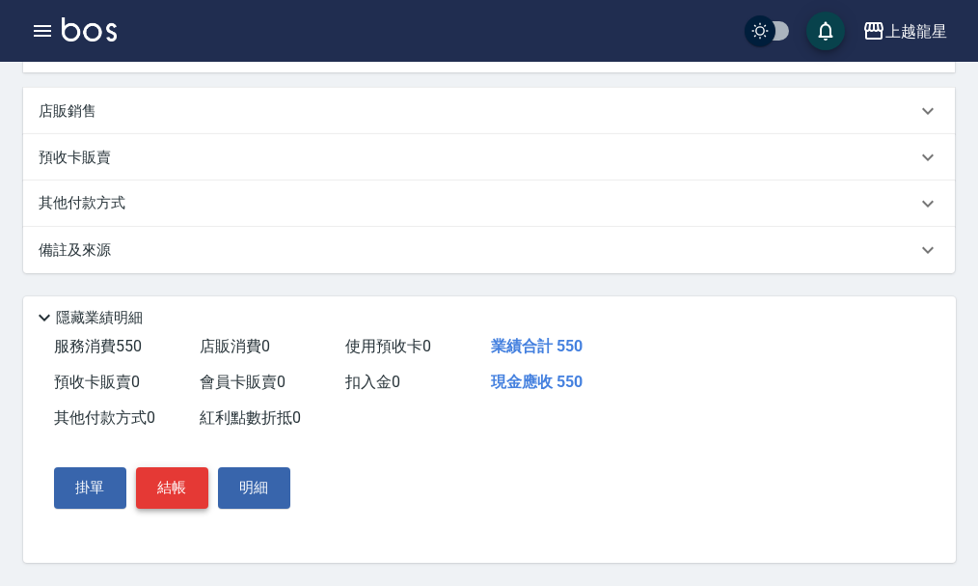
click at [175, 480] on button "結帳" at bounding box center [172, 487] width 72 height 41
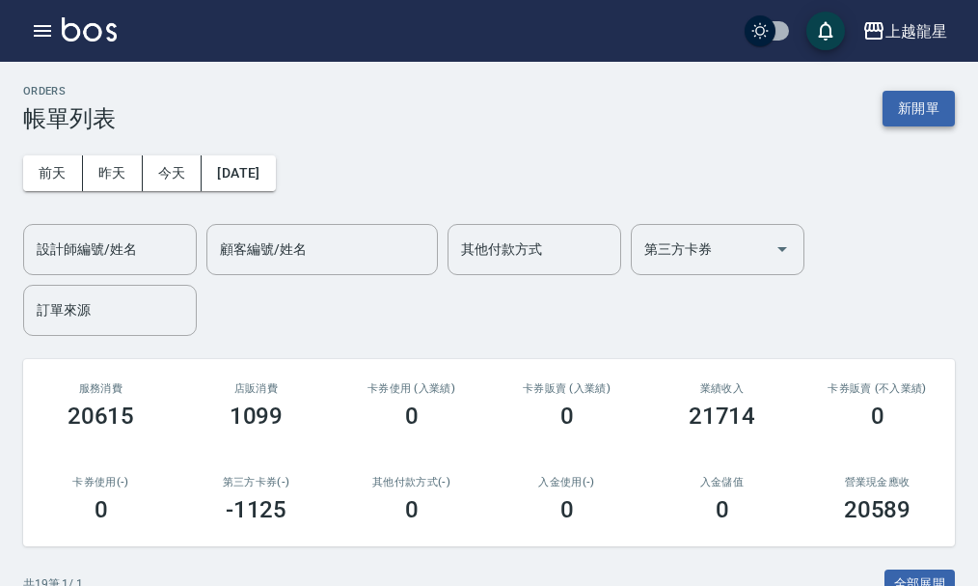
click at [896, 96] on button "新開單" at bounding box center [919, 109] width 72 height 36
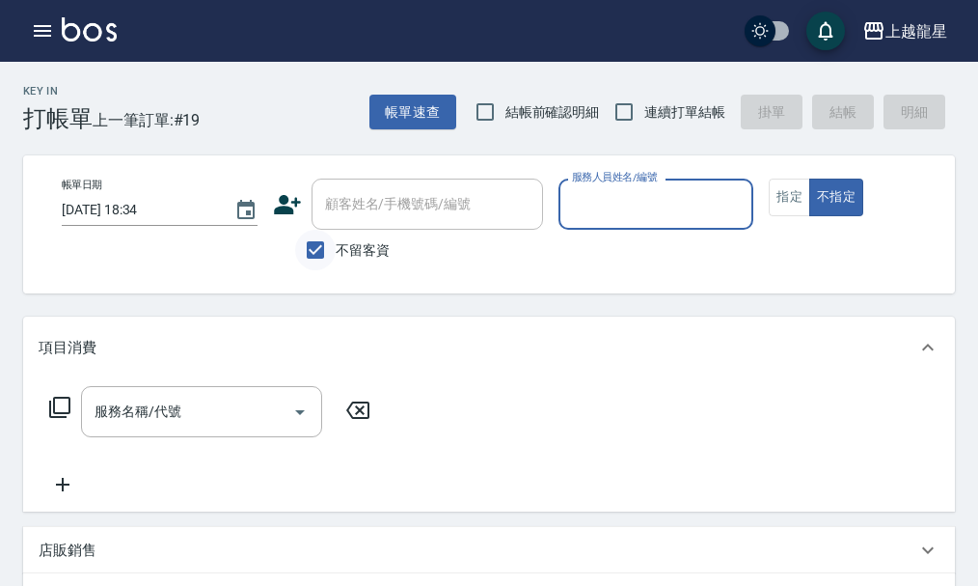
click at [305, 243] on input "不留客資" at bounding box center [315, 250] width 41 height 41
checkbox input "false"
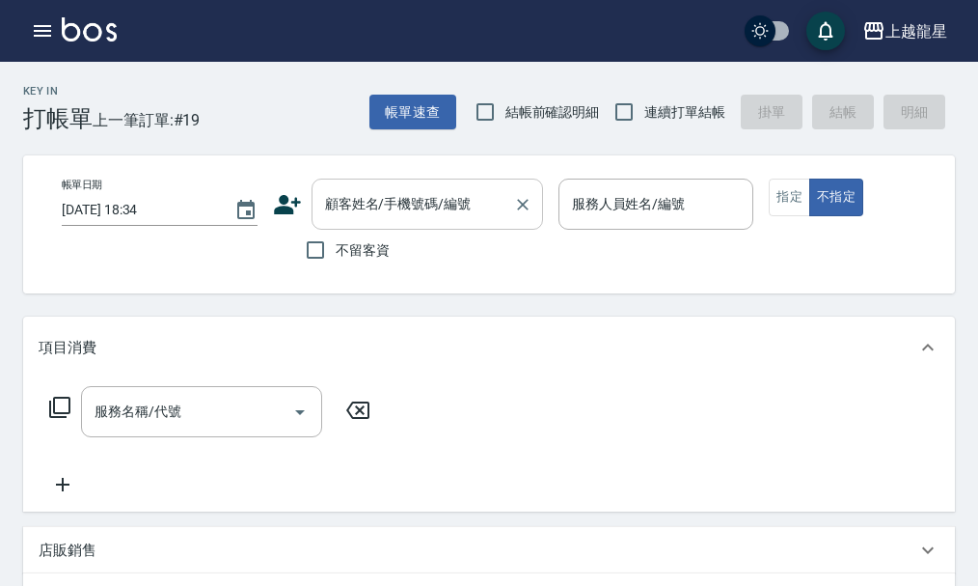
click at [339, 207] on div "顧客姓名/手機號碼/編號 顧客姓名/手機號碼/編號" at bounding box center [428, 204] width 232 height 51
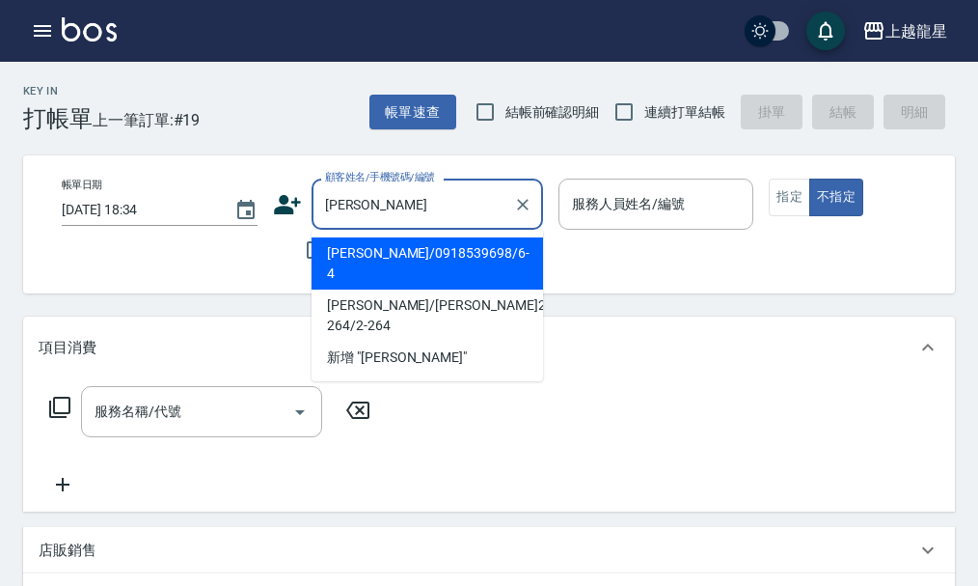
click at [337, 248] on li "[PERSON_NAME]/0918539698/6-4" at bounding box center [428, 263] width 232 height 52
type input "[PERSON_NAME]/0918539698/6-4"
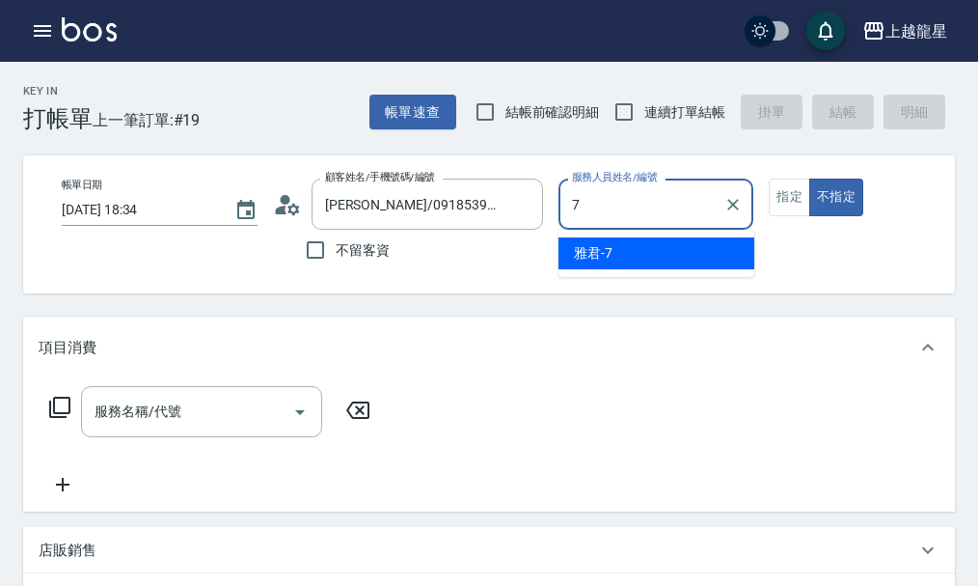
type input "雅君-7"
type button "false"
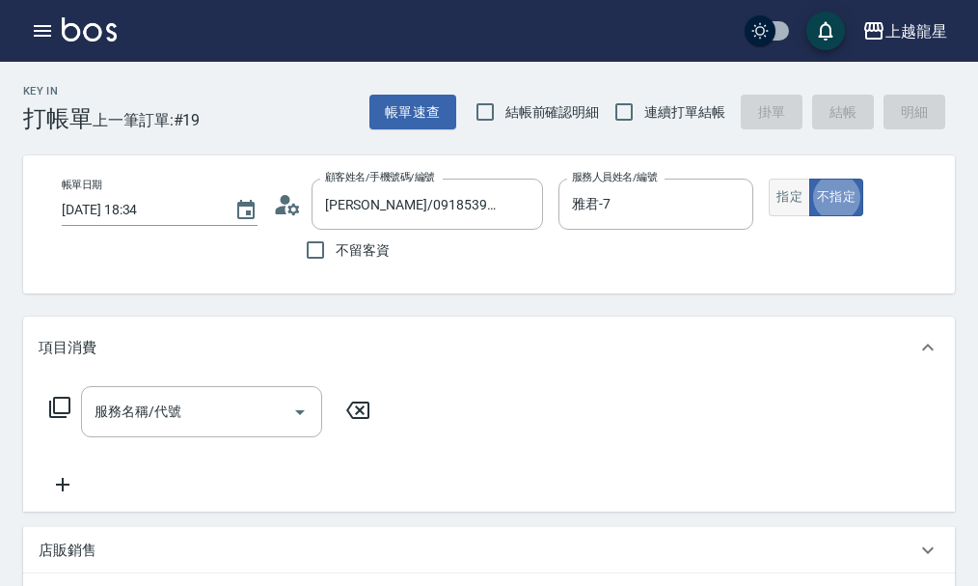
click at [786, 195] on button "指定" at bounding box center [789, 198] width 41 height 38
click at [290, 211] on icon at bounding box center [294, 209] width 12 height 12
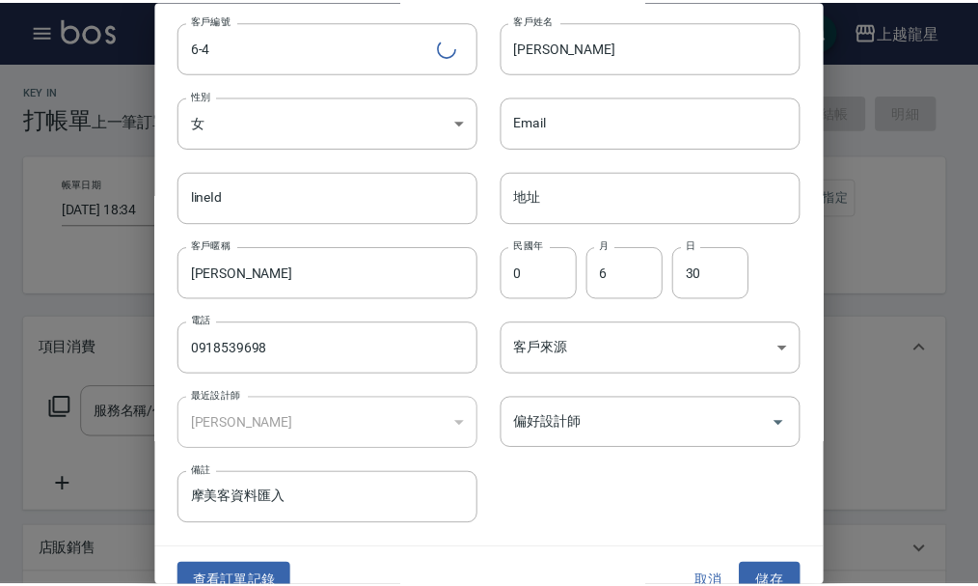
scroll to position [83, 0]
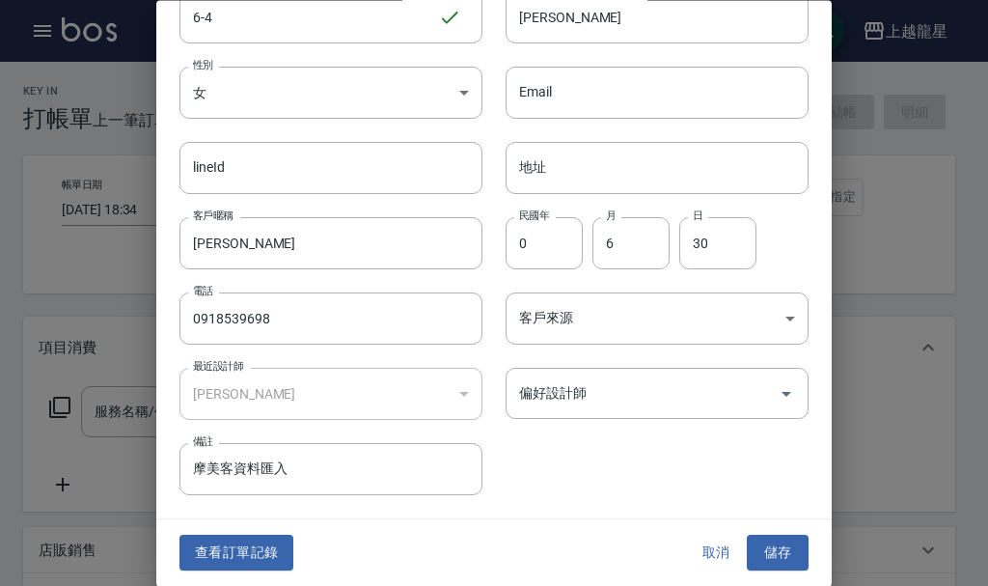
click at [211, 540] on button "查看訂單記錄" at bounding box center [236, 554] width 114 height 36
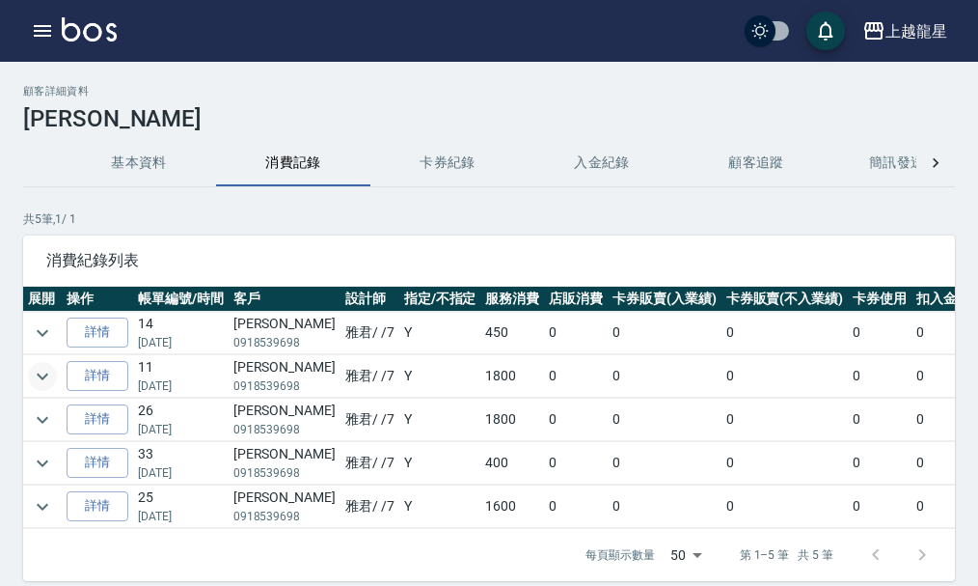
click at [43, 375] on icon "expand row" at bounding box center [42, 376] width 23 height 23
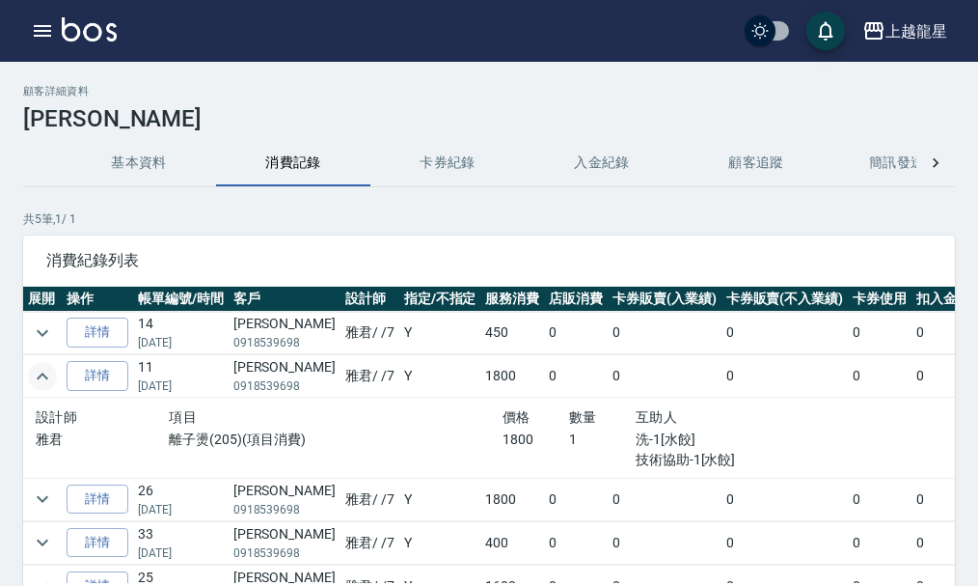
click at [42, 375] on icon "expand row" at bounding box center [42, 376] width 23 height 23
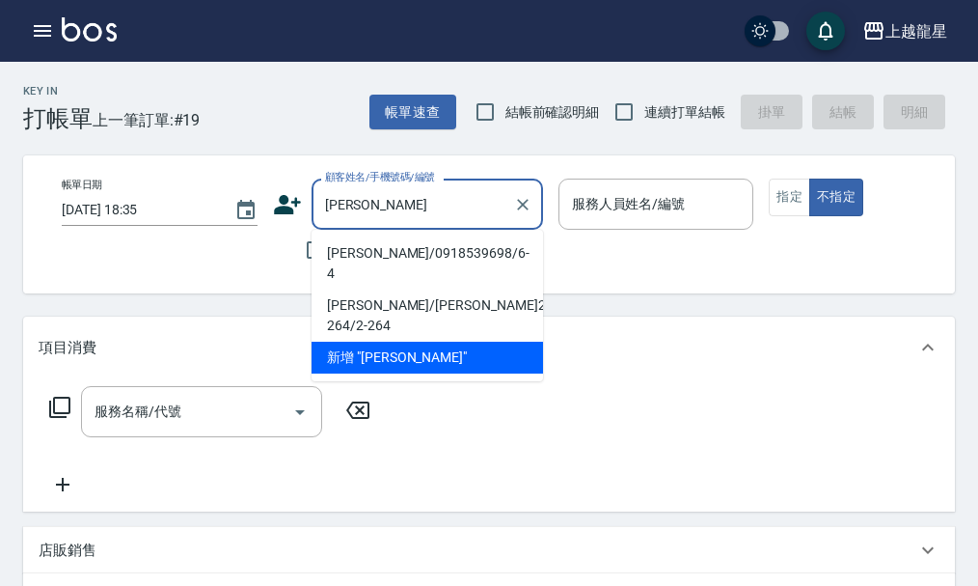
click at [381, 261] on li "[PERSON_NAME]/0918539698/6-4" at bounding box center [428, 263] width 232 height 52
type input "[PERSON_NAME]/0918539698/6-4"
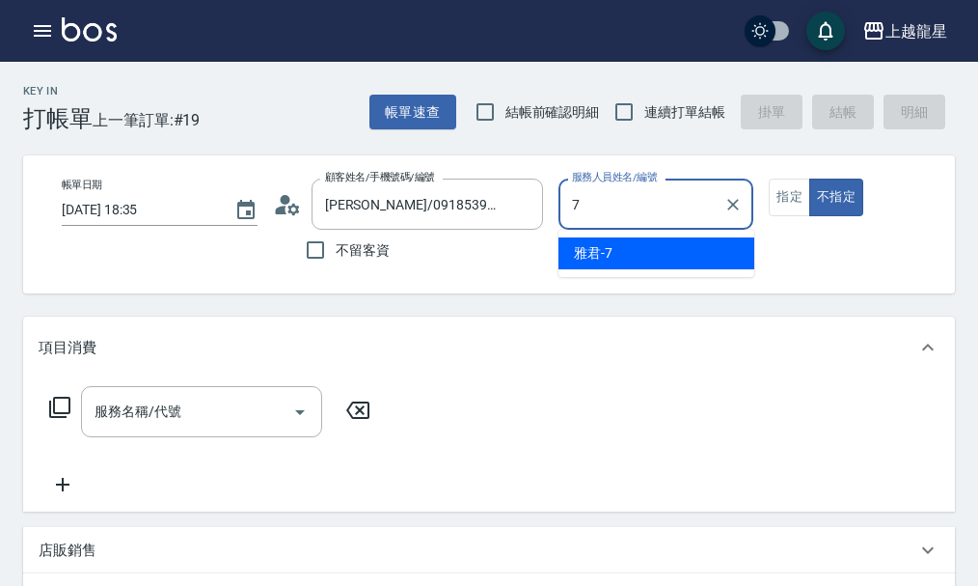
type input "雅君-7"
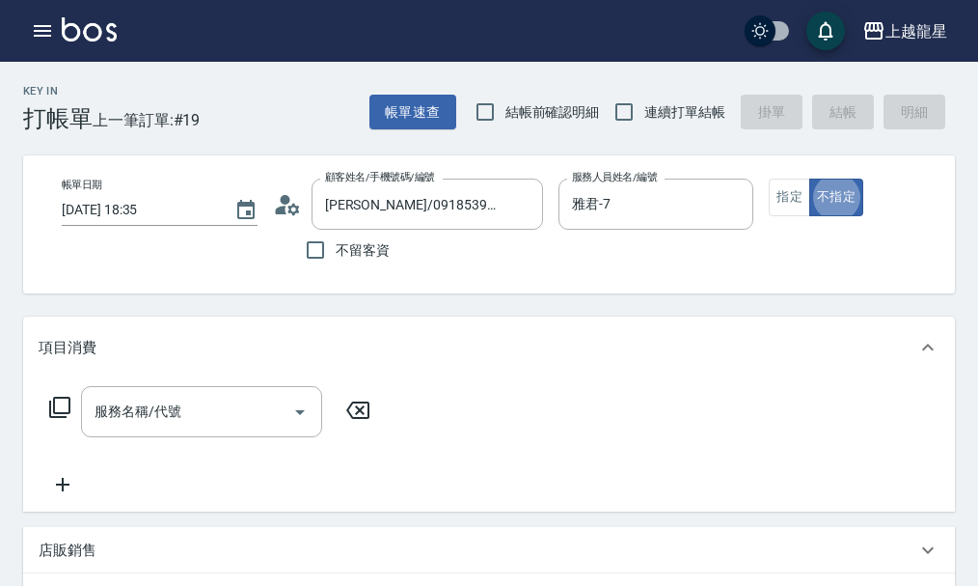
type button "false"
click at [794, 207] on button "指定" at bounding box center [789, 198] width 41 height 38
click at [81, 437] on div "服務名稱/代號" at bounding box center [201, 411] width 241 height 51
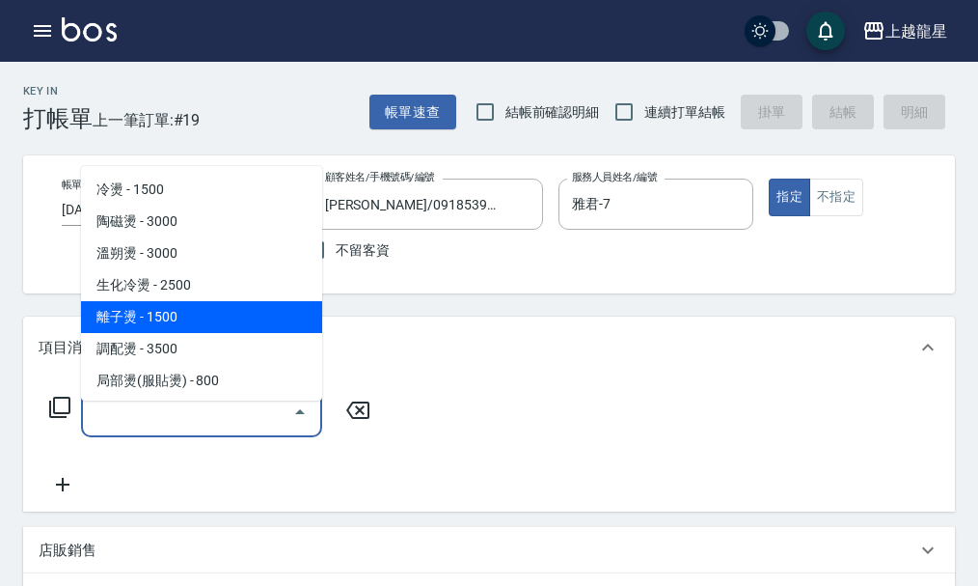
click at [124, 315] on span "離子燙 - 1500" at bounding box center [201, 317] width 241 height 32
type input "離子燙(205)"
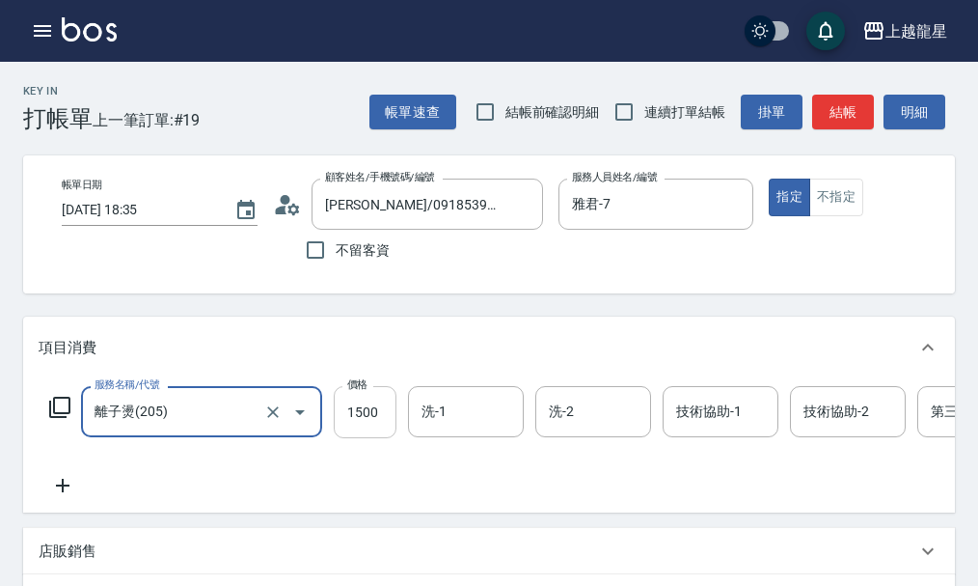
click at [379, 424] on input "1500" at bounding box center [365, 412] width 63 height 52
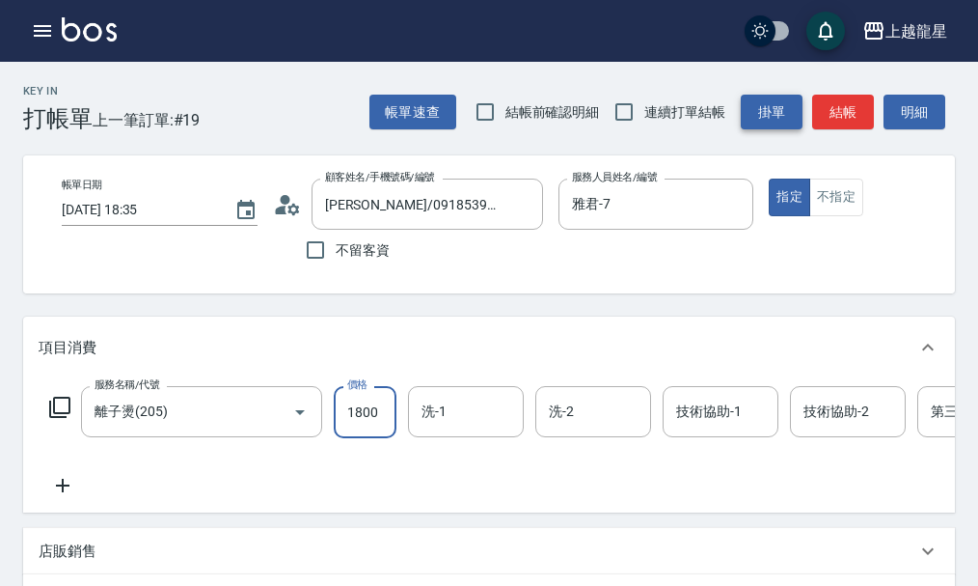
type input "1800"
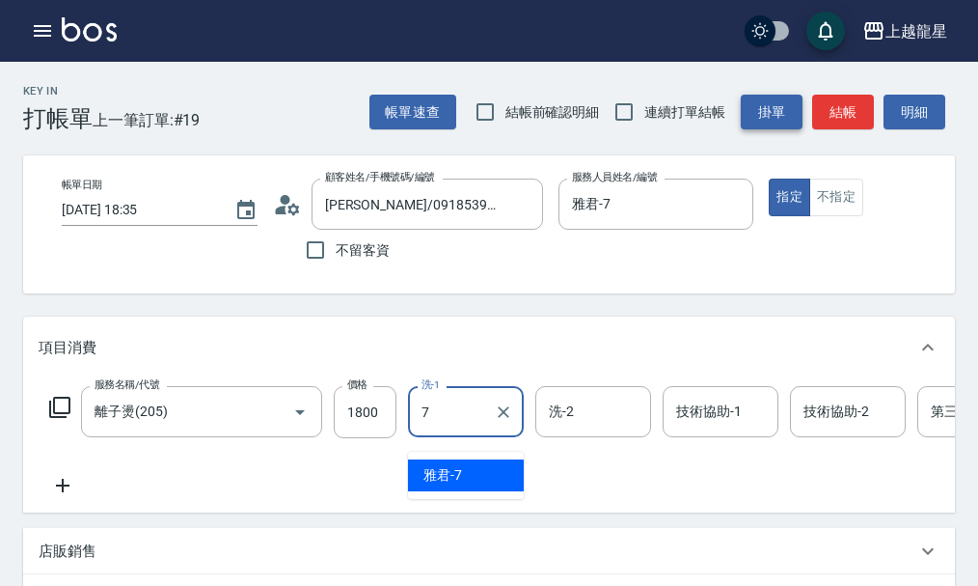
type input "雅君-7"
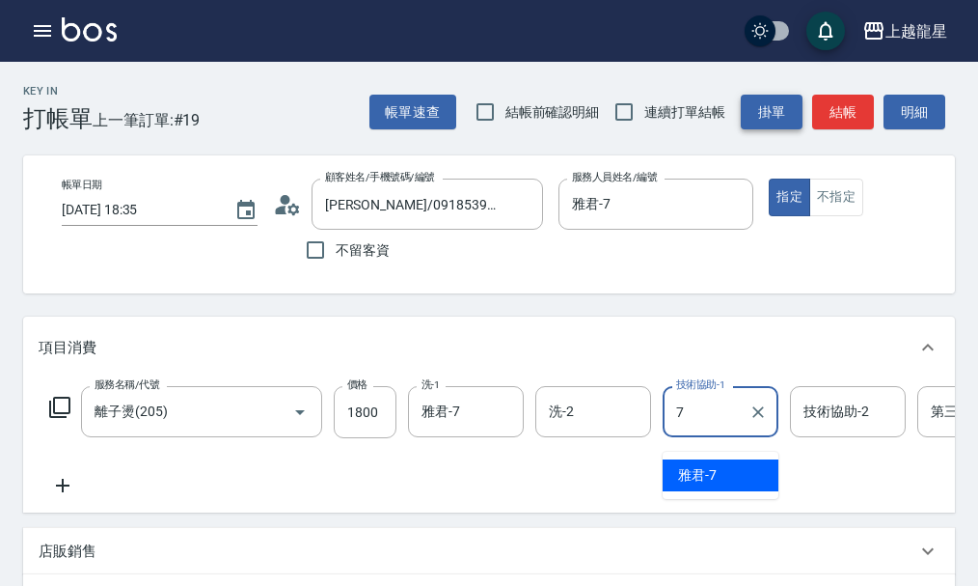
type input "雅君-7"
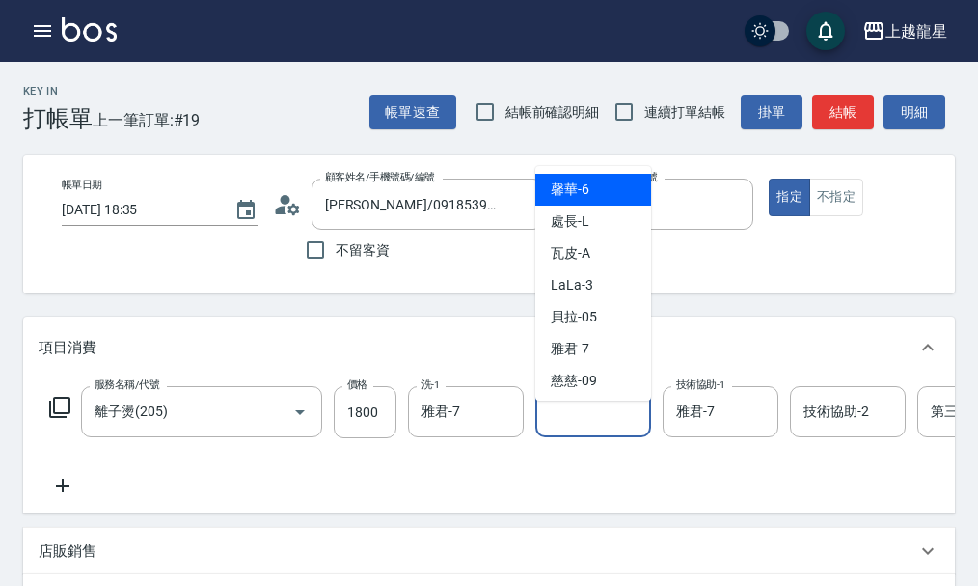
click at [573, 428] on input "洗-2" at bounding box center [593, 412] width 98 height 34
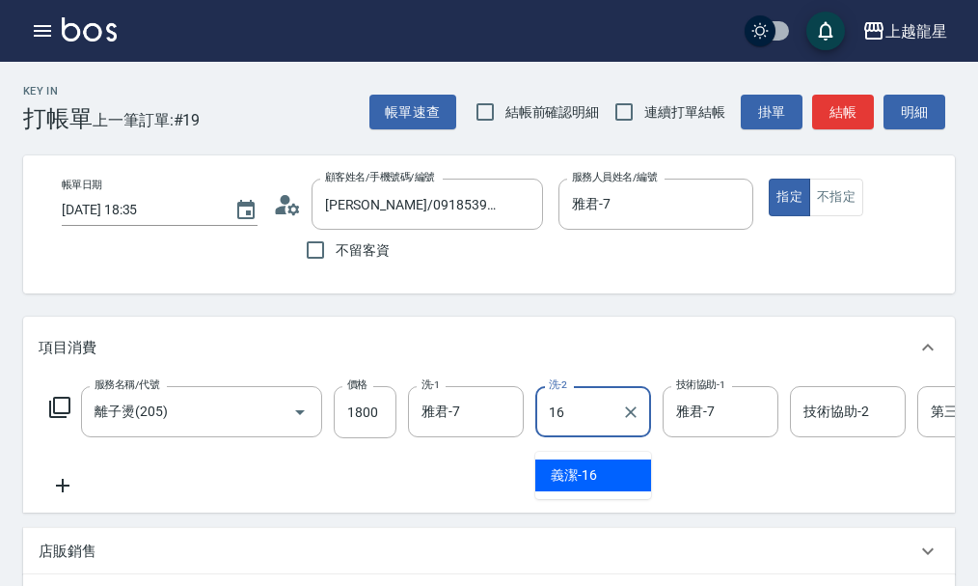
type input "義潔-16"
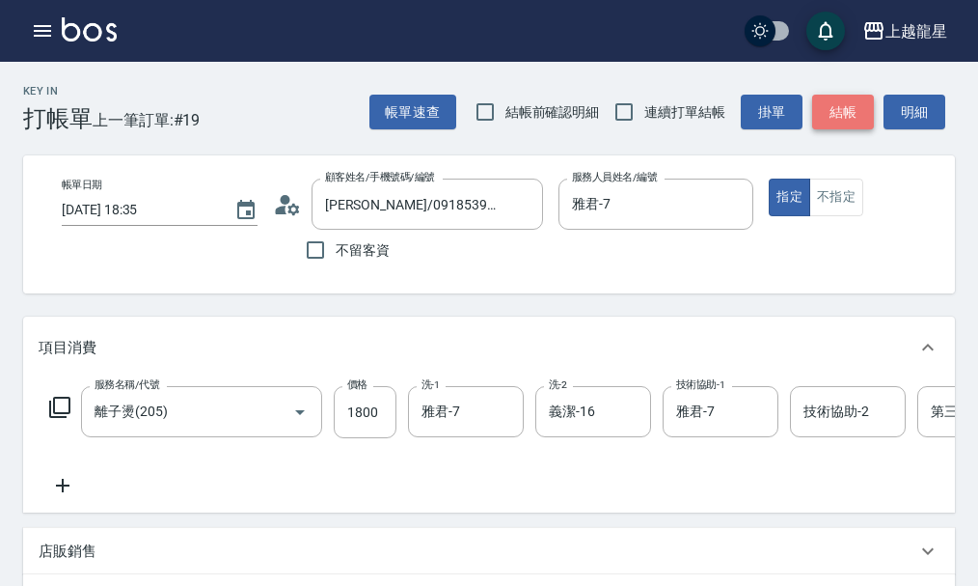
click at [839, 110] on button "結帳" at bounding box center [843, 113] width 62 height 36
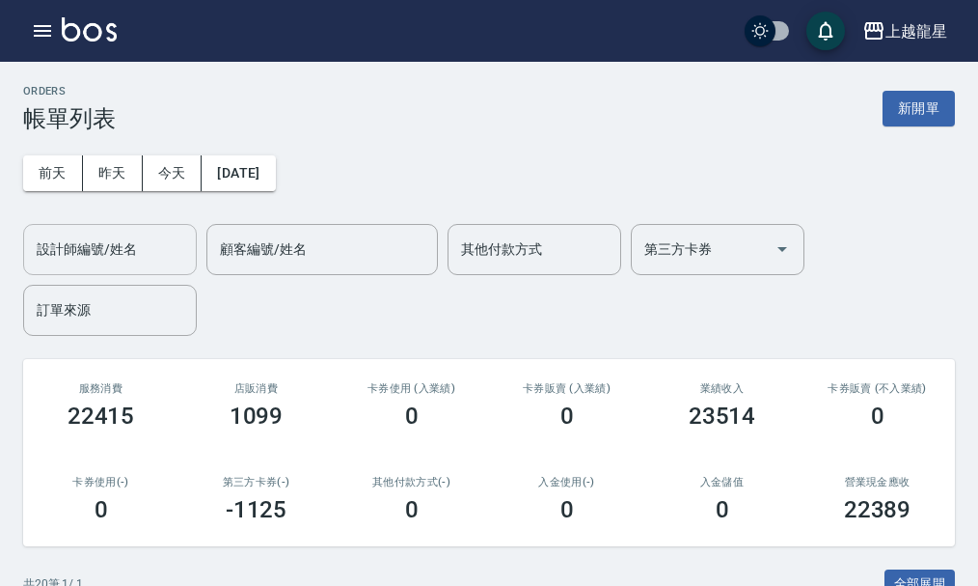
click at [131, 243] on input "設計師編號/姓名" at bounding box center [110, 250] width 156 height 34
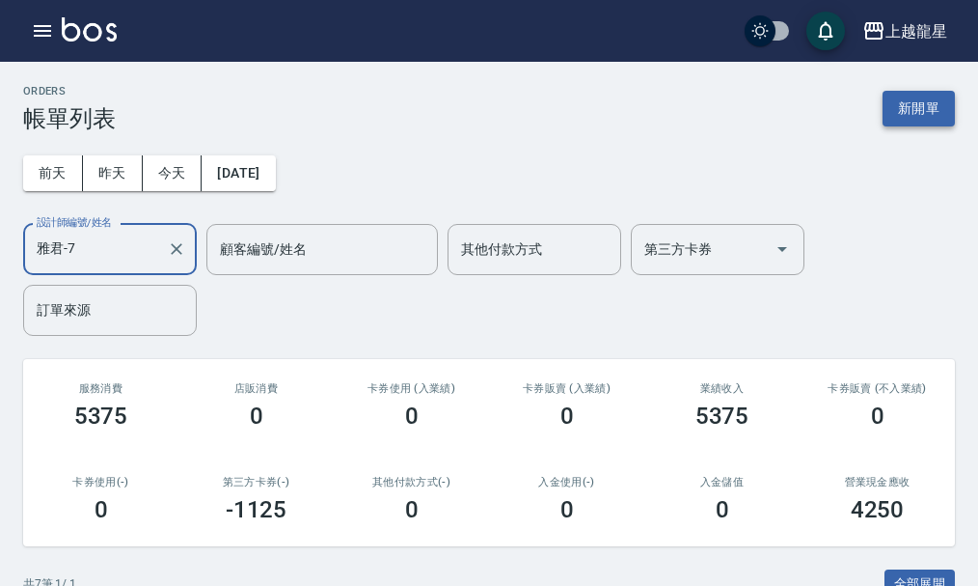
type input "雅君-7"
click at [899, 114] on button "新開單" at bounding box center [919, 109] width 72 height 36
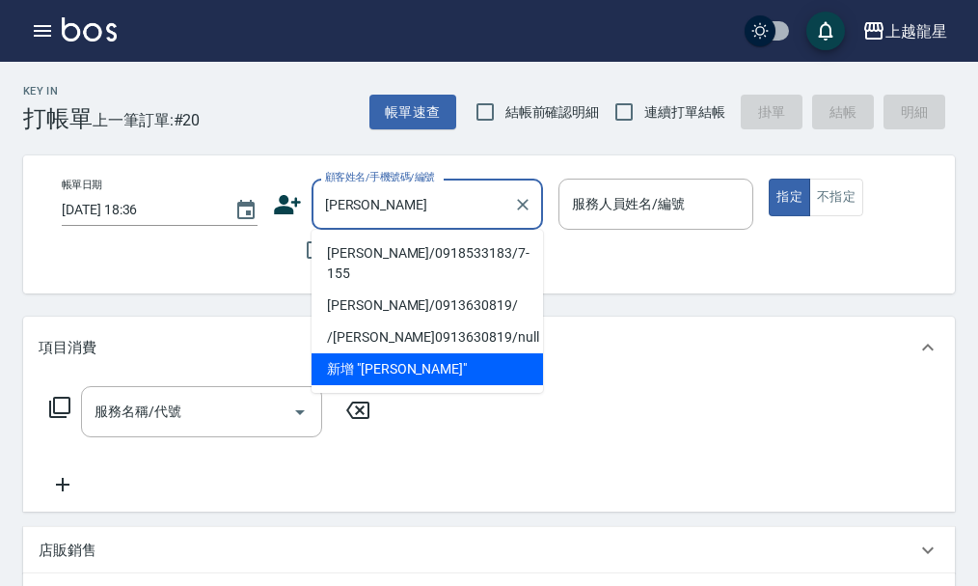
click at [345, 255] on li "[PERSON_NAME]/0918533183/7-155" at bounding box center [428, 263] width 232 height 52
type input "[PERSON_NAME]/0918533183/7-155"
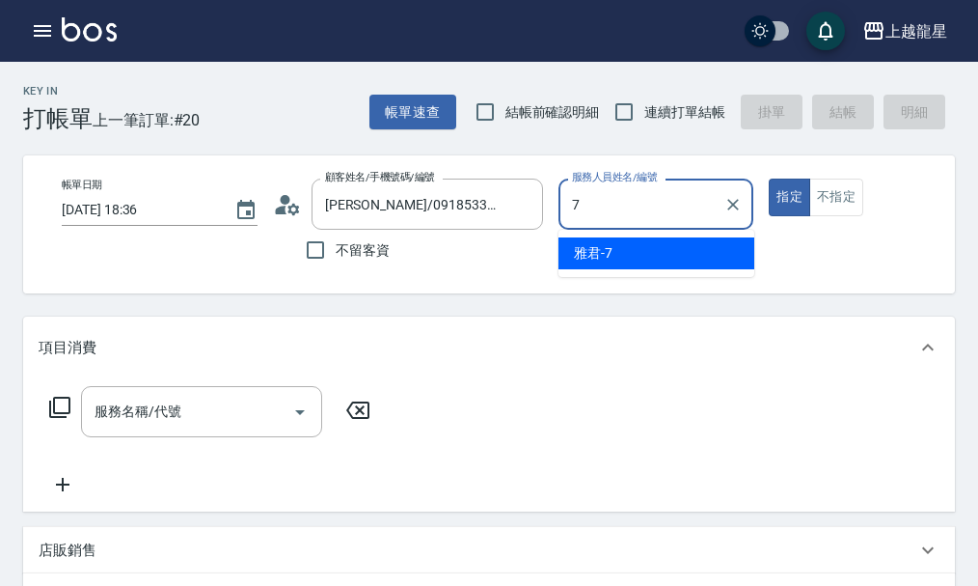
type input "雅君-7"
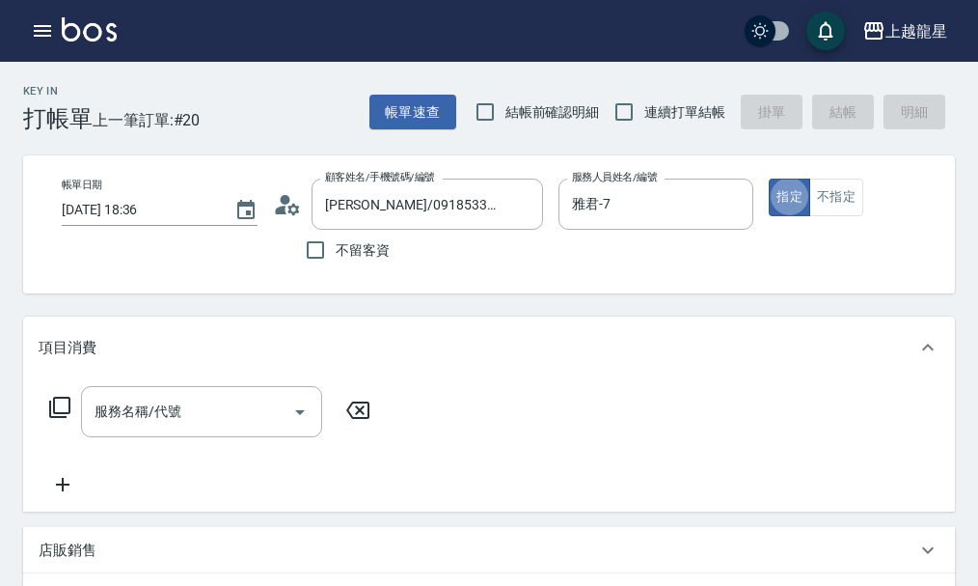
type button "true"
click at [163, 433] on div "服務名稱/代號 服務名稱/代號" at bounding box center [201, 411] width 241 height 51
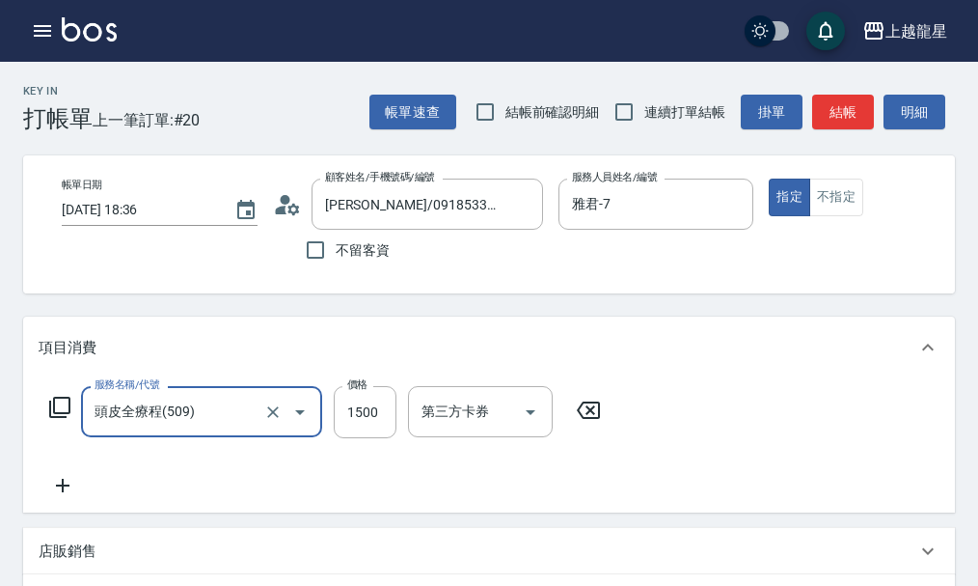
type input "頭皮全療程(509)"
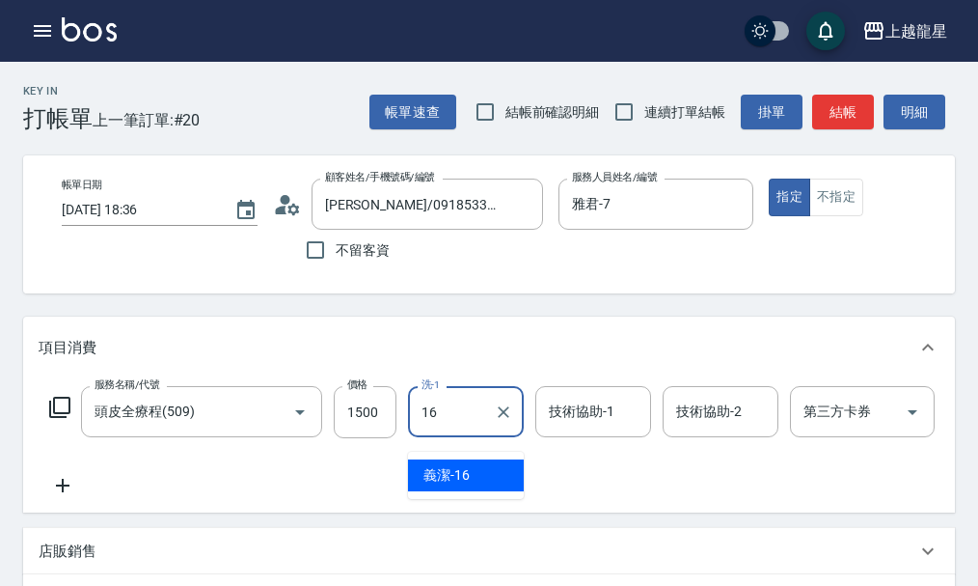
type input "義潔-16"
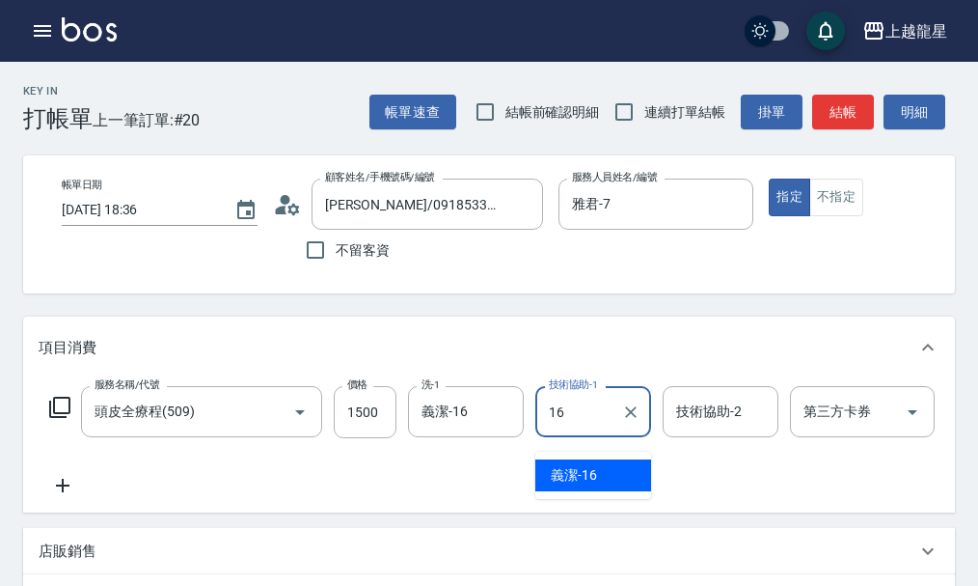
type input "義潔-16"
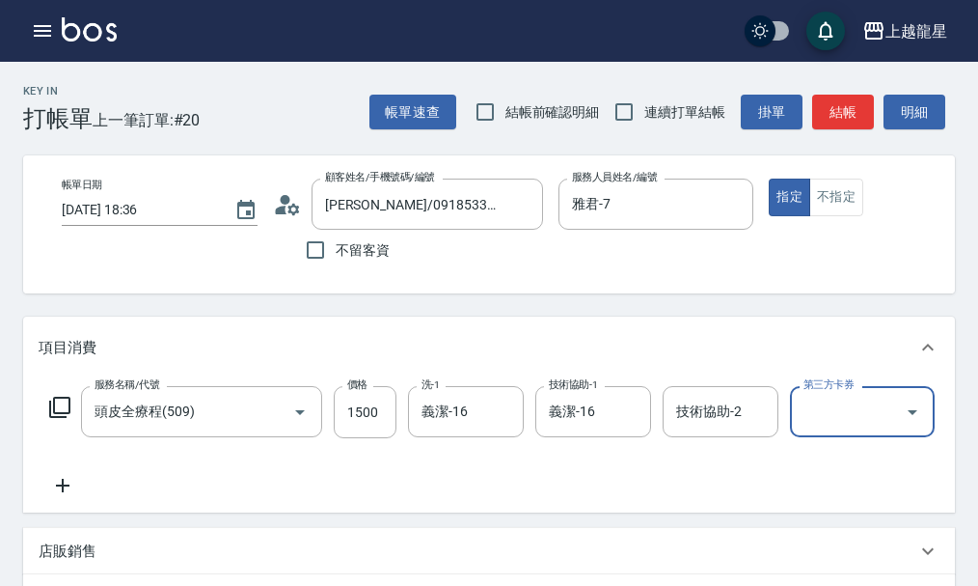
click at [76, 497] on icon at bounding box center [63, 485] width 48 height 23
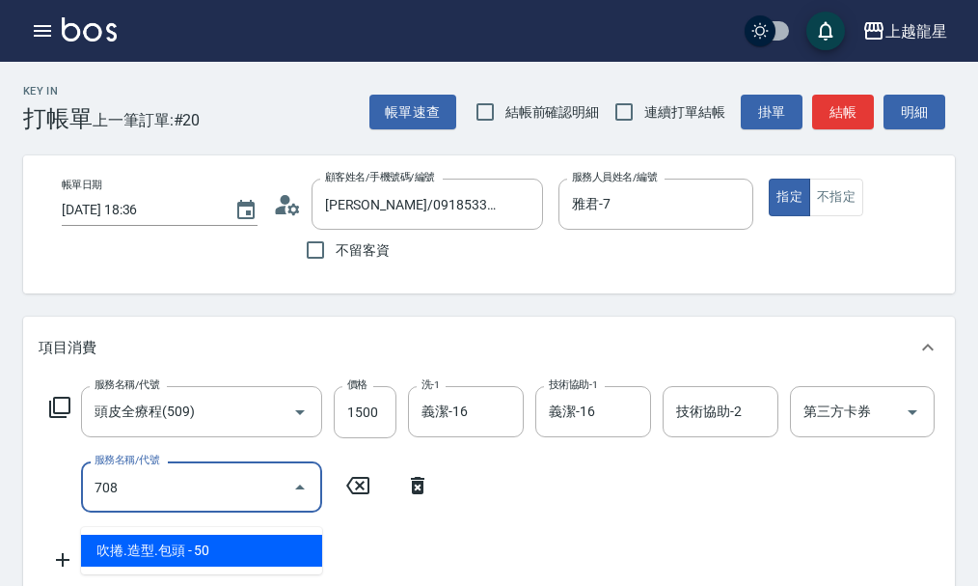
type input "吹捲.造型.包頭(708)"
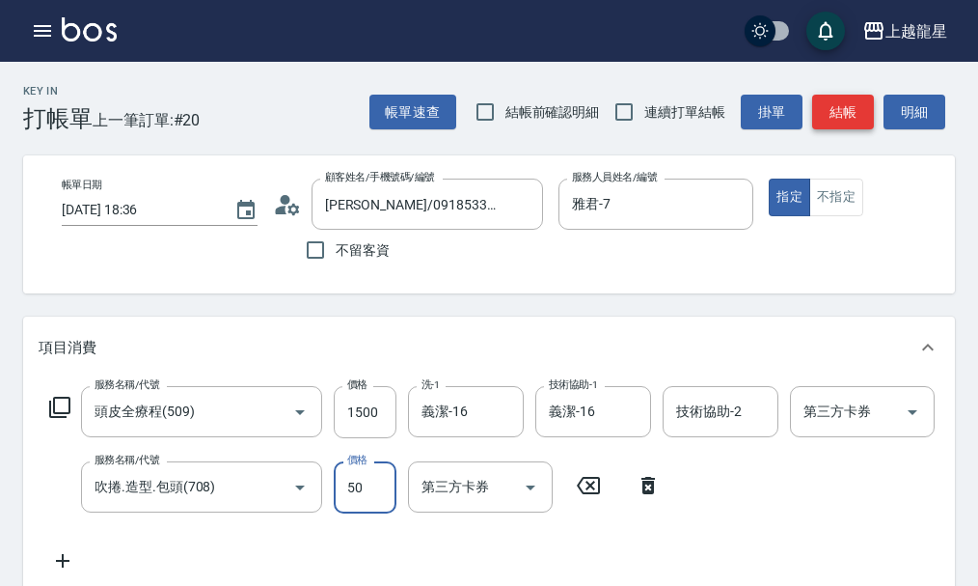
click at [821, 109] on button "結帳" at bounding box center [843, 113] width 62 height 36
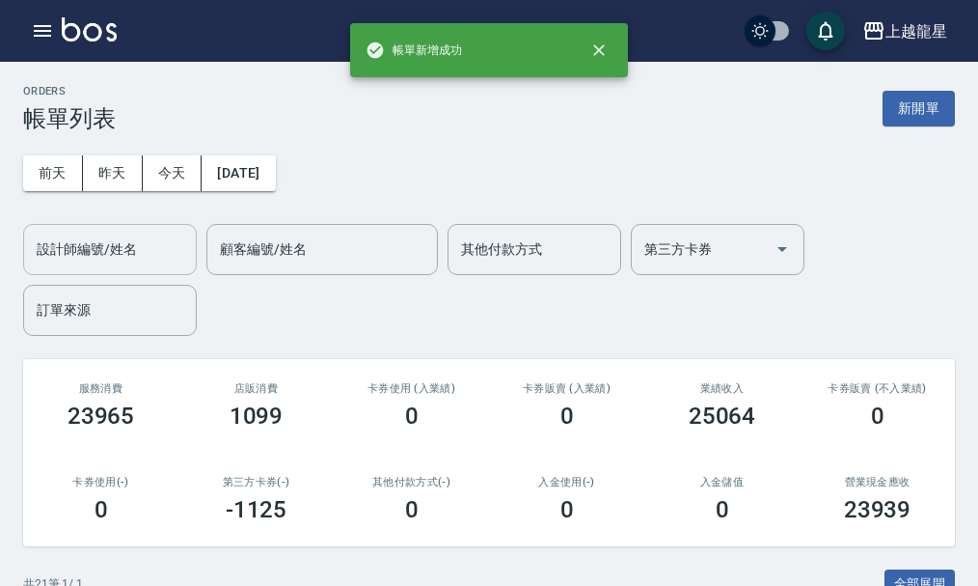
click at [134, 250] on input "設計師編號/姓名" at bounding box center [110, 250] width 156 height 34
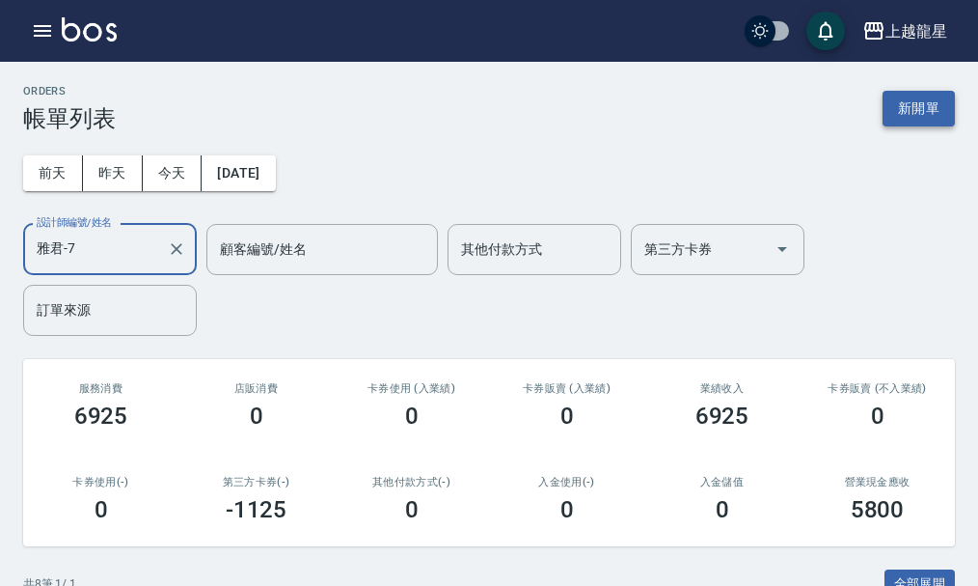
type input "雅君-7"
click at [902, 110] on button "新開單" at bounding box center [919, 109] width 72 height 36
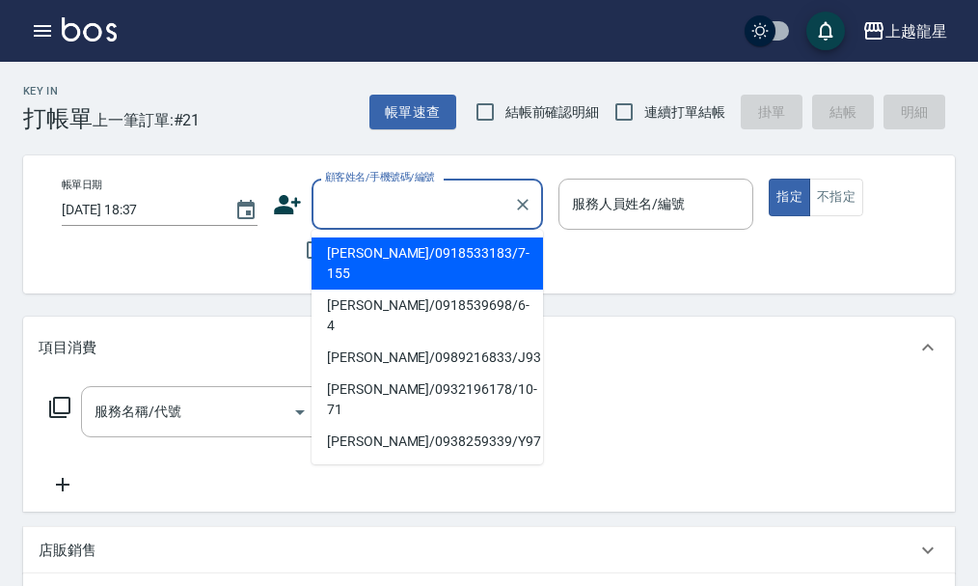
click at [423, 213] on input "顧客姓名/手機號碼/編號" at bounding box center [412, 204] width 185 height 34
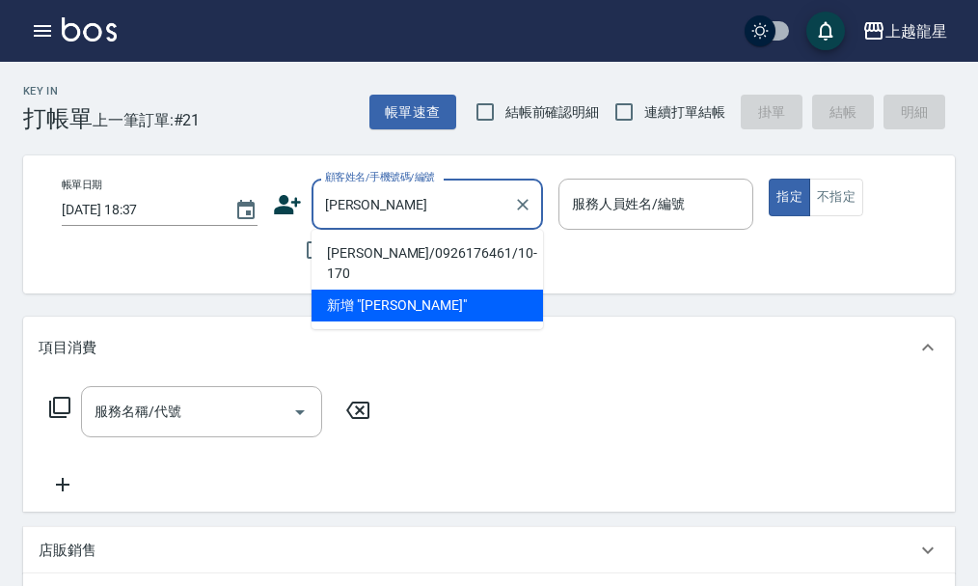
click at [428, 261] on li "[PERSON_NAME]/0926176461/10-170" at bounding box center [428, 263] width 232 height 52
type input "[PERSON_NAME]/0926176461/10-170"
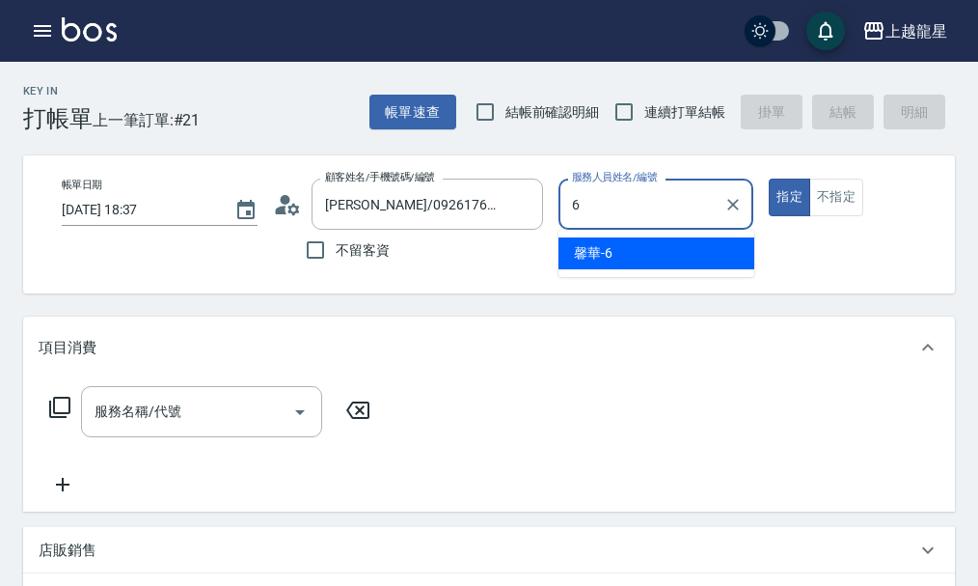
type input "馨華-6"
type button "true"
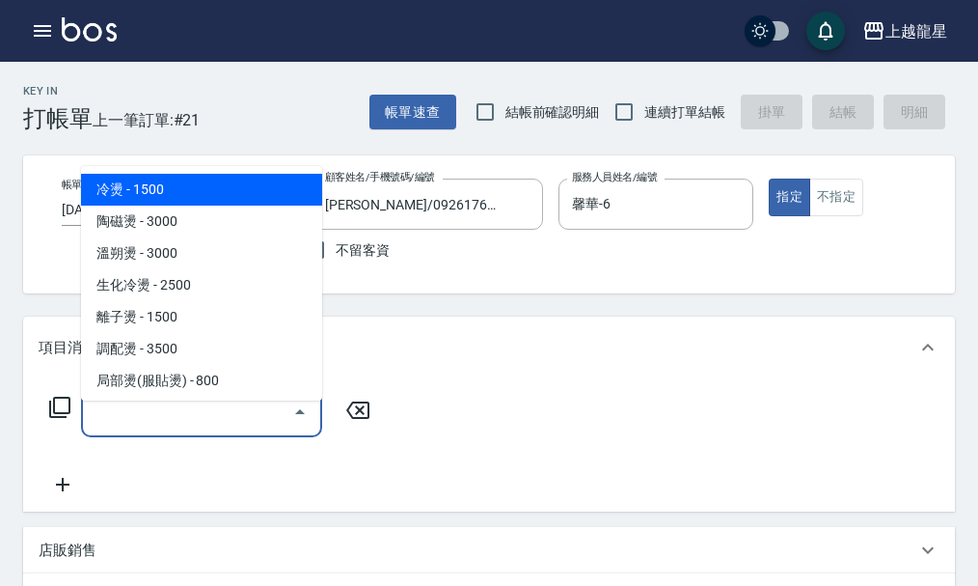
click at [199, 416] on input "服務名稱/代號" at bounding box center [187, 412] width 195 height 34
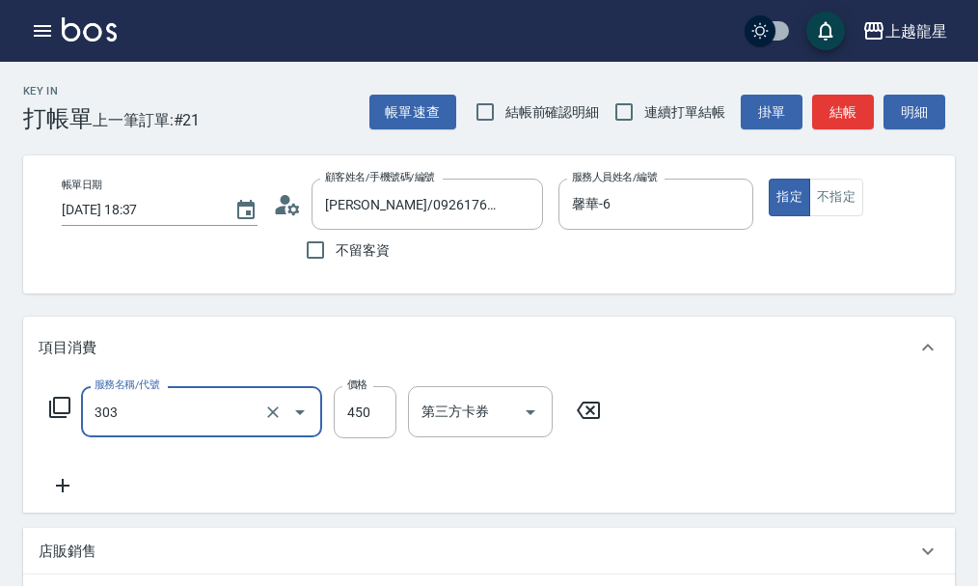
type input "剪髮(303)"
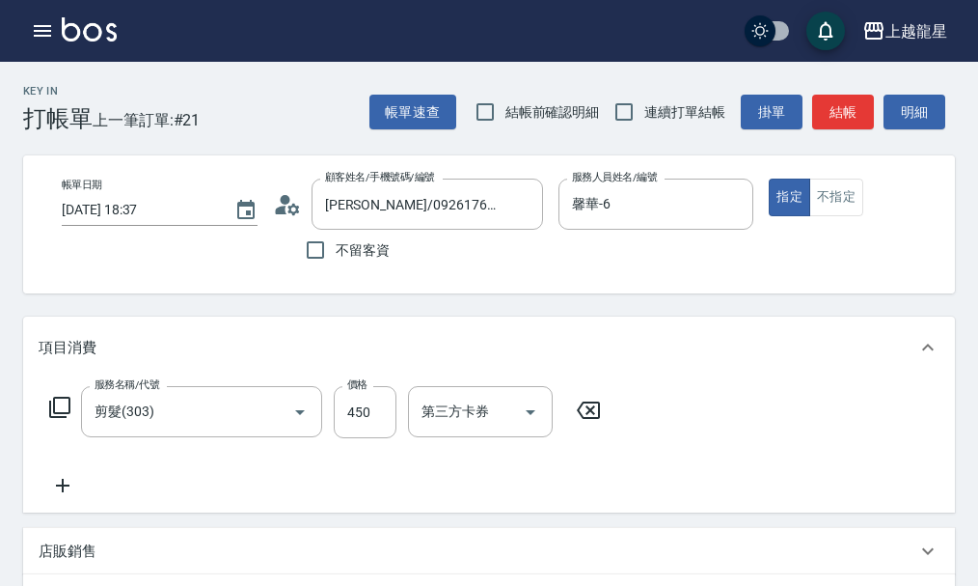
click at [854, 92] on div "帳單速查 結帳前確認明細 連續打單結帳 掛單 結帳 明細" at bounding box center [663, 112] width 586 height 41
click at [843, 105] on button "結帳" at bounding box center [843, 113] width 62 height 36
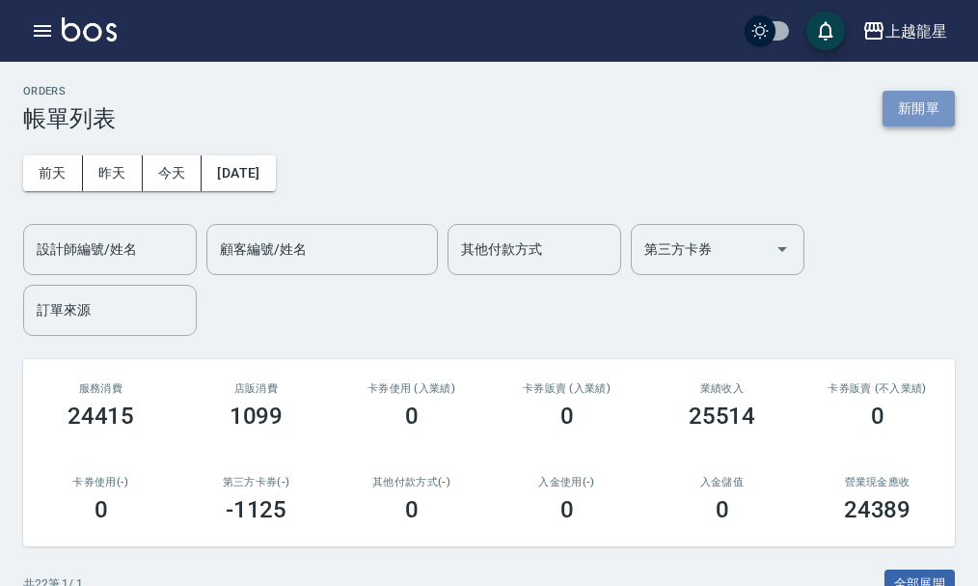
click at [929, 112] on button "新開單" at bounding box center [919, 109] width 72 height 36
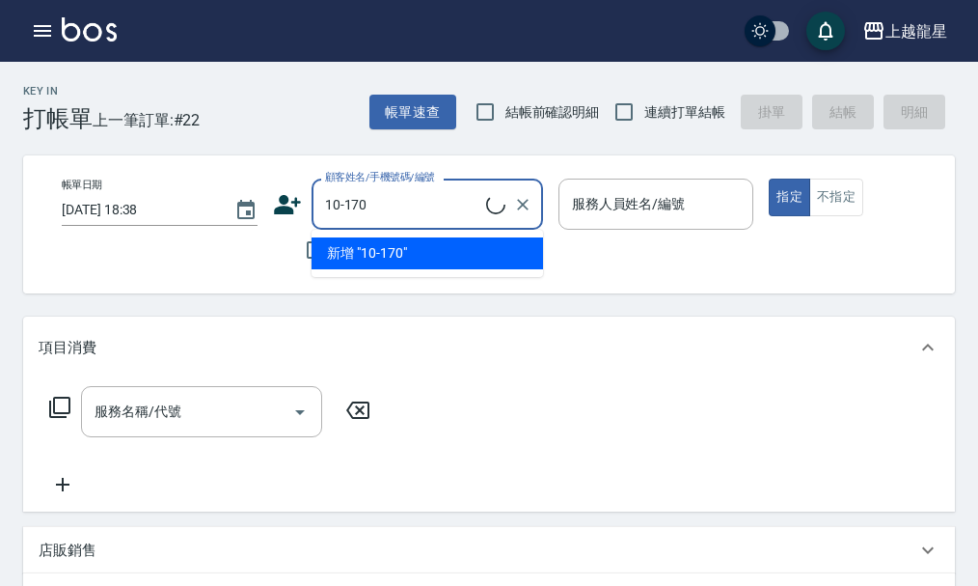
type input "[PERSON_NAME]/0926176461/10-170"
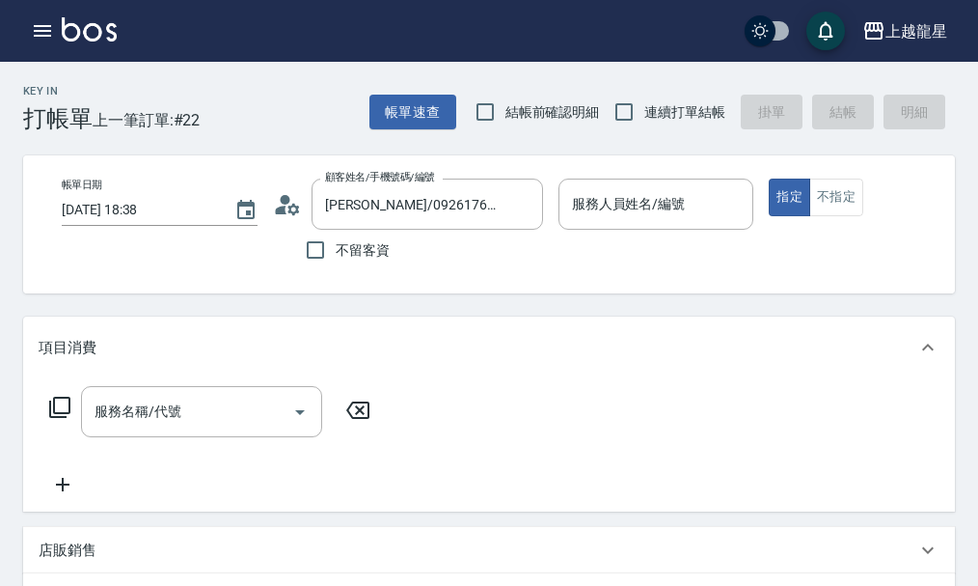
click at [293, 212] on icon at bounding box center [294, 209] width 12 height 12
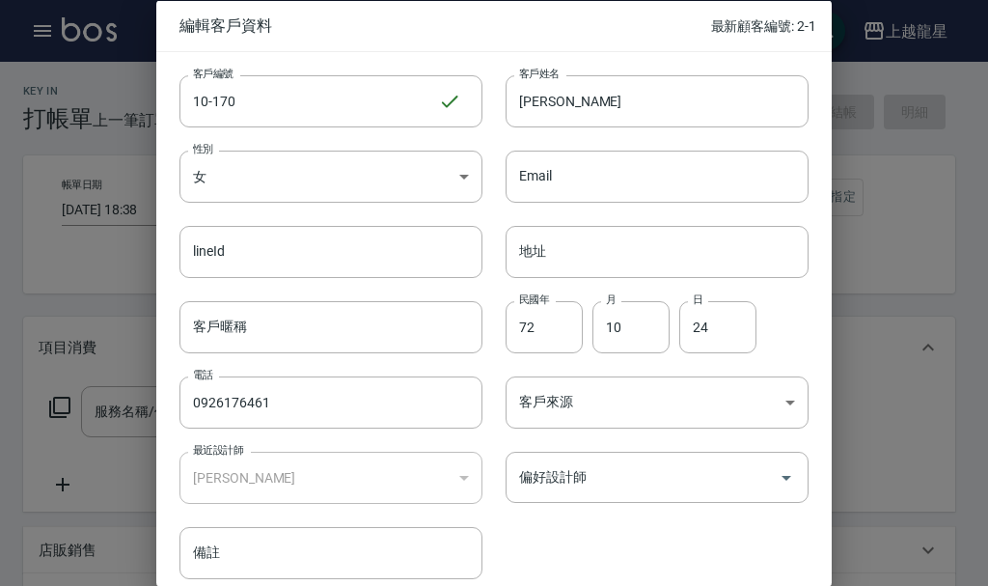
click at [893, 297] on div at bounding box center [494, 293] width 988 height 586
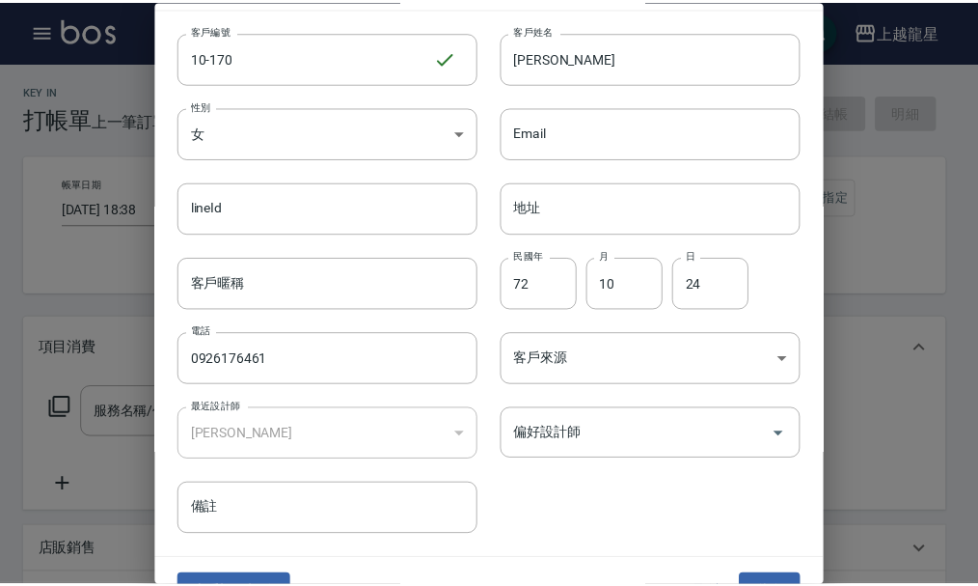
scroll to position [83, 0]
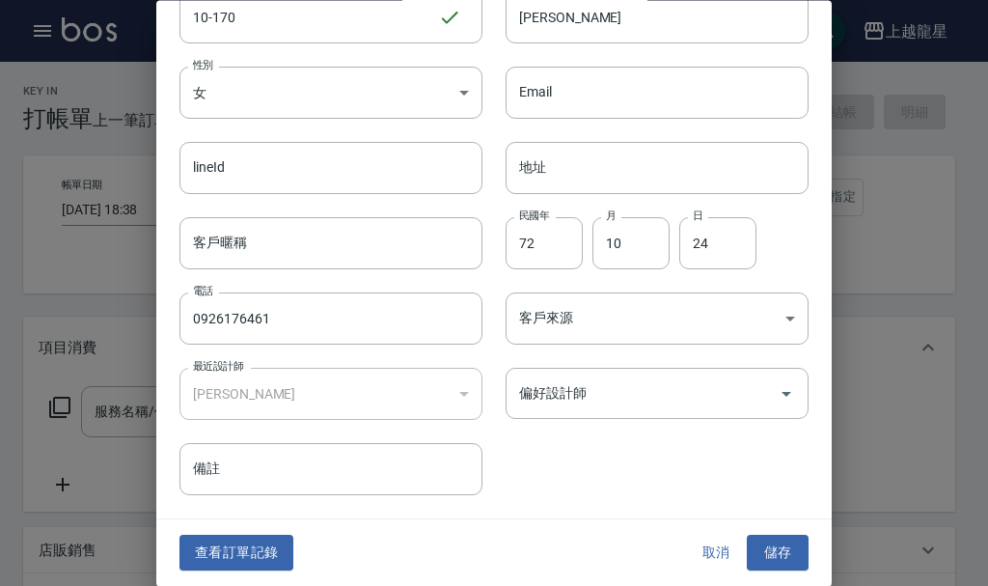
click at [705, 545] on button "取消" at bounding box center [716, 554] width 62 height 36
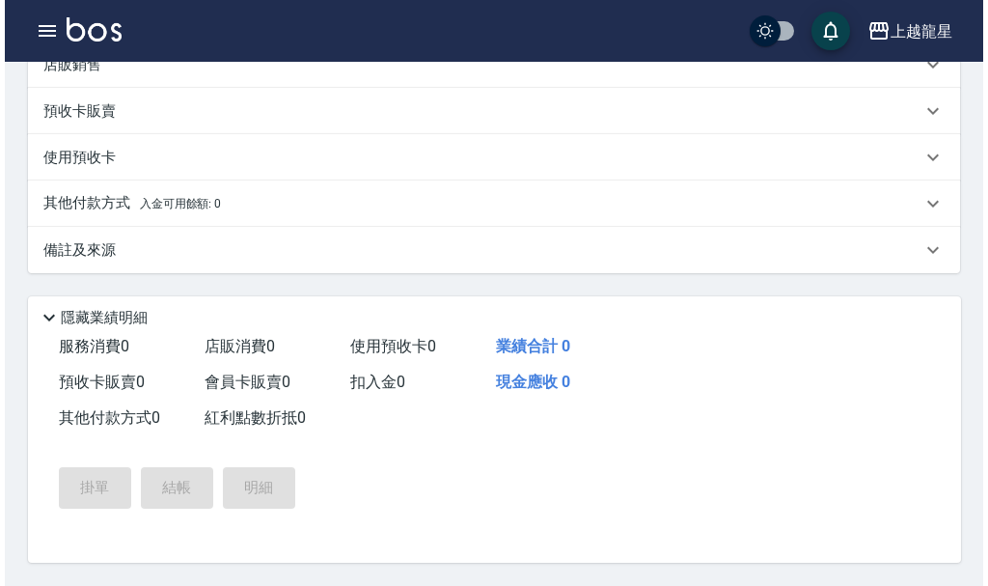
scroll to position [509, 0]
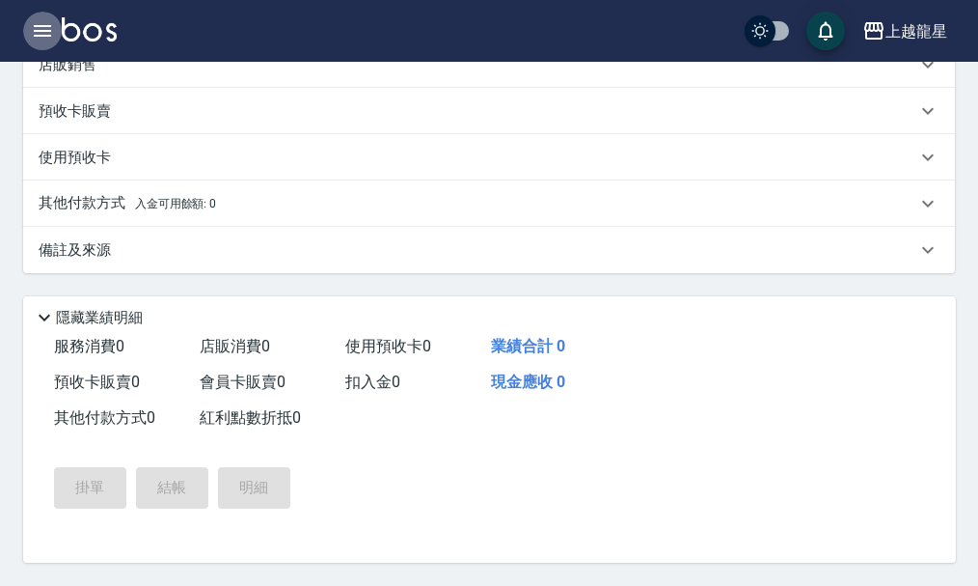
click at [41, 24] on icon "button" at bounding box center [42, 30] width 23 height 23
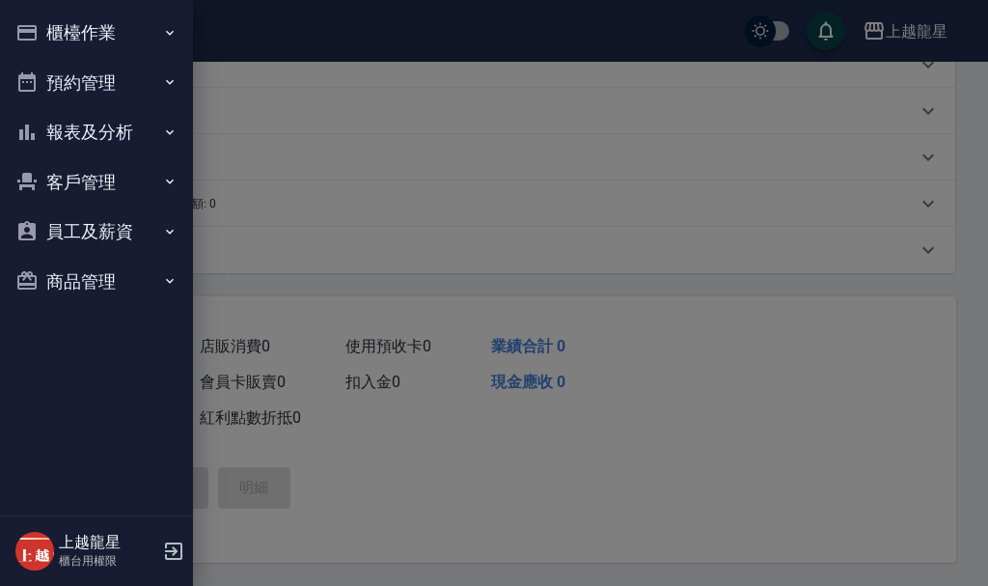
click at [41, 24] on button "櫃檯作業" at bounding box center [97, 33] width 178 height 50
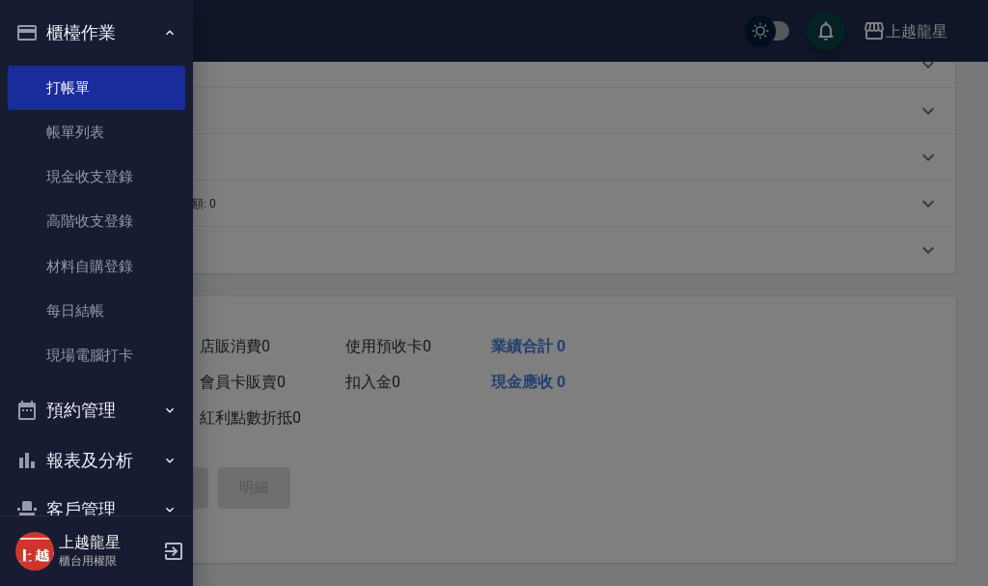
drag, startPoint x: 65, startPoint y: 123, endPoint x: 79, endPoint y: 55, distance: 69.1
click at [64, 123] on link "帳單列表" at bounding box center [97, 132] width 178 height 44
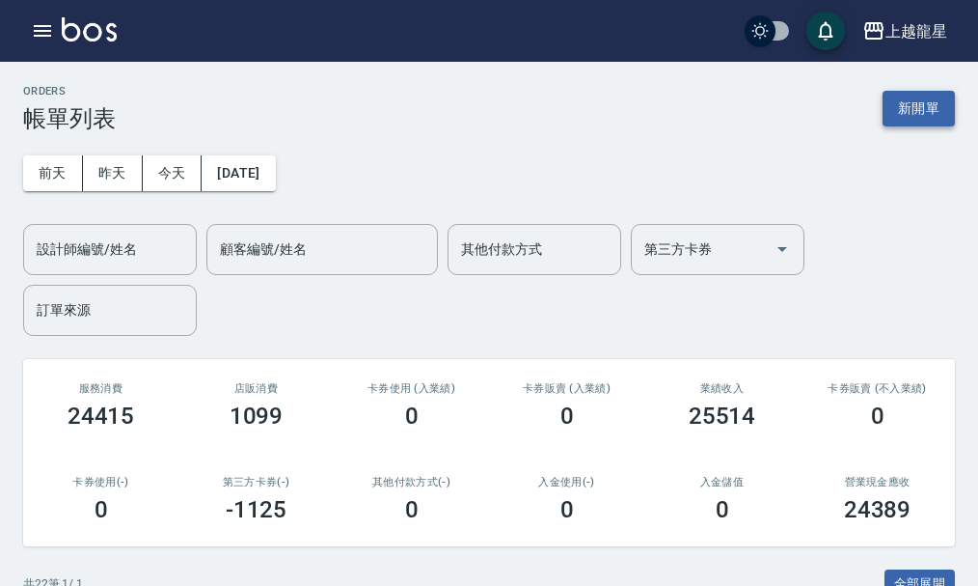
click at [928, 103] on button "新開單" at bounding box center [919, 109] width 72 height 36
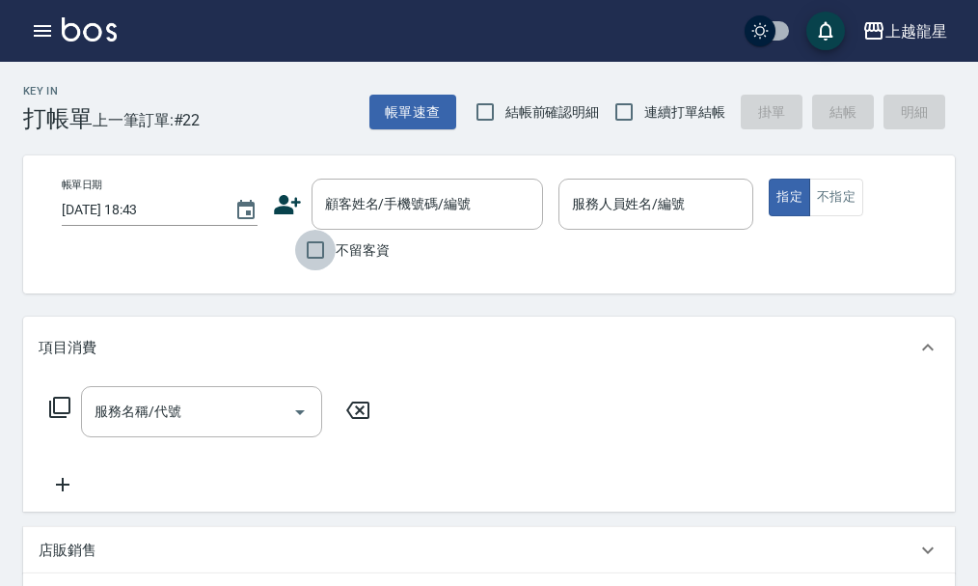
click at [317, 249] on input "不留客資" at bounding box center [315, 250] width 41 height 41
checkbox input "true"
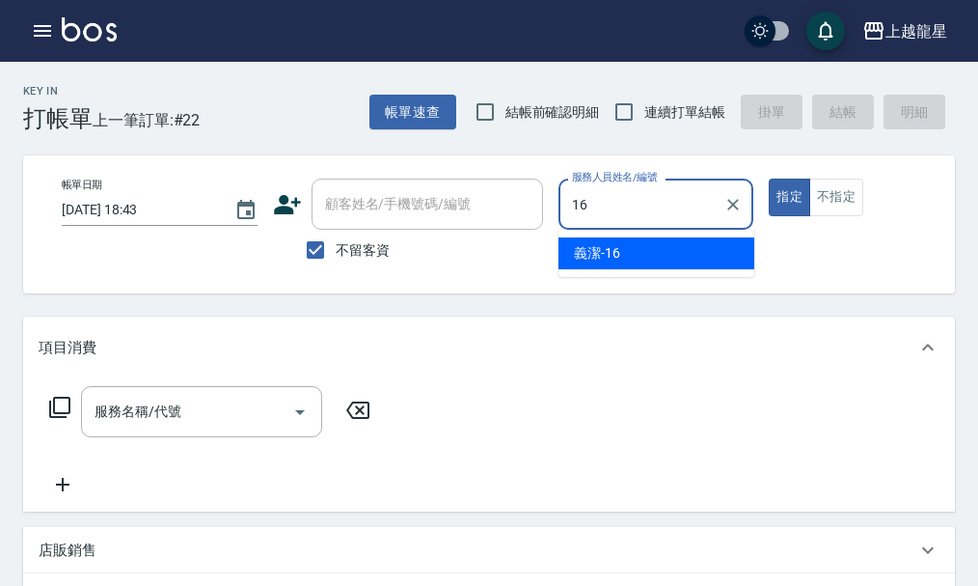
type input "1"
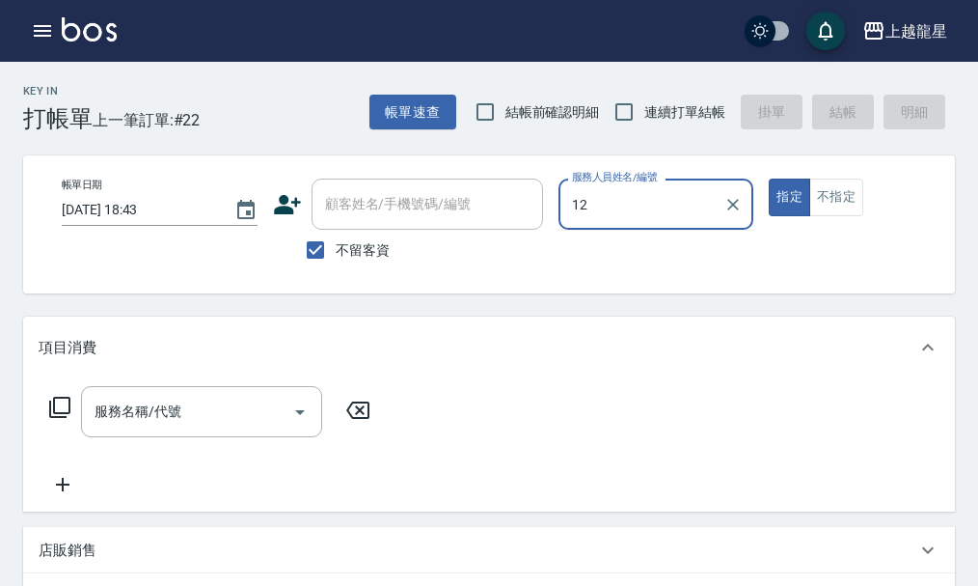
type input "1"
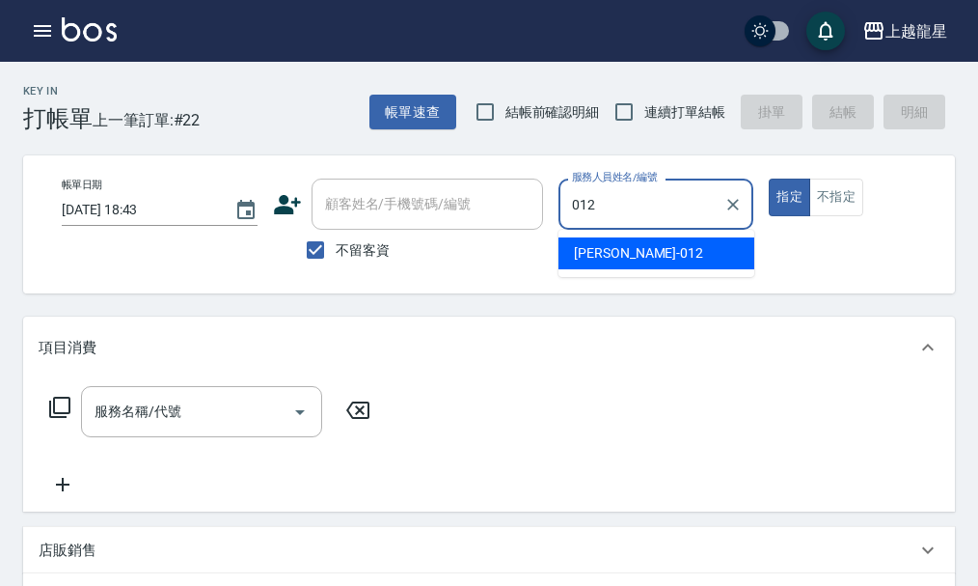
click at [647, 249] on div "[PERSON_NAME] -012" at bounding box center [657, 253] width 196 height 32
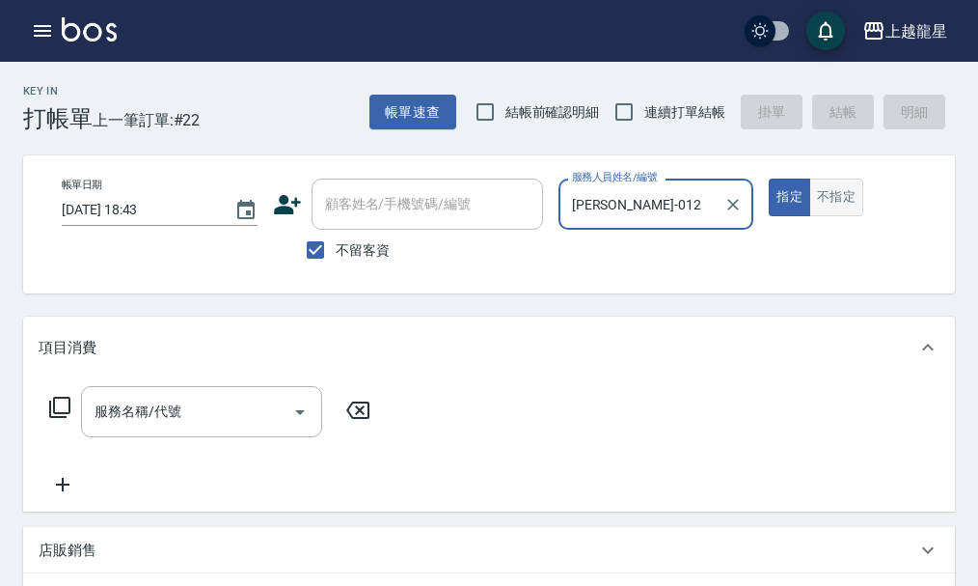
type input "[PERSON_NAME]-012"
click at [843, 196] on button "不指定" at bounding box center [837, 198] width 54 height 38
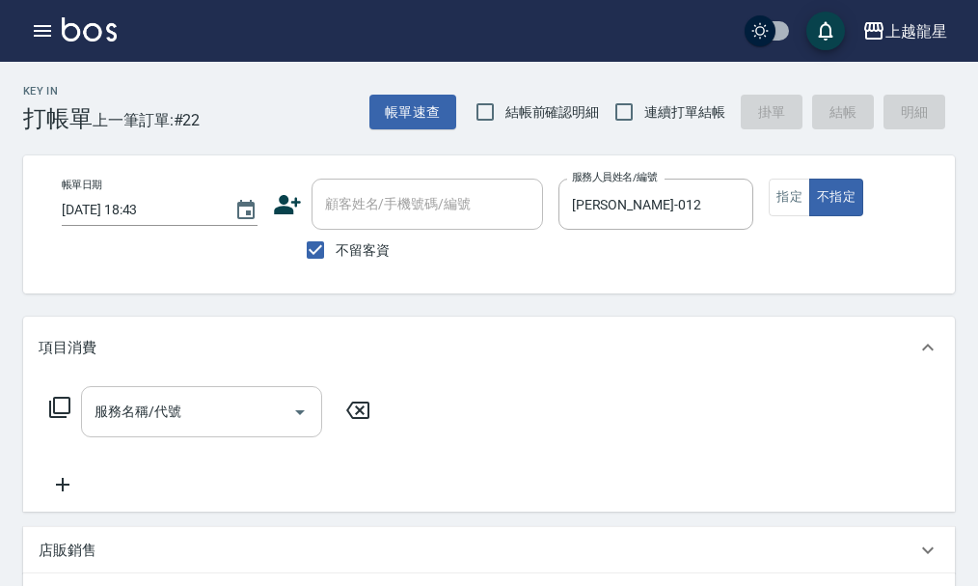
click at [240, 426] on input "服務名稱/代號" at bounding box center [187, 412] width 195 height 34
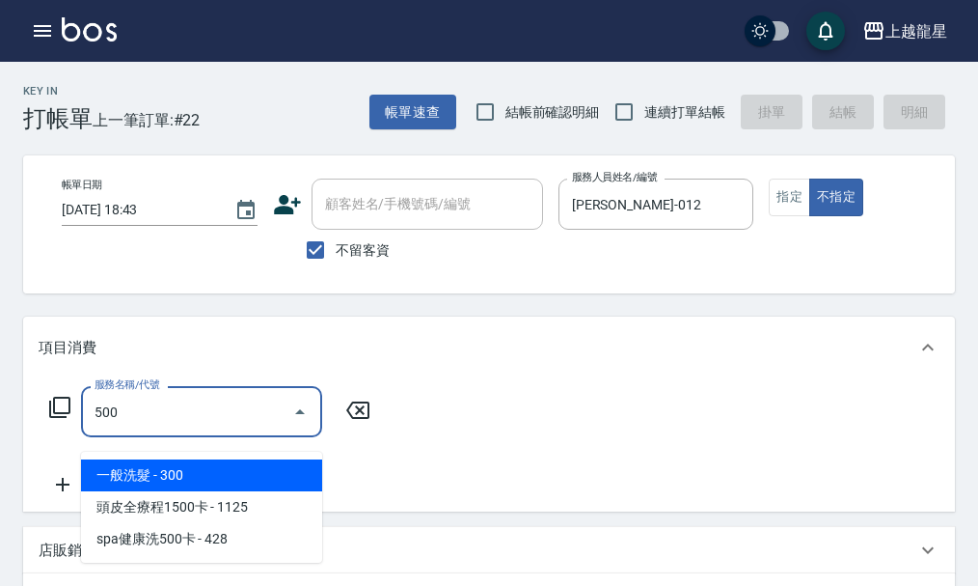
type input "一般洗髮(500)"
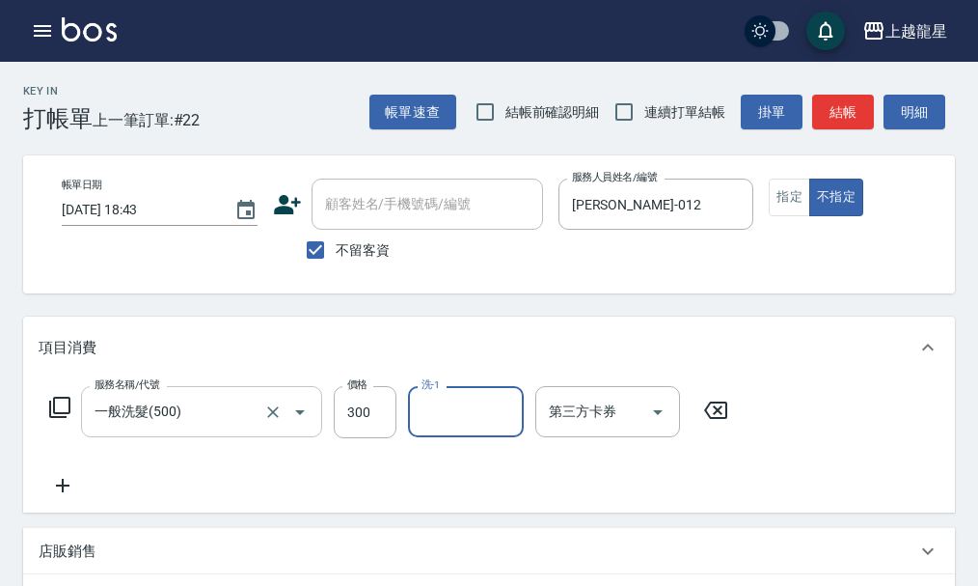
type input "1"
type input "[PERSON_NAME]-012"
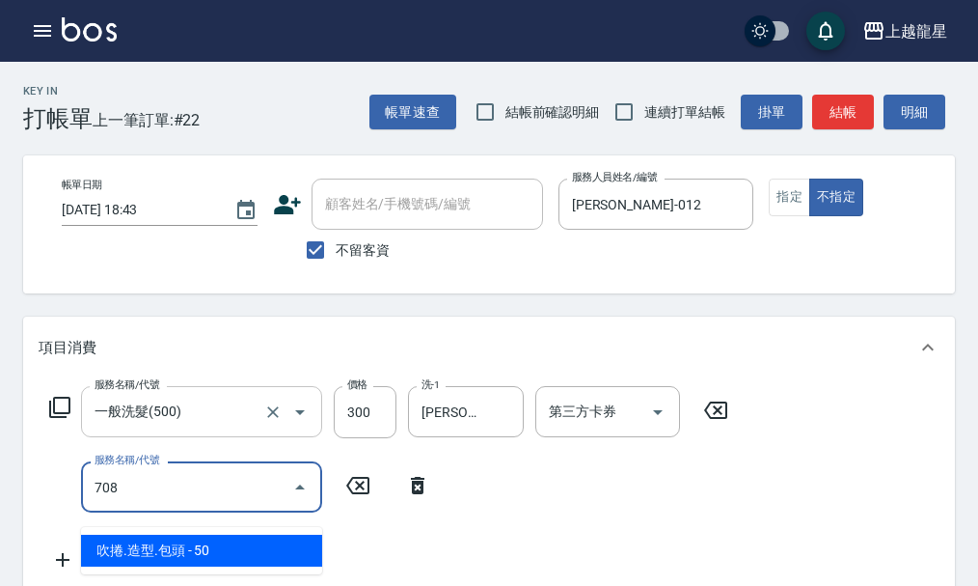
type input "吹捲.造型.包頭(708)"
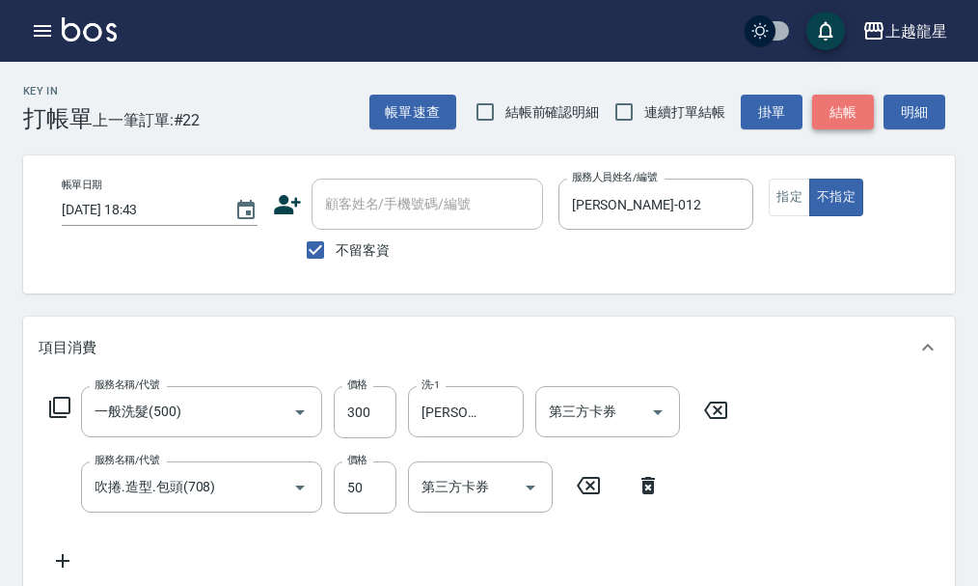
click at [834, 107] on button "結帳" at bounding box center [843, 113] width 62 height 36
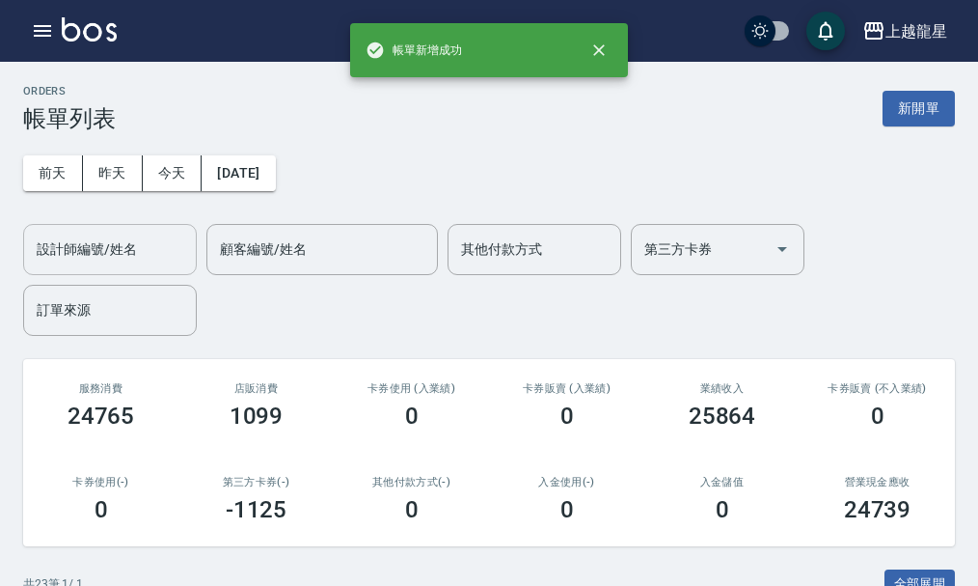
click at [137, 269] on div "設計師編號/姓名" at bounding box center [110, 249] width 174 height 51
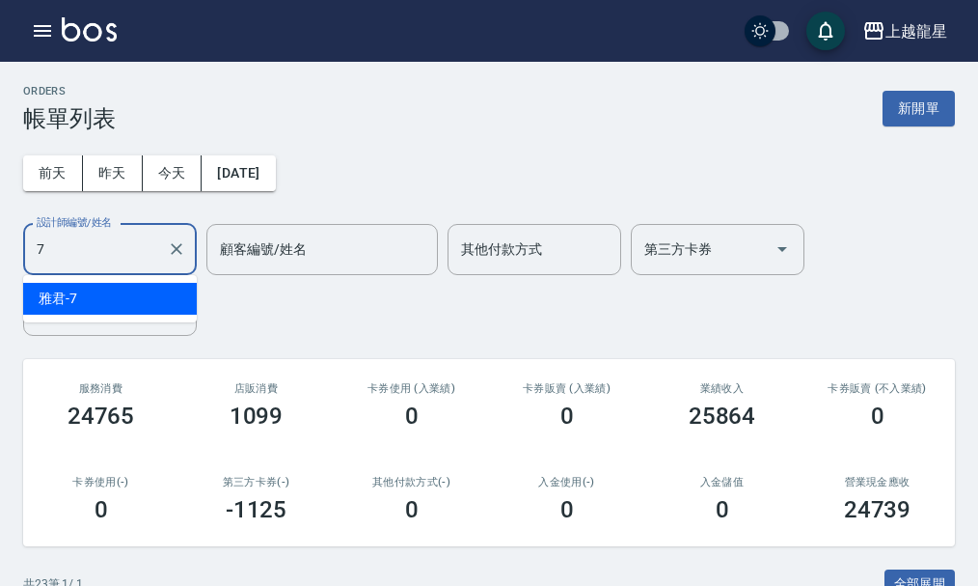
type input "雅君-7"
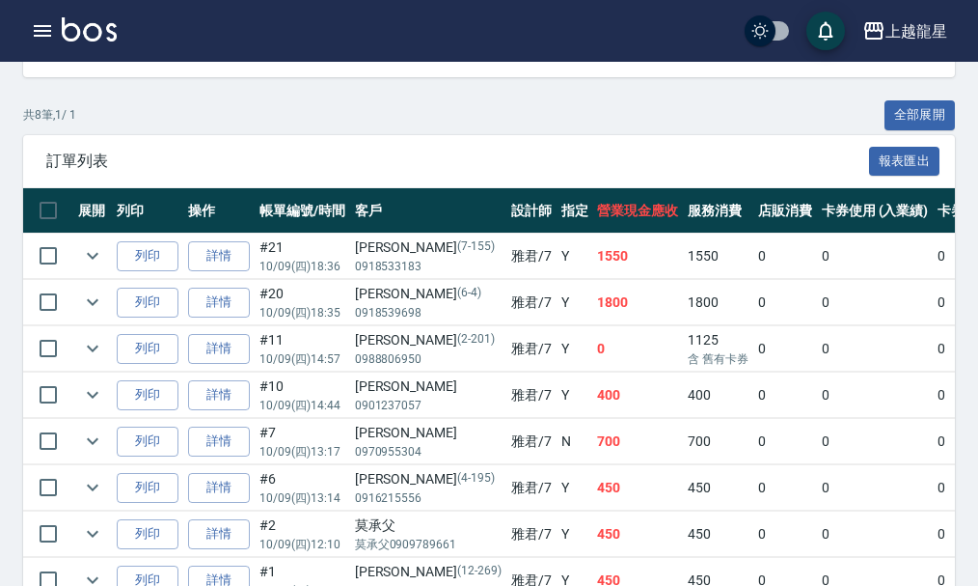
scroll to position [482, 0]
